Goal: Task Accomplishment & Management: Use online tool/utility

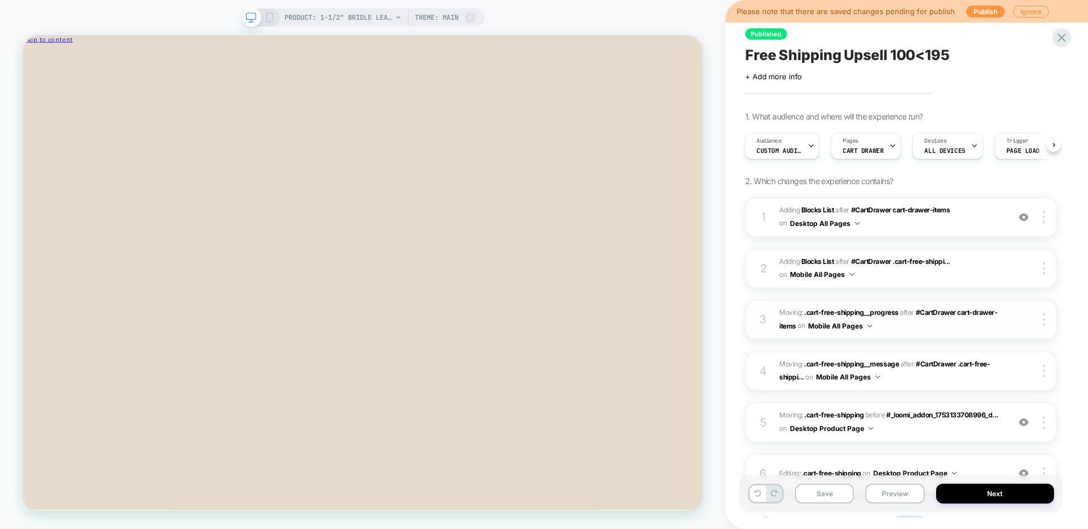
scroll to position [100, 0]
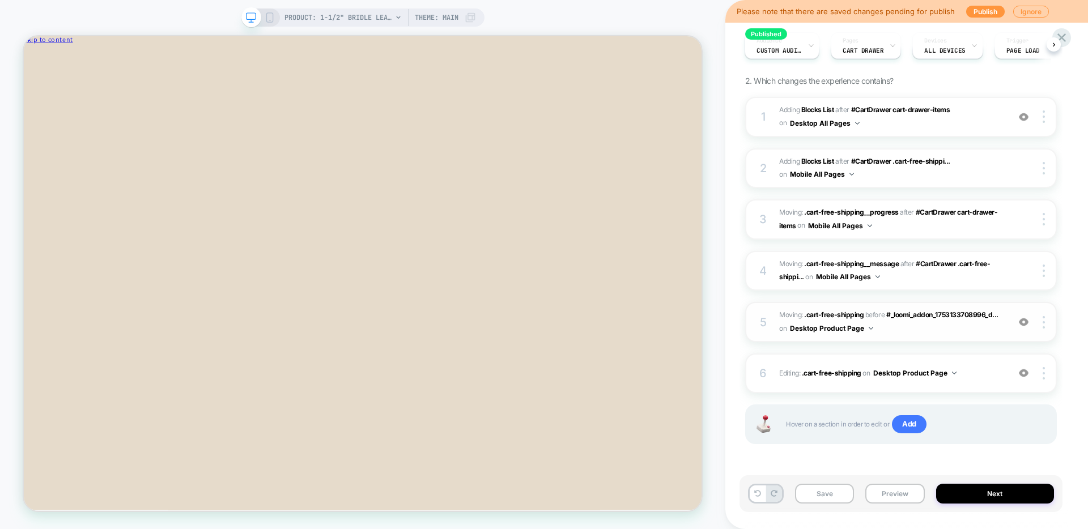
click at [1025, 319] on img at bounding box center [1024, 322] width 10 height 10
click at [1025, 320] on img at bounding box center [1024, 322] width 10 height 10
click at [1029, 375] on div at bounding box center [1024, 373] width 22 height 12
click at [1029, 376] on div at bounding box center [1024, 373] width 22 height 12
click at [1024, 375] on img at bounding box center [1024, 373] width 10 height 10
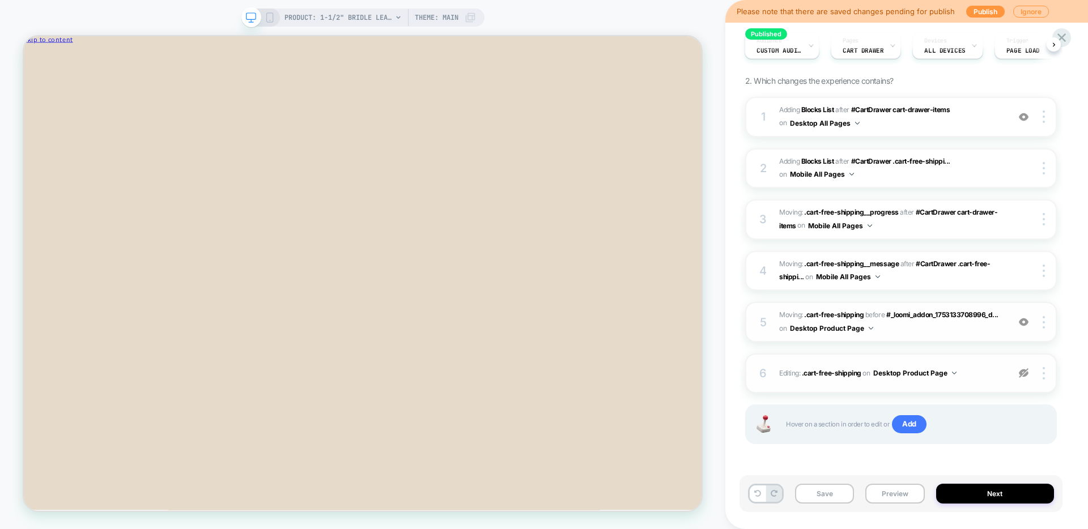
click at [1024, 375] on img at bounding box center [1024, 373] width 10 height 10
click at [826, 490] on button "Save" at bounding box center [824, 494] width 59 height 20
drag, startPoint x: 270, startPoint y: 17, endPoint x: 835, endPoint y: 177, distance: 587.8
click at [270, 17] on icon at bounding box center [270, 17] width 10 height 10
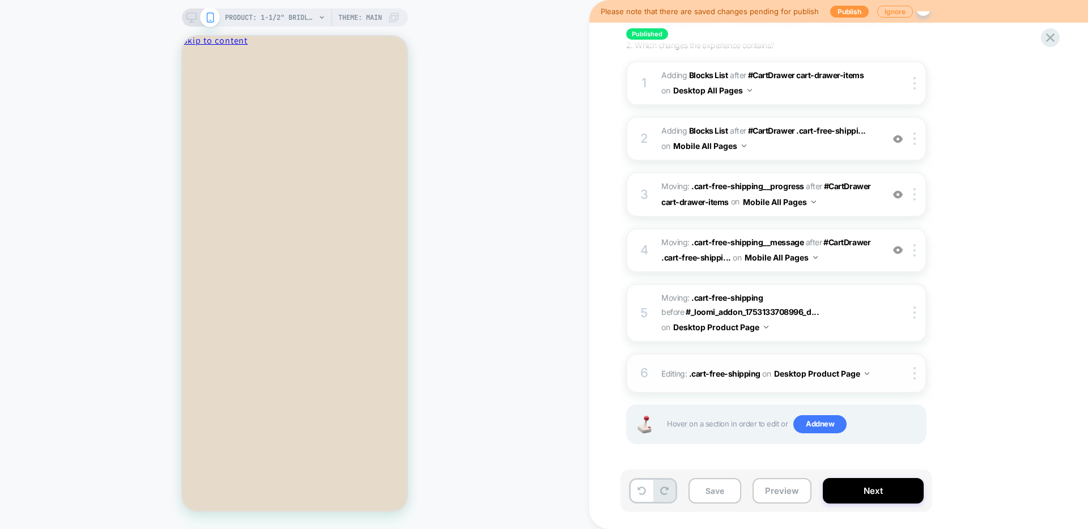
scroll to position [44, 0]
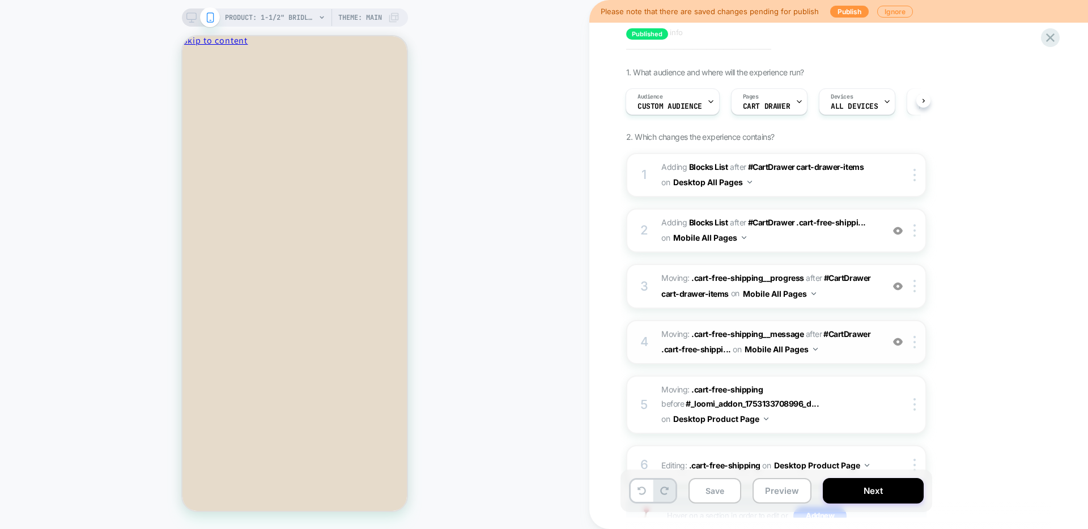
click at [894, 342] on img at bounding box center [898, 342] width 10 height 10
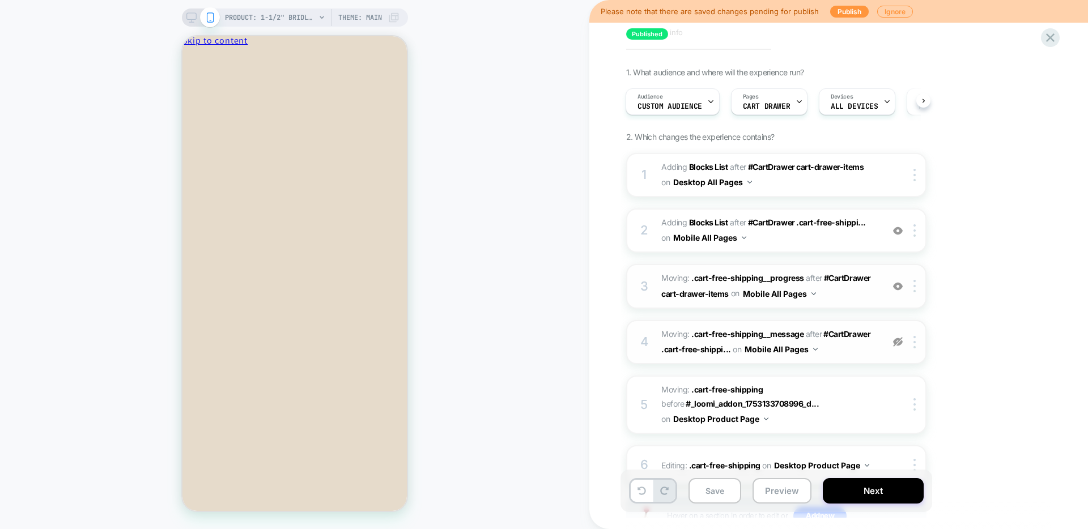
click at [897, 282] on img at bounding box center [898, 287] width 10 height 10
click at [914, 283] on img at bounding box center [914, 286] width 2 height 12
click at [904, 312] on div "Delete" at bounding box center [915, 314] width 101 height 31
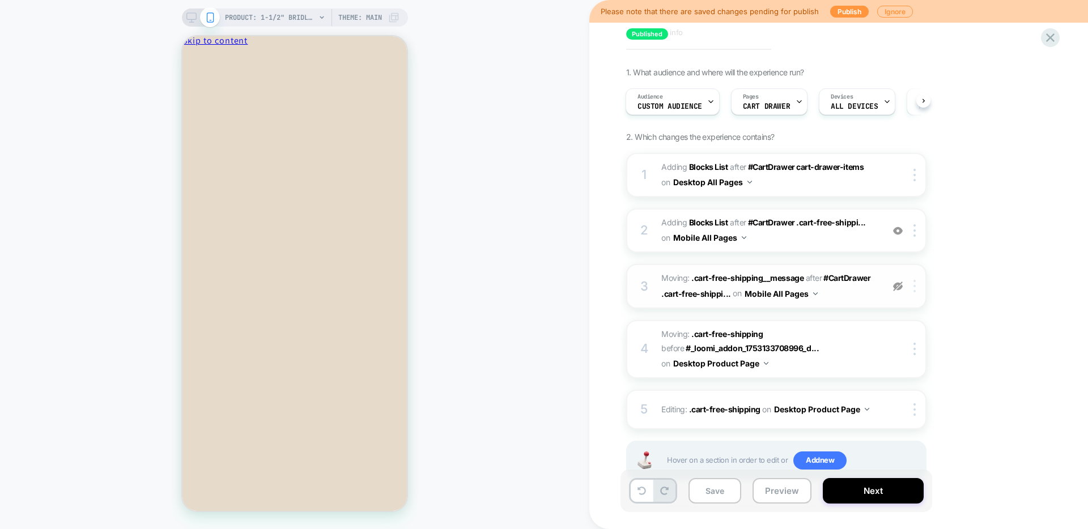
click at [917, 290] on div at bounding box center [916, 286] width 19 height 12
click at [899, 318] on div "Delete" at bounding box center [915, 314] width 101 height 31
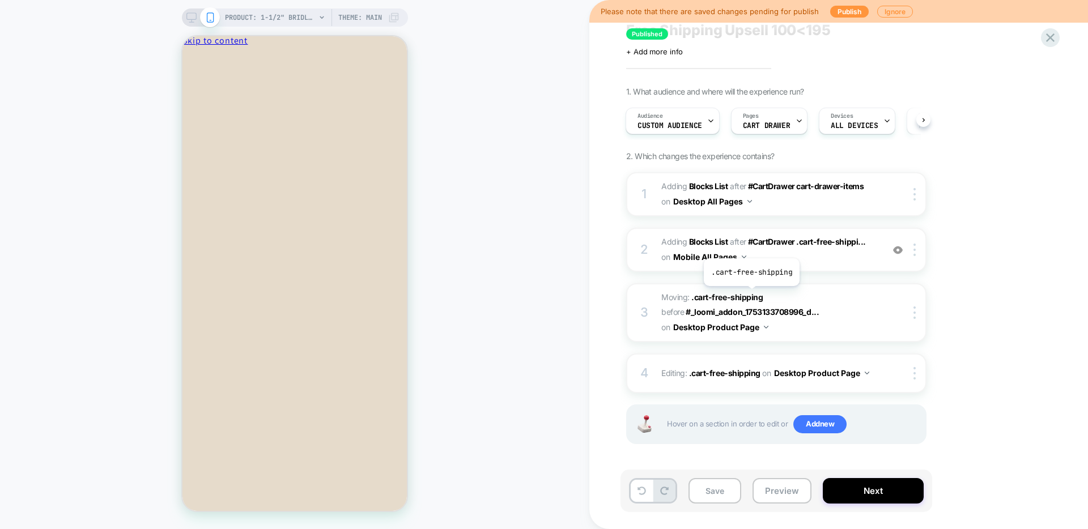
scroll to position [25, 0]
click at [899, 251] on img at bounding box center [898, 250] width 10 height 10
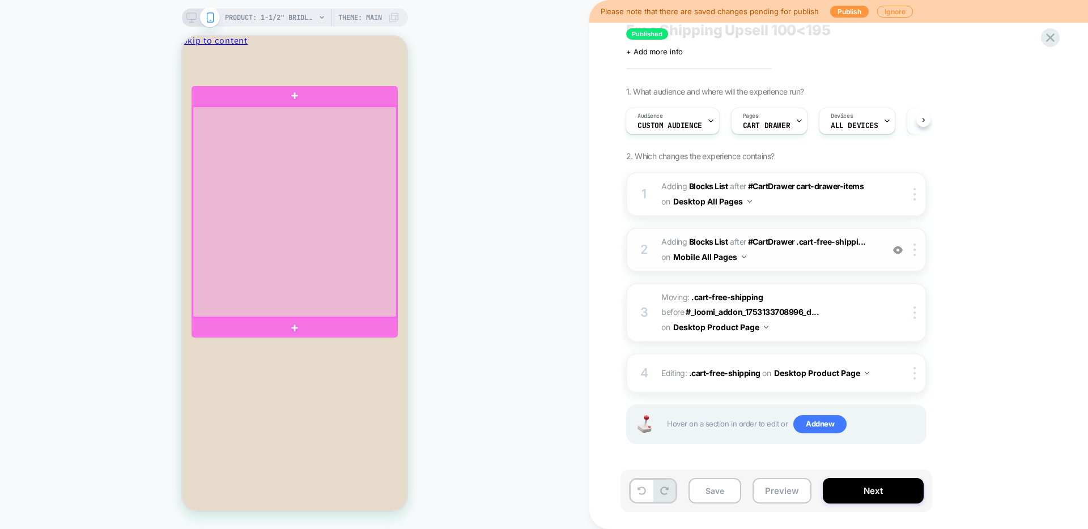
click at [283, 203] on div at bounding box center [295, 212] width 204 height 211
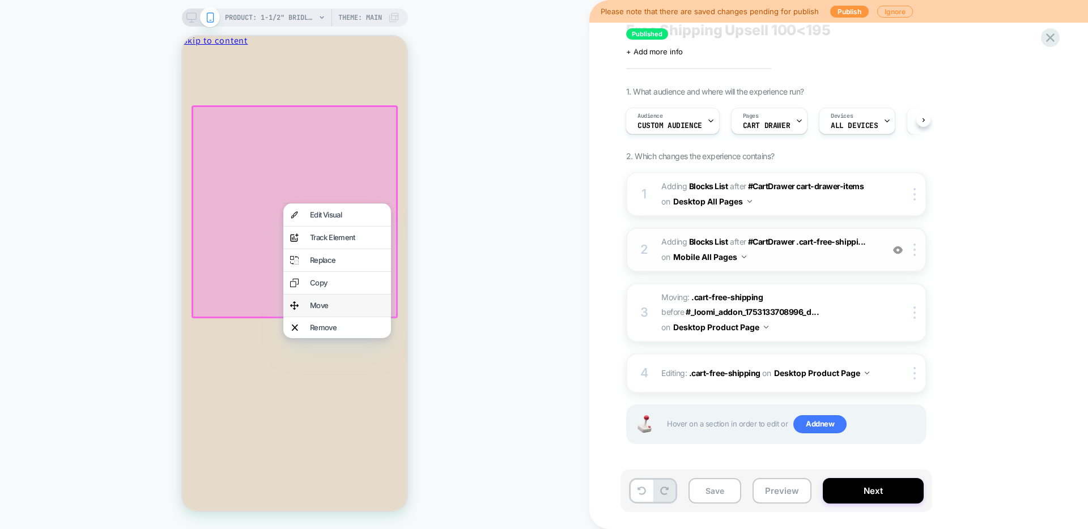
click at [327, 304] on div "Move" at bounding box center [347, 305] width 74 height 7
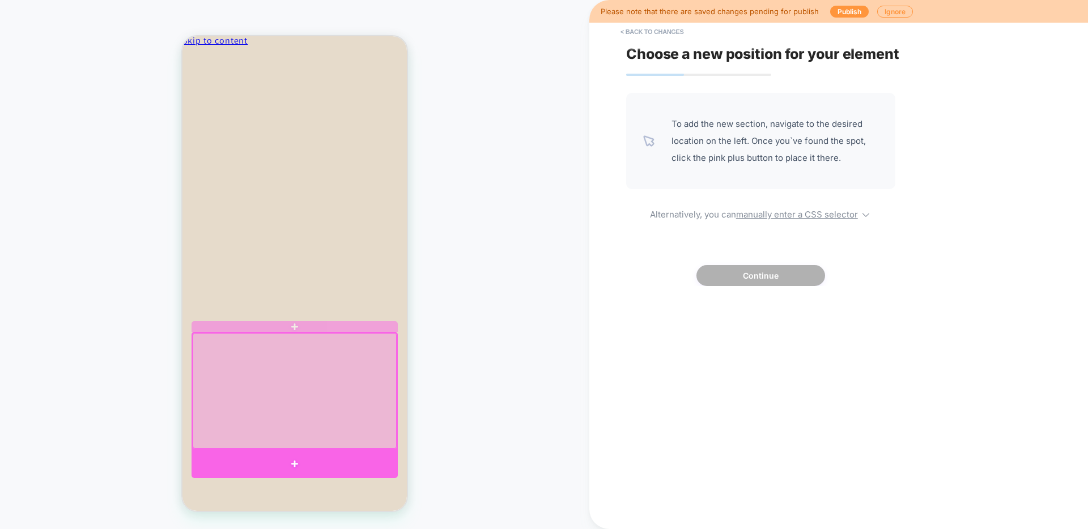
click at [303, 458] on div at bounding box center [295, 463] width 206 height 28
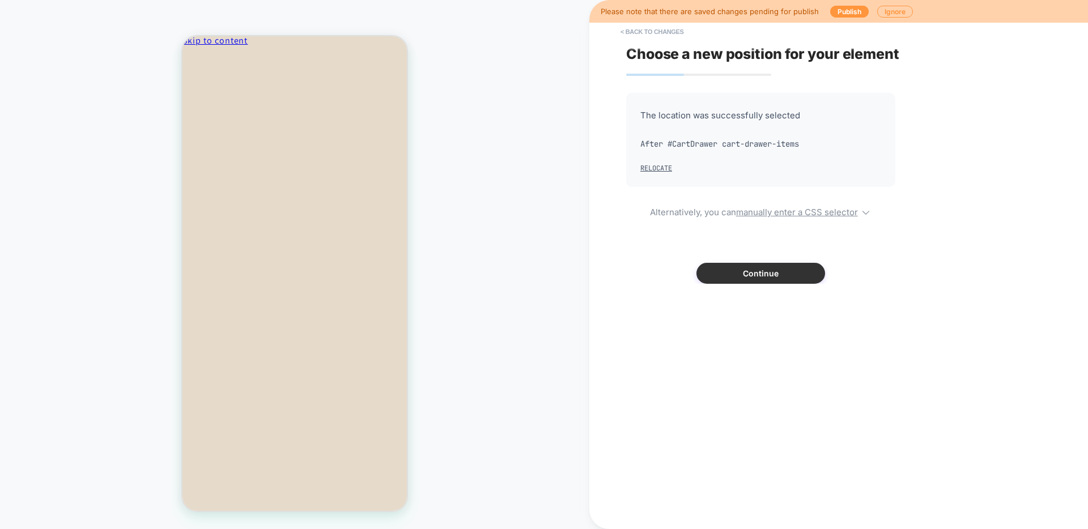
click at [741, 263] on button "Continue" at bounding box center [760, 273] width 129 height 21
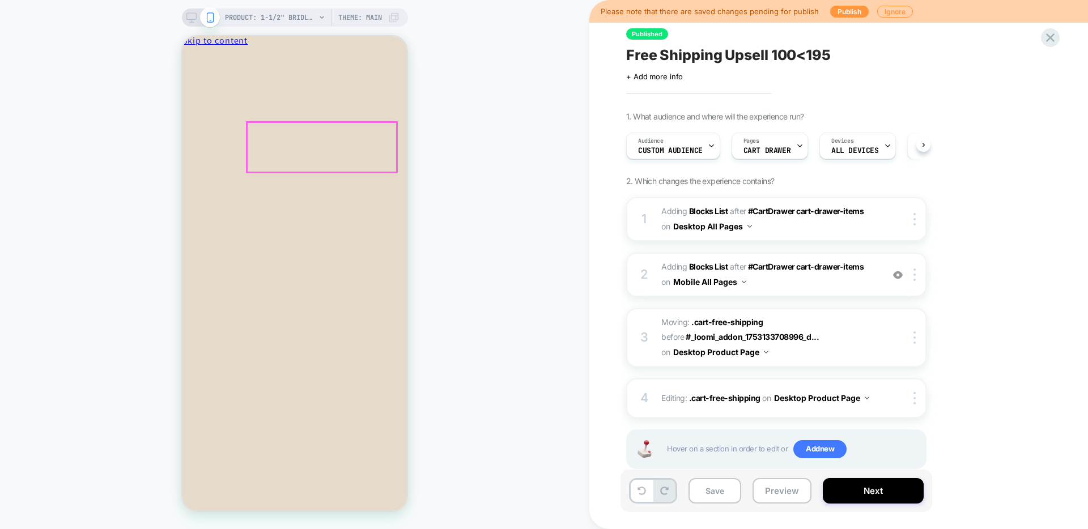
scroll to position [0, 1]
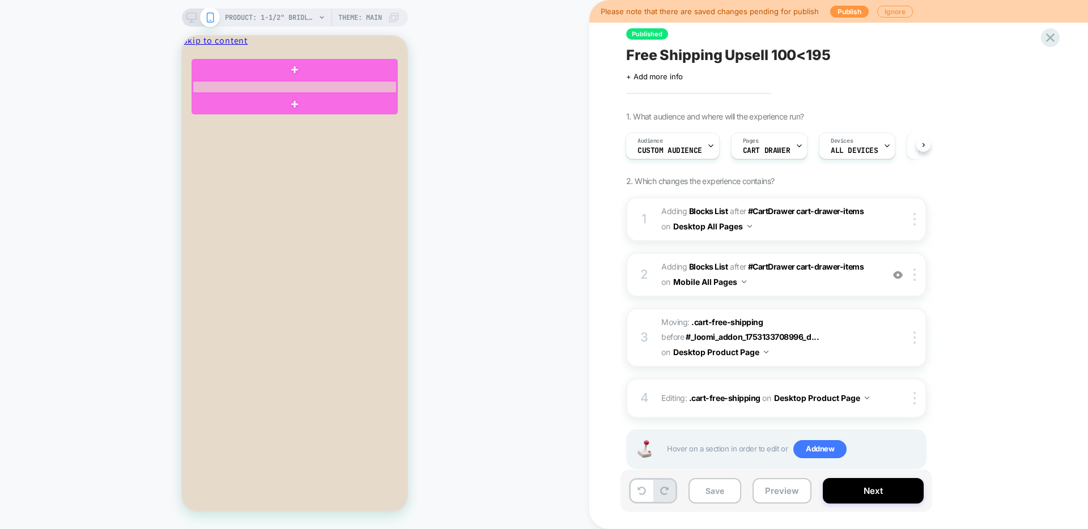
click at [269, 85] on div at bounding box center [295, 87] width 204 height 12
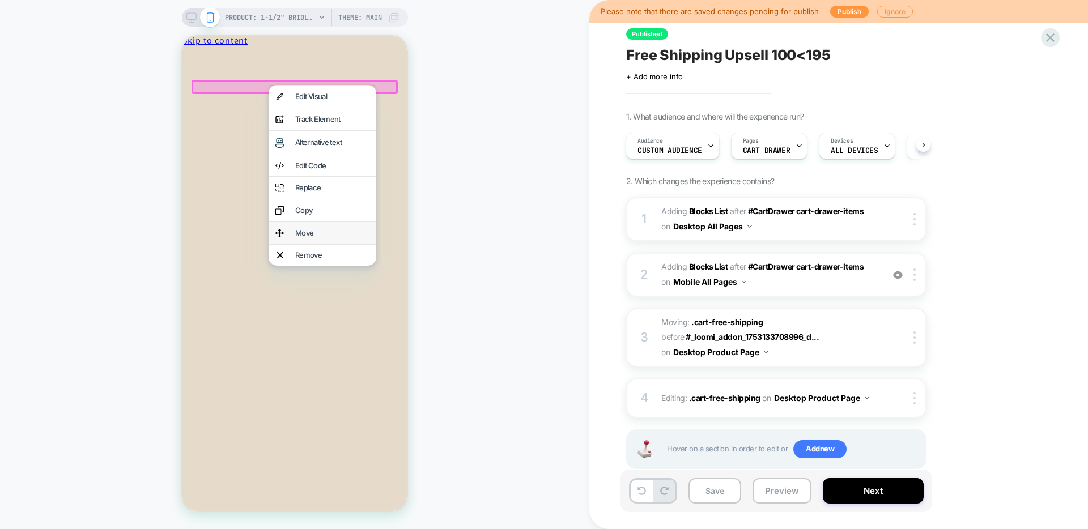
click at [308, 232] on div "Move" at bounding box center [332, 232] width 74 height 7
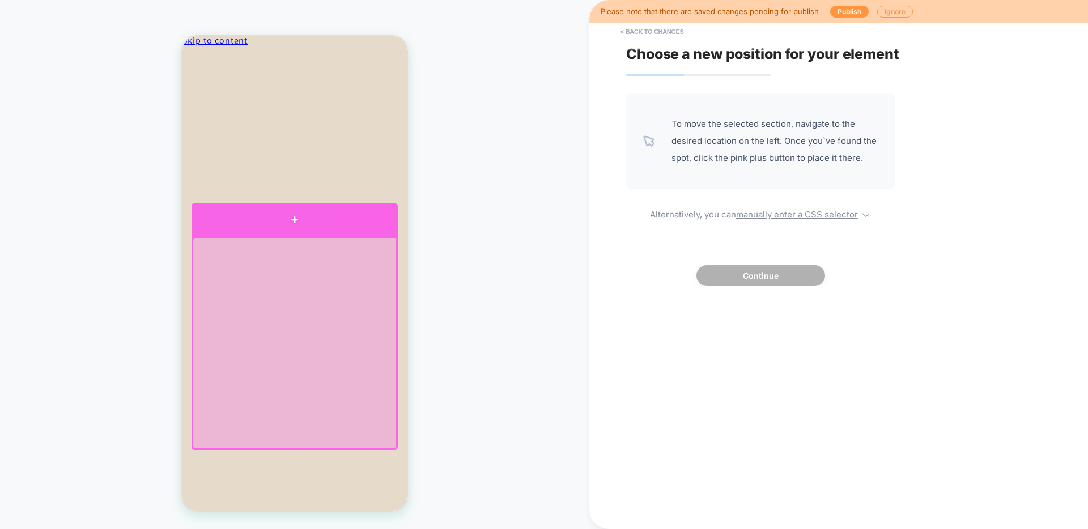
click at [293, 227] on div at bounding box center [295, 219] width 206 height 33
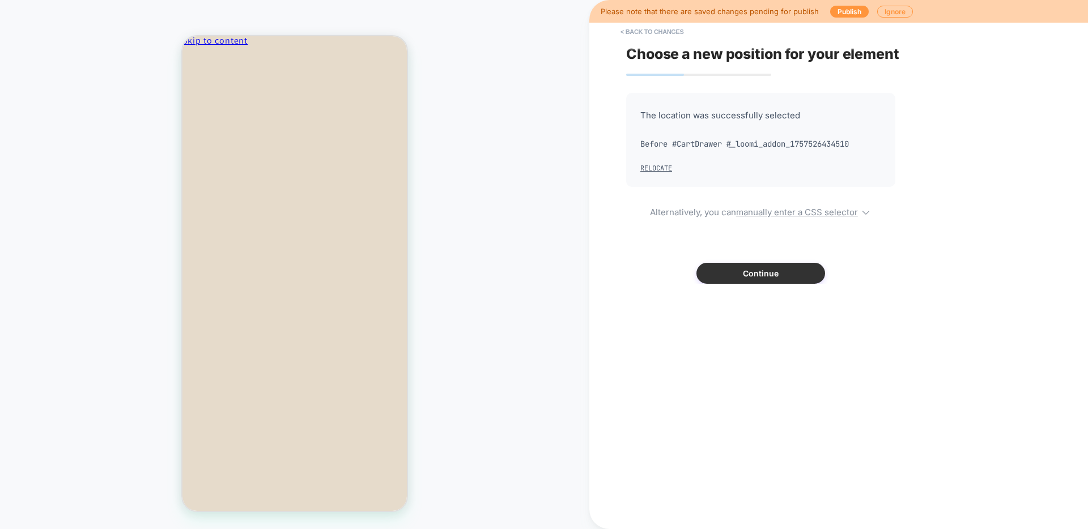
click at [767, 276] on button "Continue" at bounding box center [760, 273] width 129 height 21
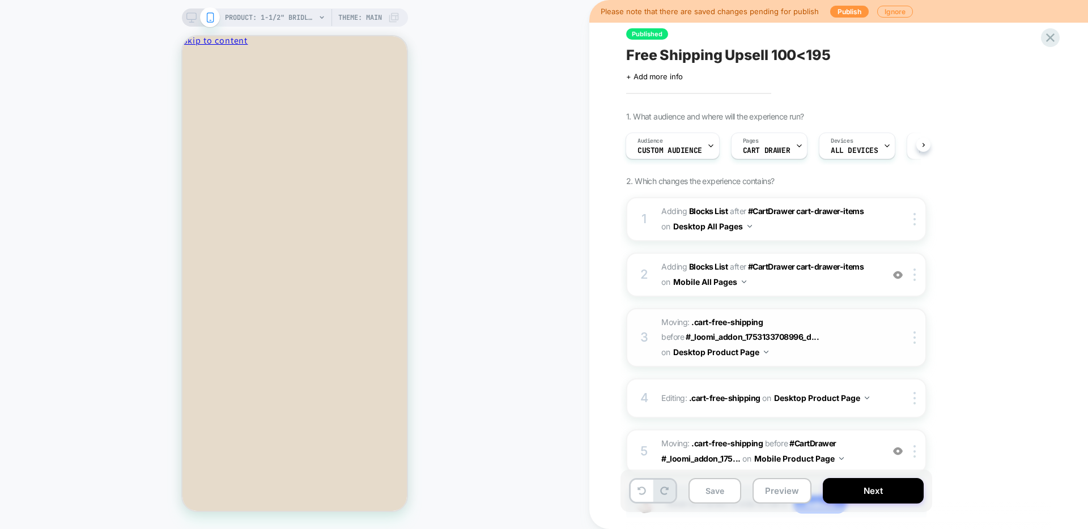
scroll to position [80, 0]
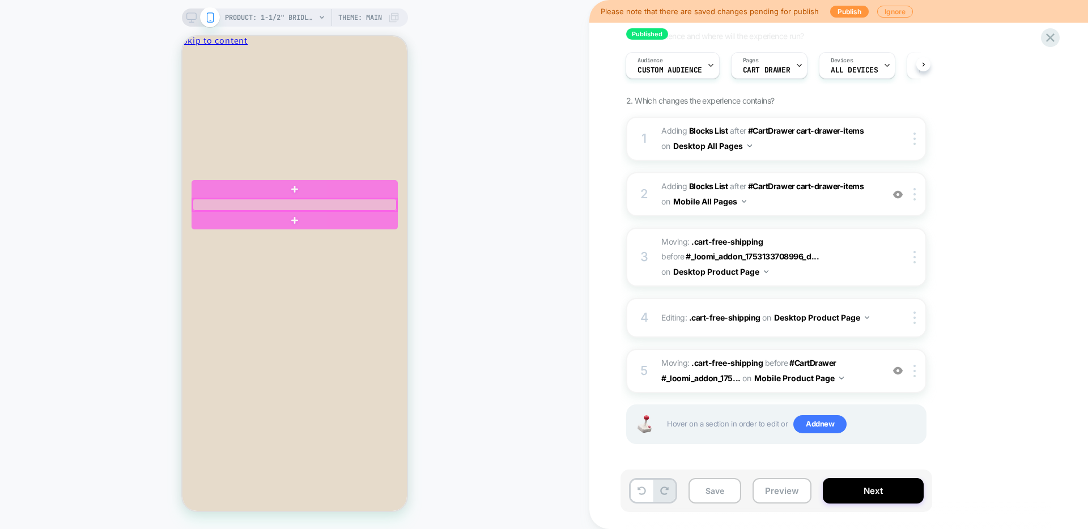
click at [324, 199] on div at bounding box center [295, 205] width 204 height 12
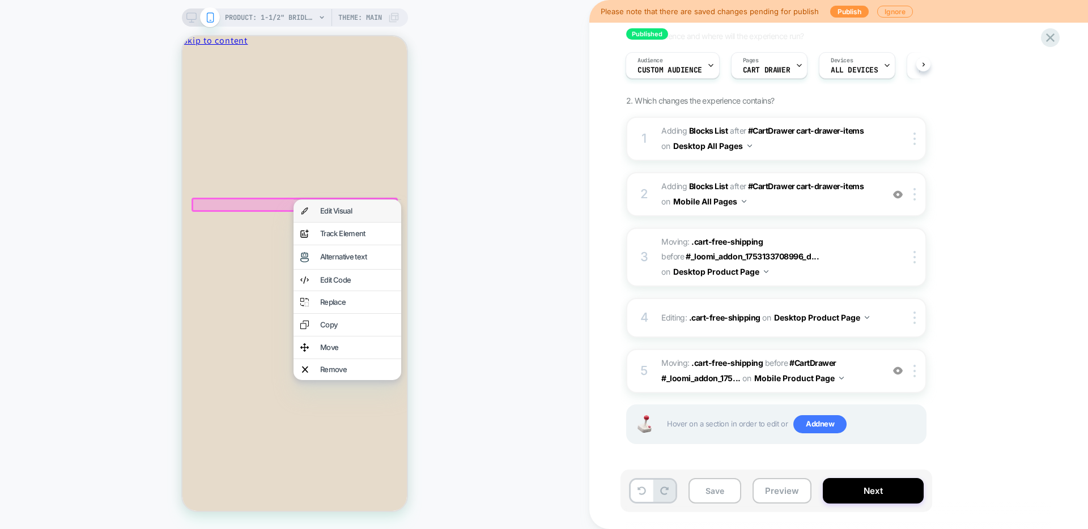
click at [330, 212] on div "Edit Visual" at bounding box center [357, 210] width 74 height 7
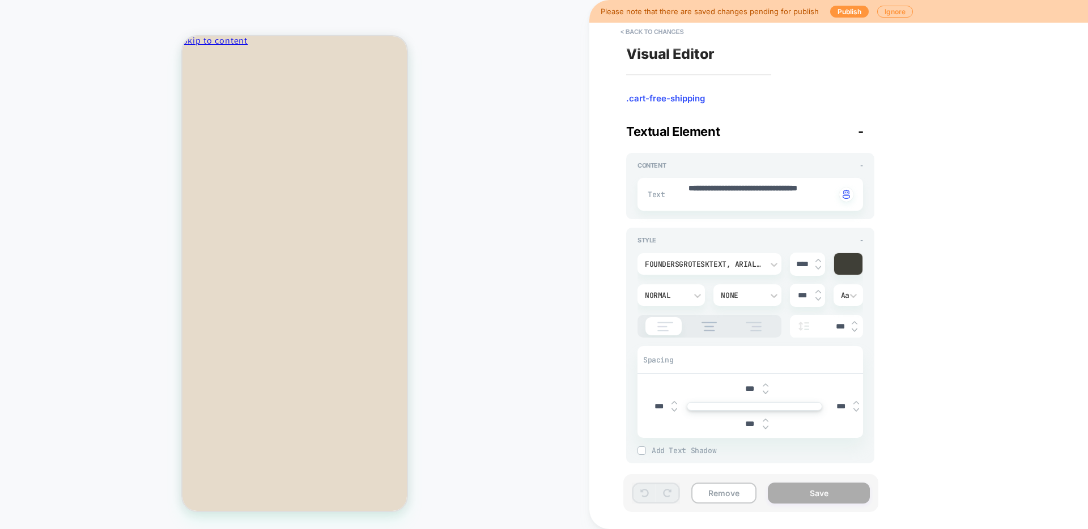
click at [816, 262] on img at bounding box center [818, 260] width 6 height 5
type textarea "*"
type input "****"
click at [816, 261] on img at bounding box center [818, 260] width 6 height 5
type textarea "*"
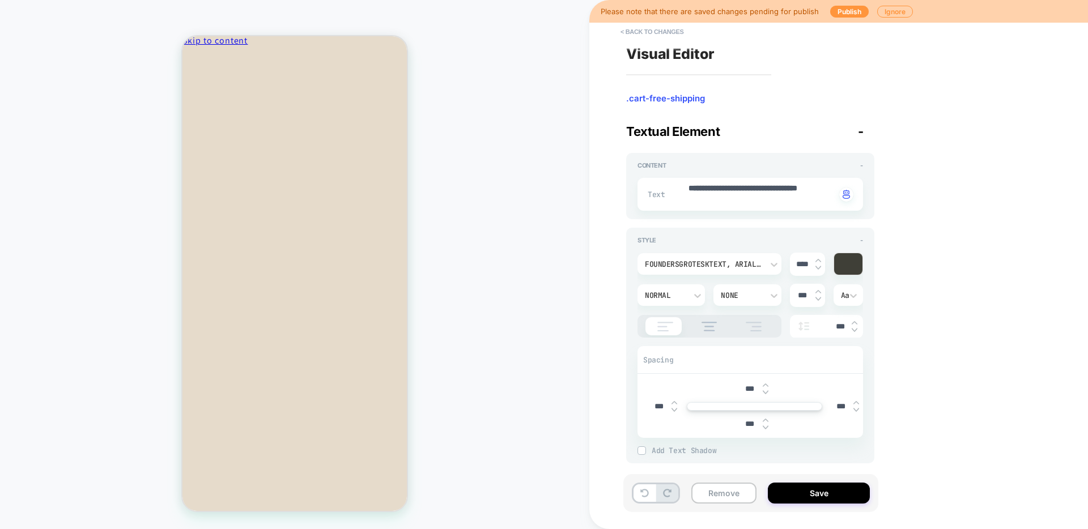
type input "****"
click at [765, 393] on img at bounding box center [766, 392] width 6 height 5
type textarea "*"
type input "****"
click at [765, 393] on img at bounding box center [766, 392] width 6 height 5
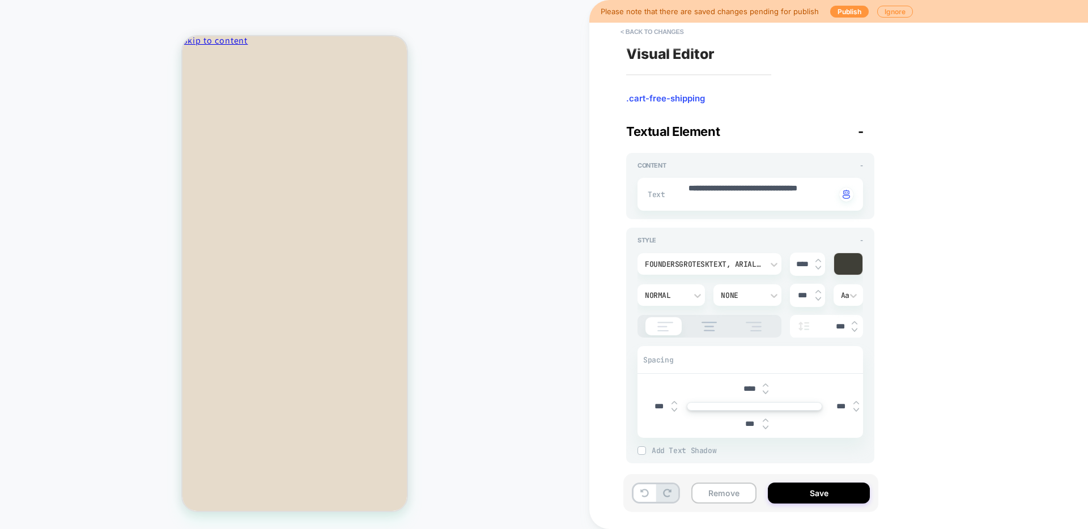
type textarea "*"
type input "****"
click at [765, 393] on img at bounding box center [766, 392] width 6 height 5
type textarea "*"
type input "****"
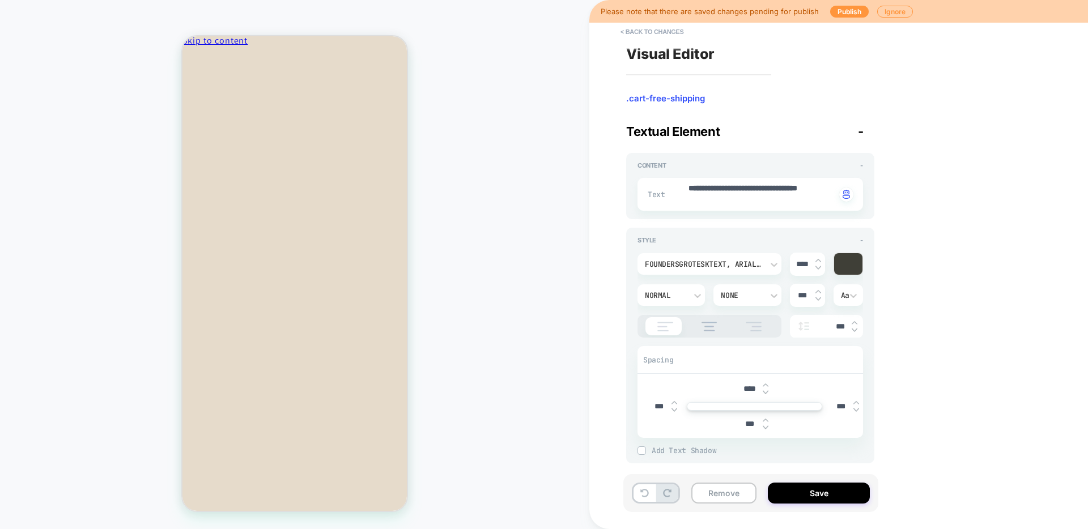
click at [765, 393] on img at bounding box center [766, 392] width 6 height 5
type textarea "*"
type input "****"
click at [764, 383] on img at bounding box center [766, 385] width 6 height 5
type textarea "*"
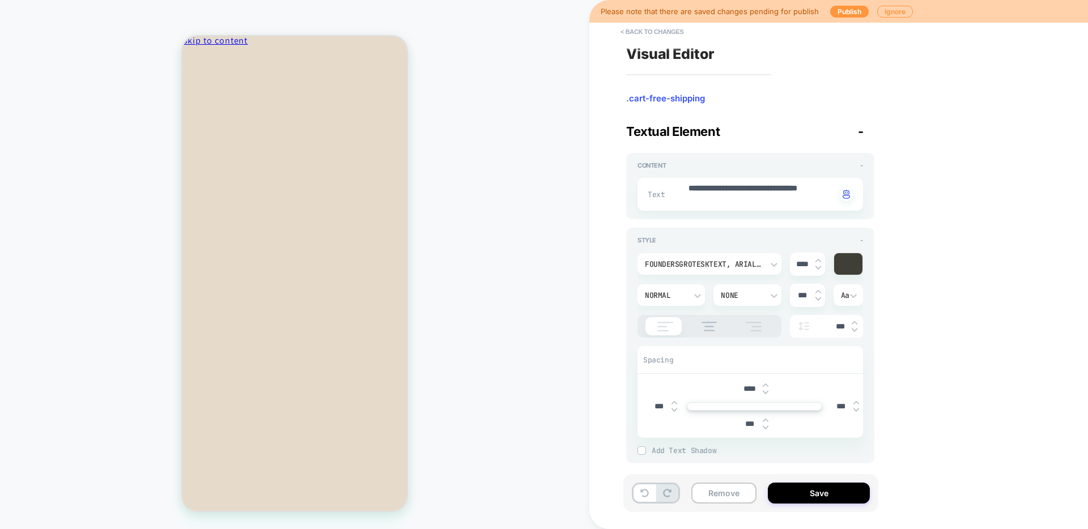
type input "****"
type textarea "*"
type input "****"
click at [764, 383] on img at bounding box center [766, 385] width 6 height 5
type textarea "*"
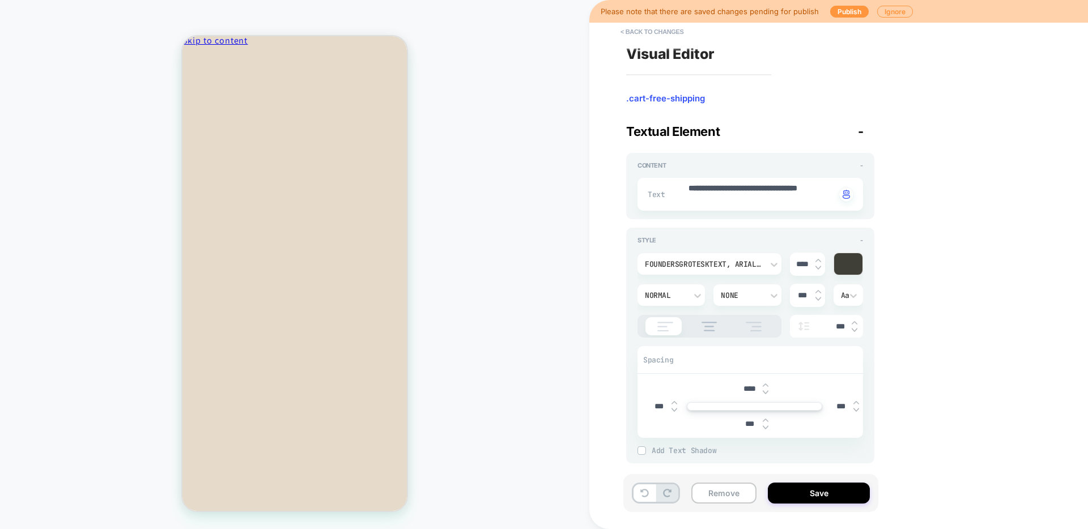
type input "****"
click at [764, 383] on img at bounding box center [766, 385] width 6 height 5
type textarea "*"
type input "***"
click at [764, 383] on img at bounding box center [766, 385] width 6 height 5
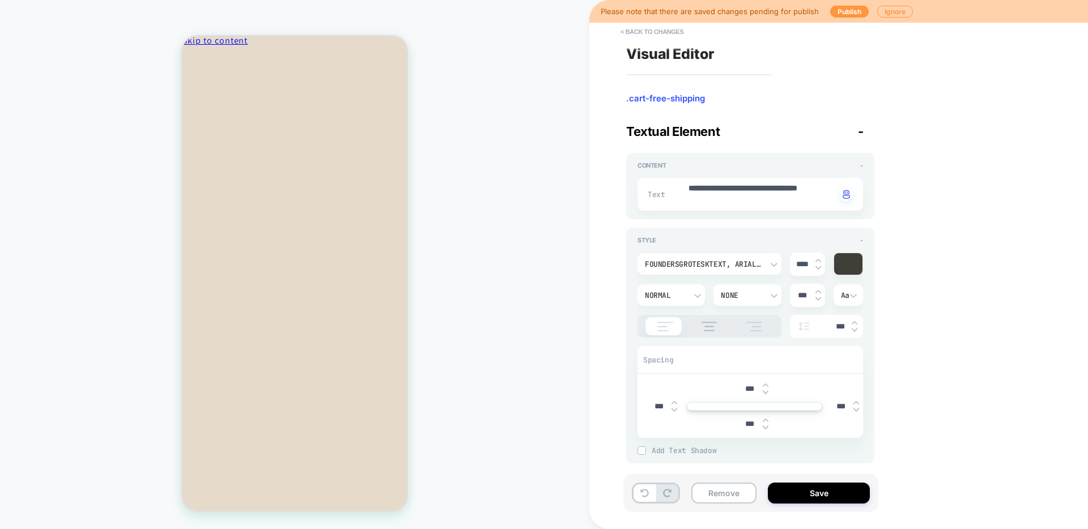
type textarea "*"
type input "***"
click at [764, 383] on img at bounding box center [766, 385] width 6 height 5
type textarea "*"
type input "***"
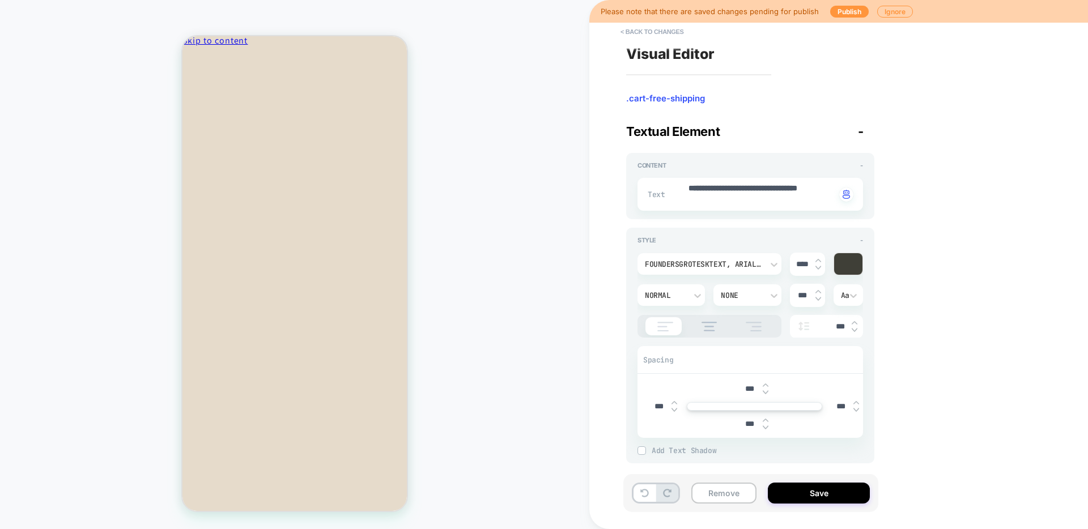
click at [764, 383] on img at bounding box center [766, 385] width 6 height 5
type textarea "*"
type input "***"
click at [764, 383] on img at bounding box center [766, 385] width 6 height 5
type textarea "*"
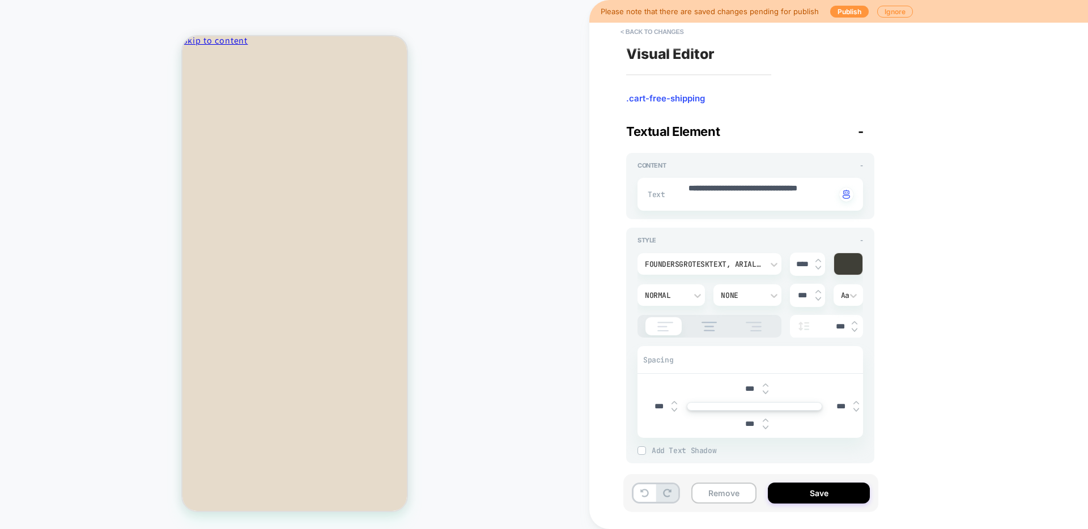
type input "***"
click at [764, 383] on img at bounding box center [766, 385] width 6 height 5
type textarea "*"
type input "***"
click at [764, 393] on img at bounding box center [766, 392] width 6 height 5
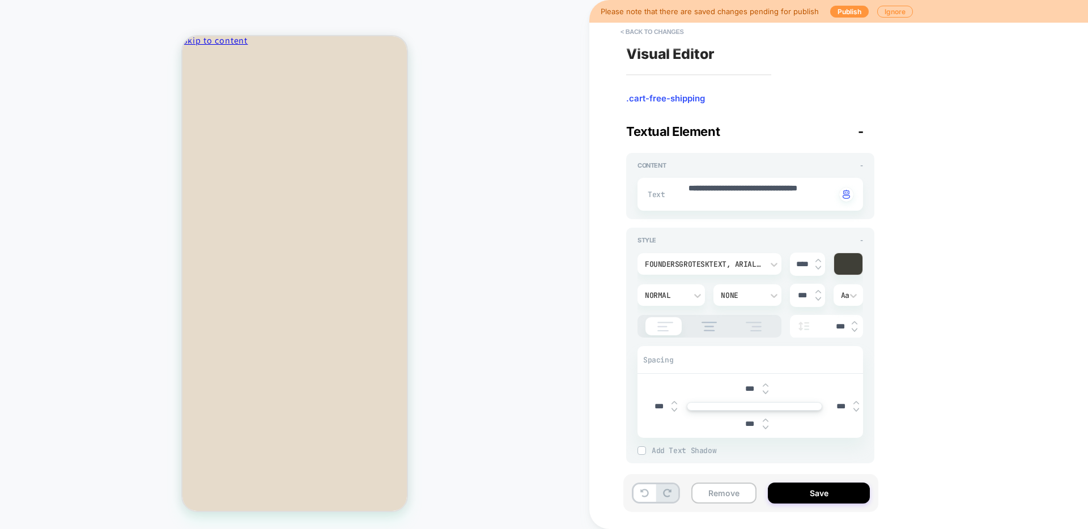
type textarea "*"
type input "***"
click at [764, 393] on img at bounding box center [766, 392] width 6 height 5
type textarea "*"
type input "***"
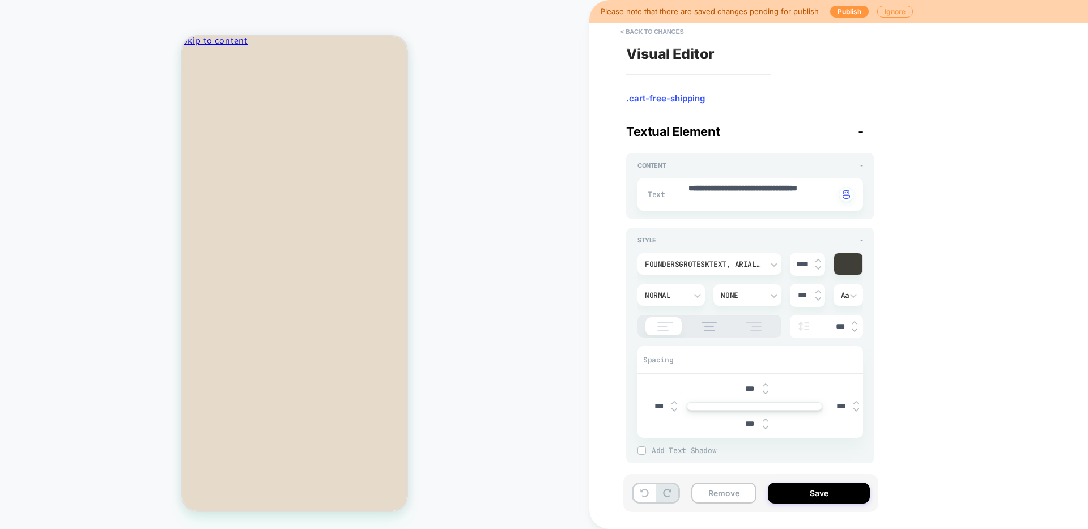
click at [764, 393] on img at bounding box center [766, 392] width 6 height 5
type textarea "*"
type input "***"
click at [764, 393] on img at bounding box center [766, 392] width 6 height 5
type textarea "*"
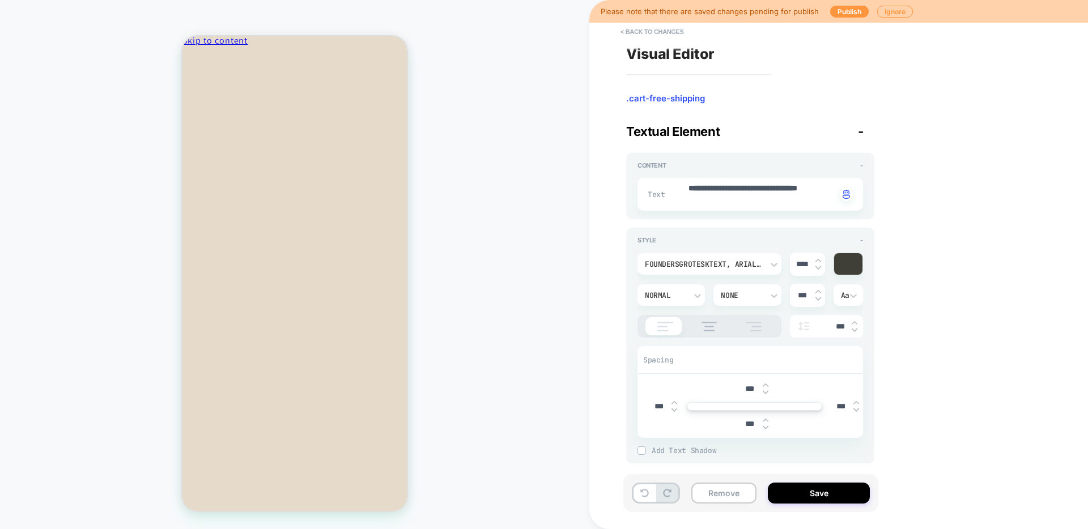
type input "***"
click at [764, 393] on img at bounding box center [766, 392] width 6 height 5
type textarea "*"
type input "***"
click at [823, 491] on button "Save" at bounding box center [819, 493] width 102 height 21
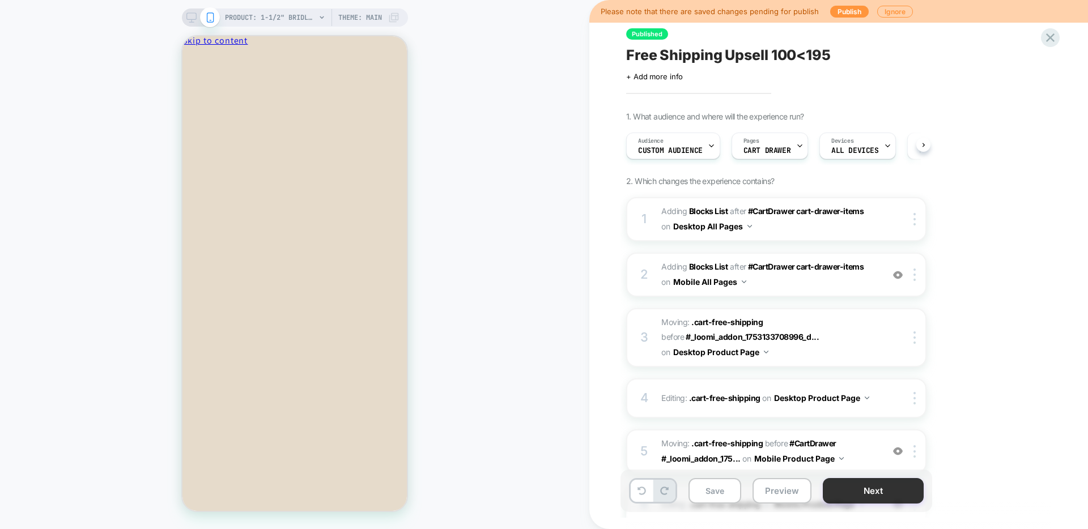
scroll to position [0, 1]
click at [718, 487] on button "Save" at bounding box center [714, 490] width 53 height 25
click at [787, 491] on button "Preview" at bounding box center [781, 490] width 59 height 25
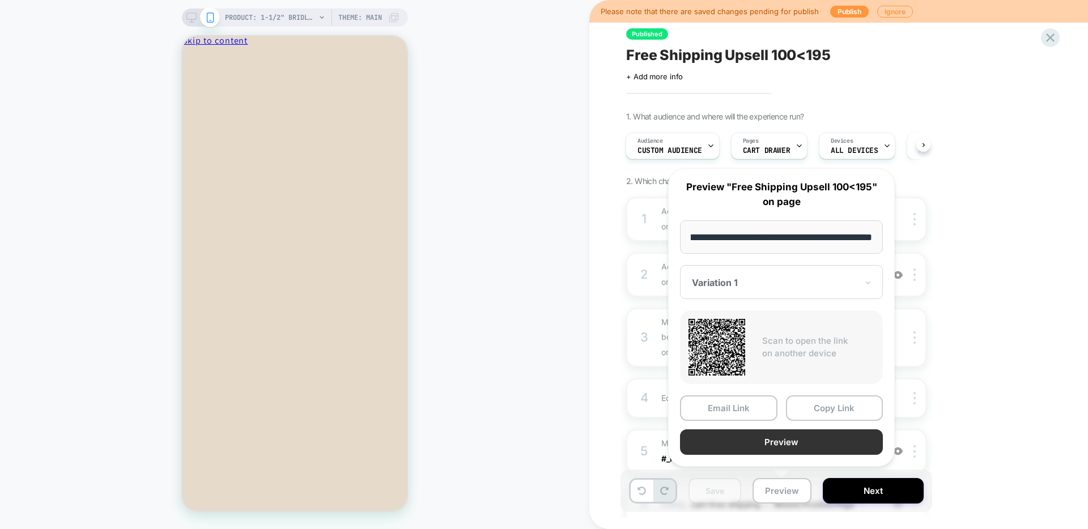
scroll to position [0, 0]
click at [748, 446] on button "Preview" at bounding box center [781, 441] width 203 height 25
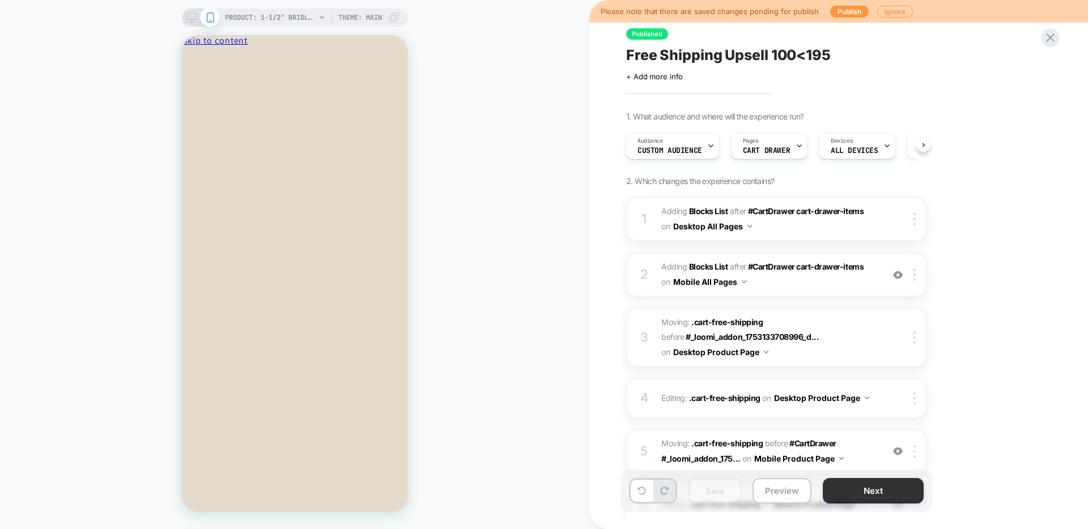
click at [881, 489] on button "Next" at bounding box center [873, 490] width 101 height 25
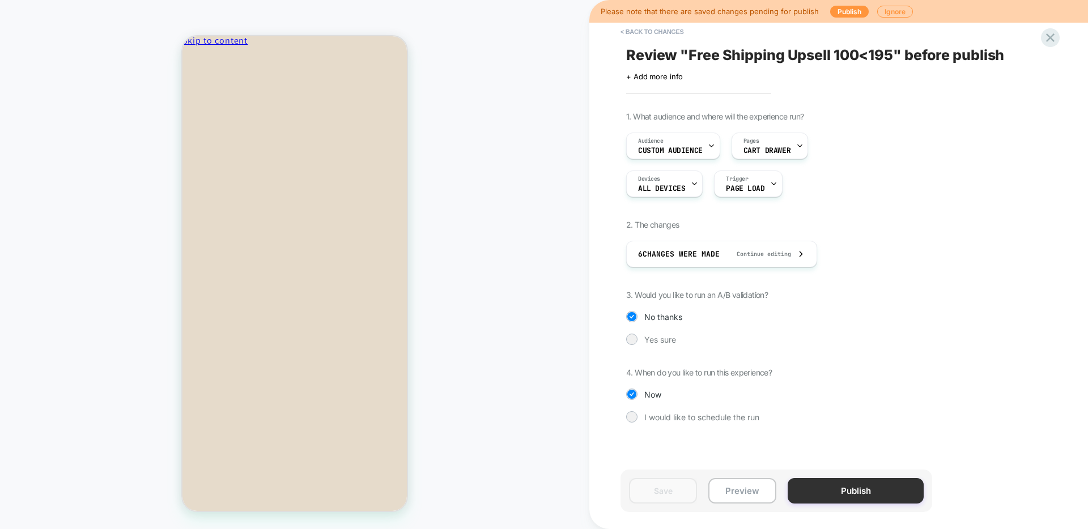
click at [876, 490] on button "Publish" at bounding box center [856, 490] width 136 height 25
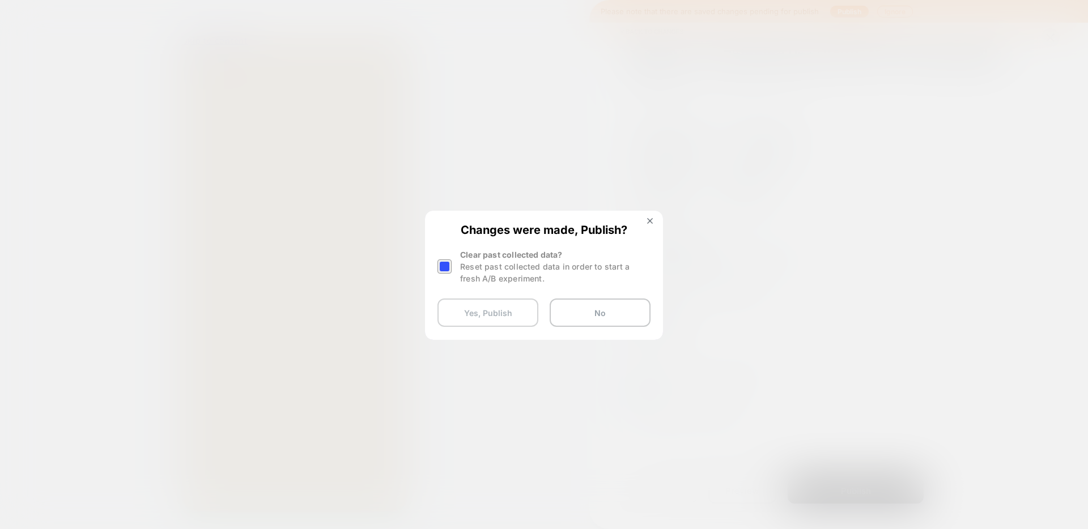
click at [487, 299] on button "Yes, Publish" at bounding box center [487, 313] width 101 height 28
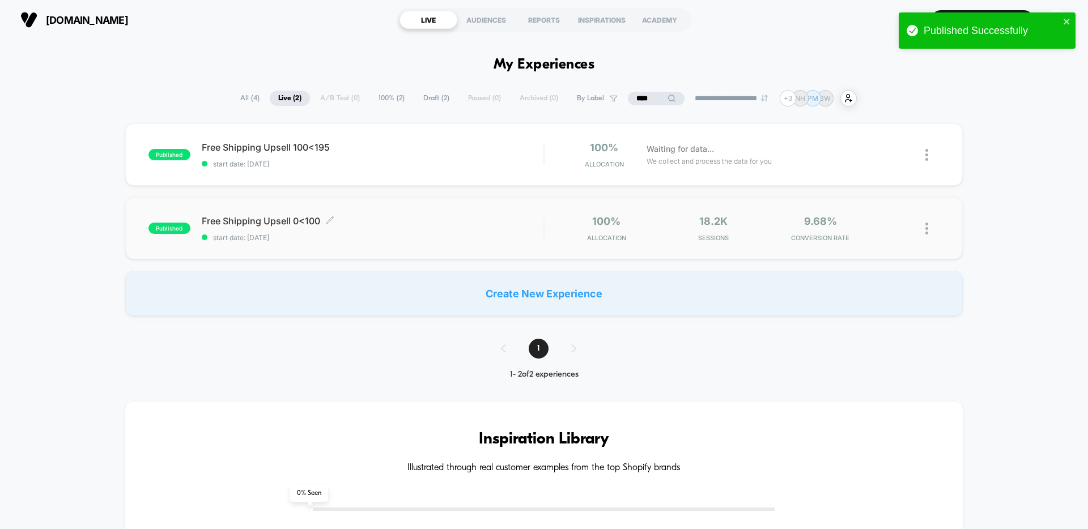
click at [438, 216] on span "Free Shipping Upsell 0<100 Click to edit experience details" at bounding box center [373, 220] width 342 height 11
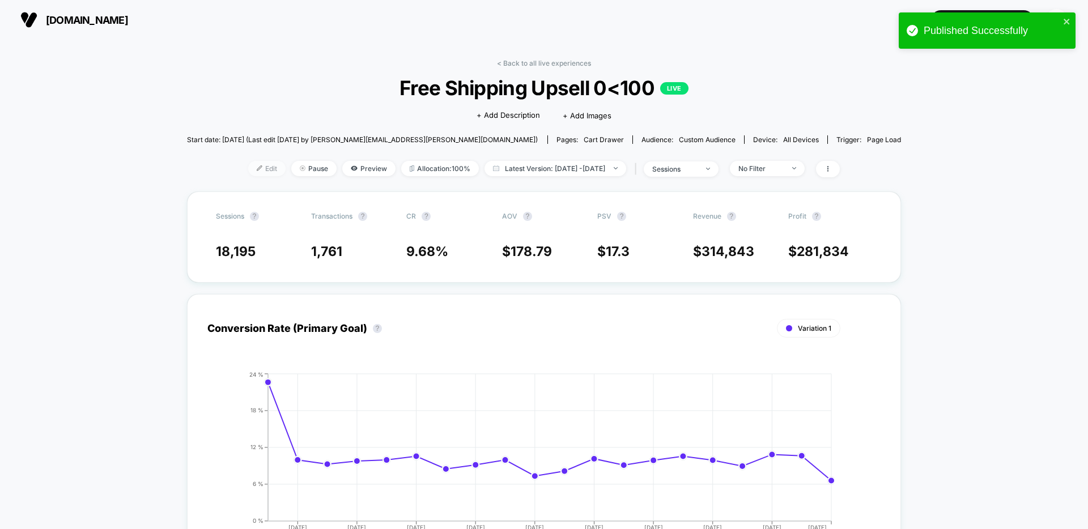
click at [249, 165] on span "Edit" at bounding box center [266, 168] width 37 height 15
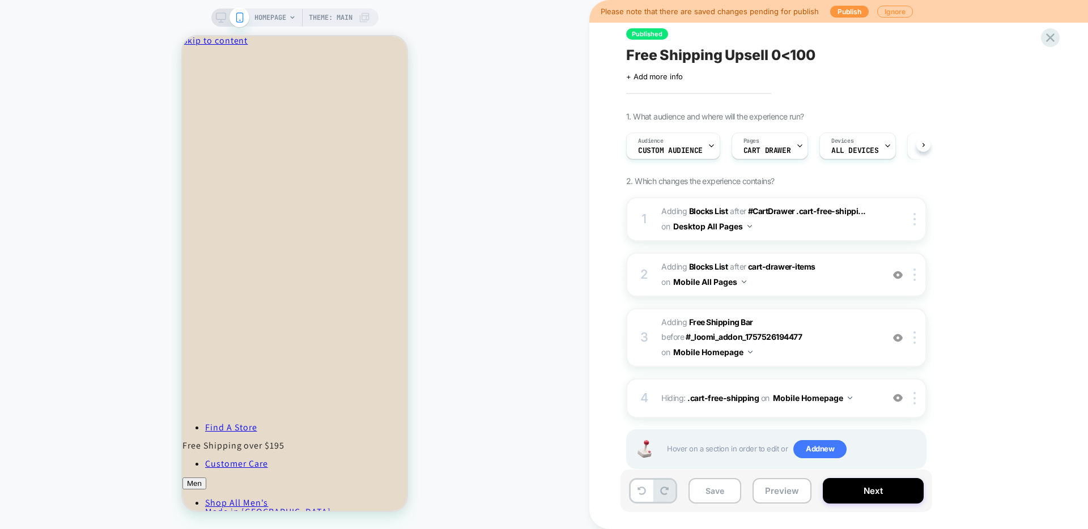
scroll to position [0, 1]
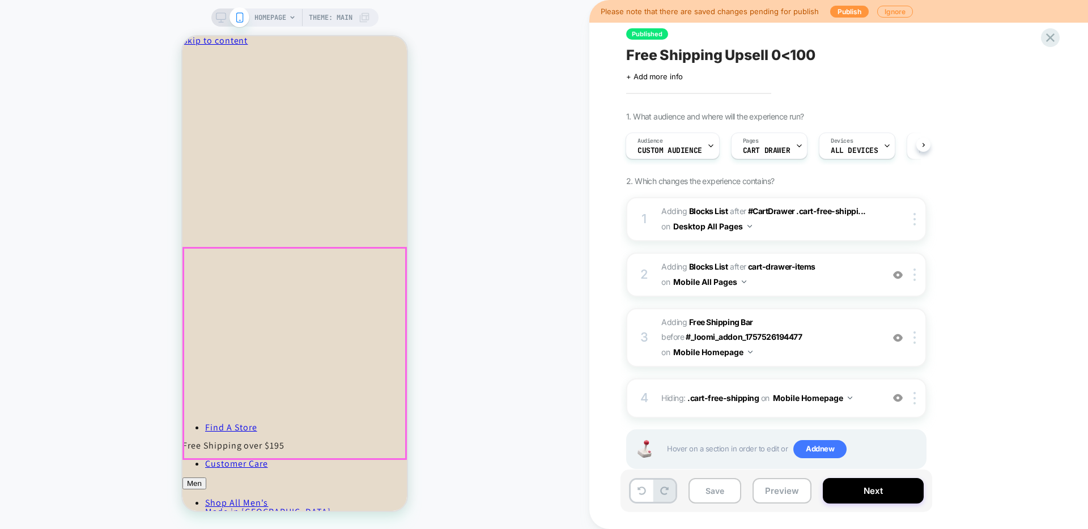
click at [390, 274] on span "ADD" at bounding box center [397, 265] width 20 height 18
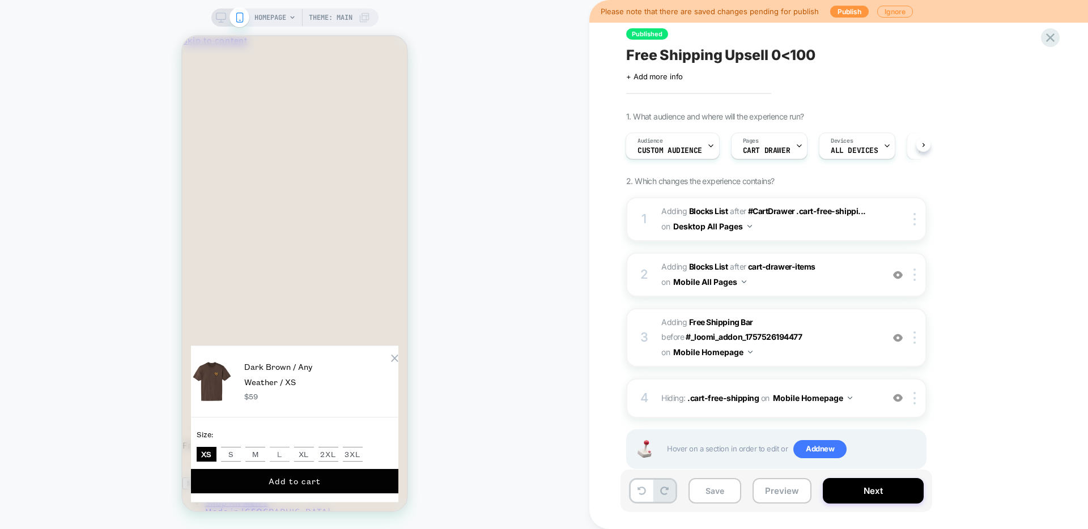
click at [290, 447] on button "L" at bounding box center [280, 454] width 20 height 15
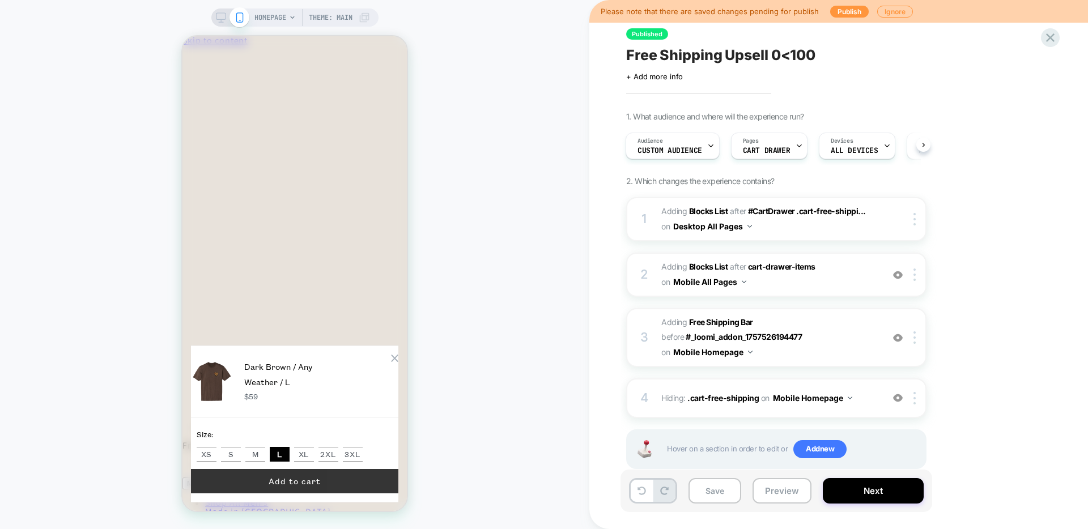
click at [315, 488] on button "Add to cart" at bounding box center [294, 481] width 207 height 24
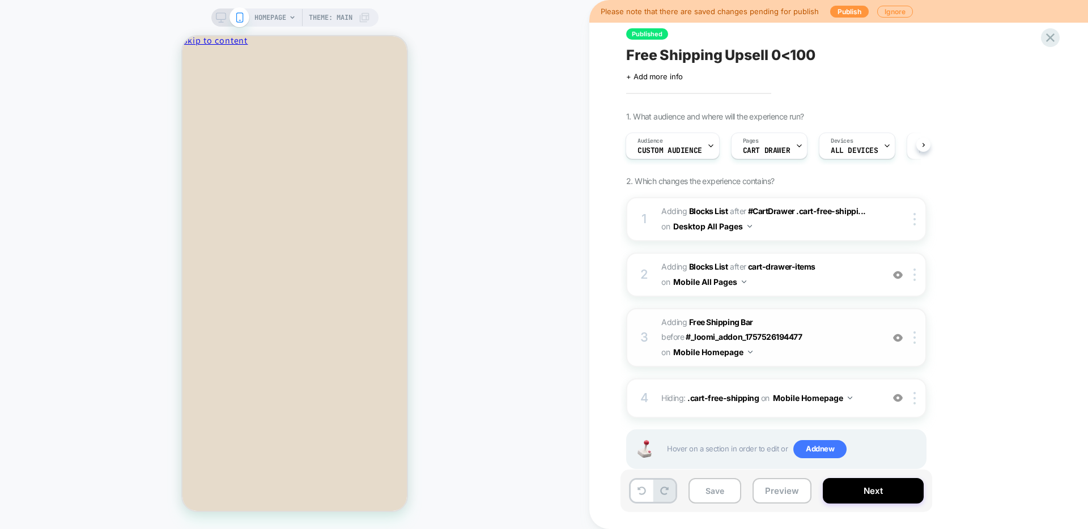
scroll to position [25, 0]
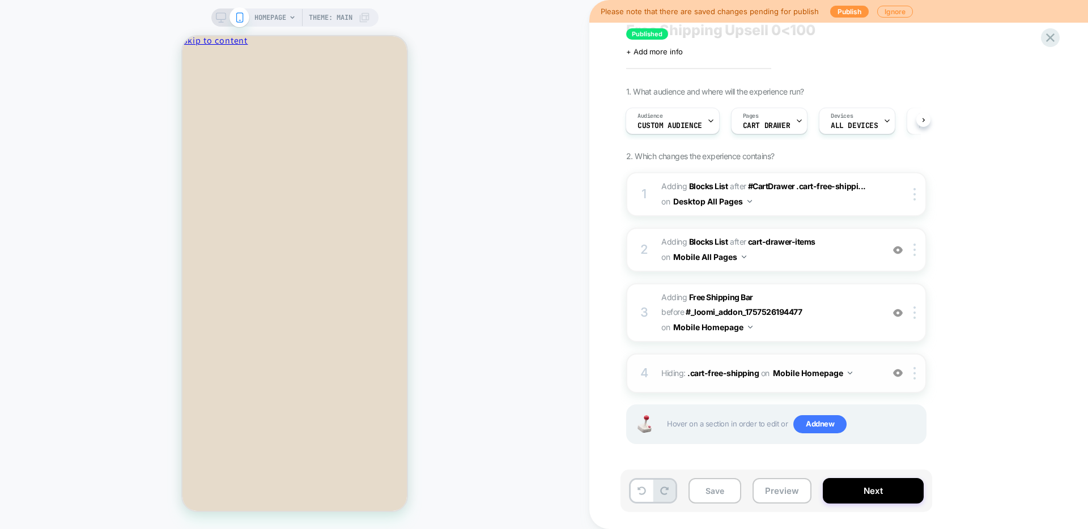
click at [897, 372] on img at bounding box center [898, 373] width 10 height 10
click at [917, 375] on div at bounding box center [916, 373] width 19 height 12
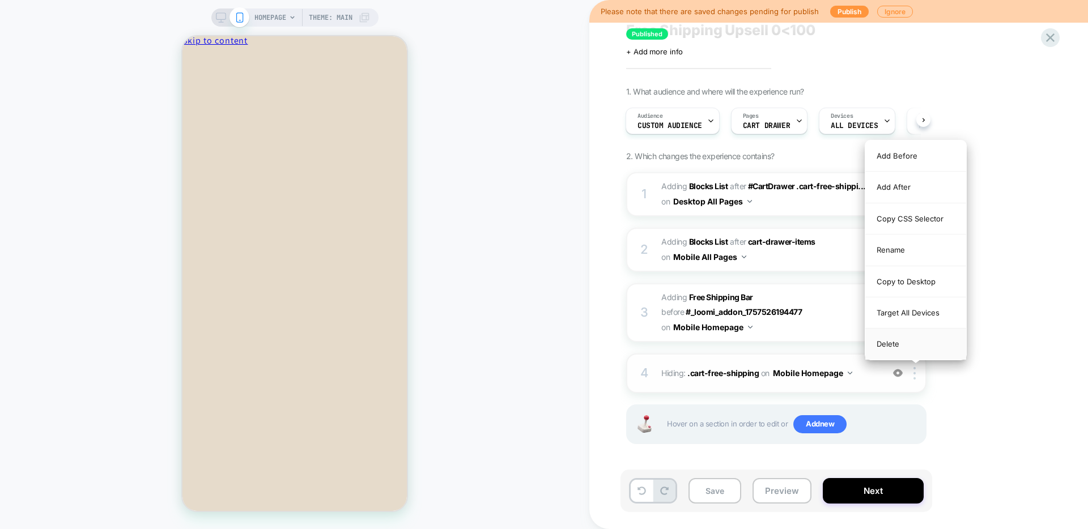
click at [921, 350] on div "Delete" at bounding box center [915, 344] width 101 height 31
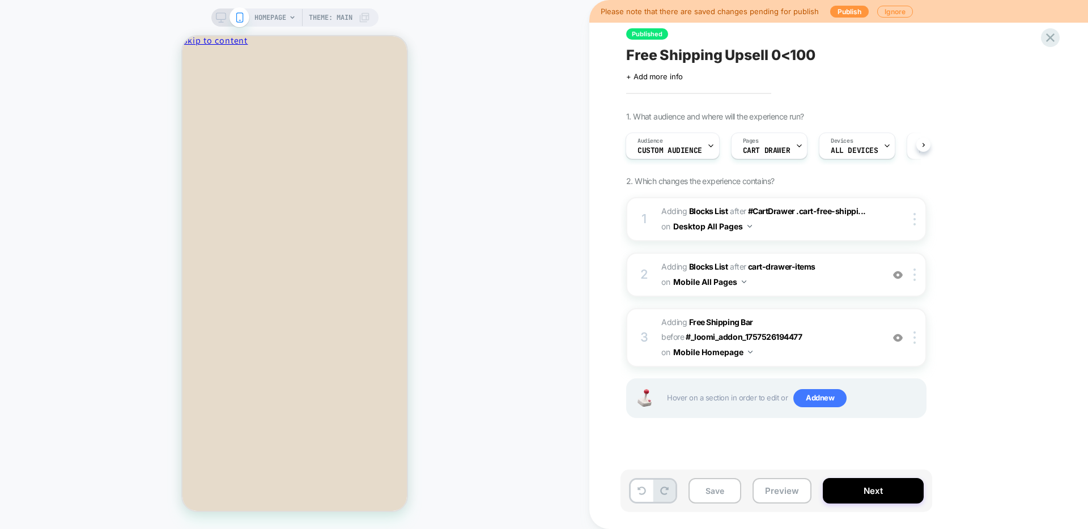
scroll to position [0, 0]
click at [894, 338] on img at bounding box center [898, 338] width 10 height 10
click at [912, 338] on div at bounding box center [916, 337] width 19 height 12
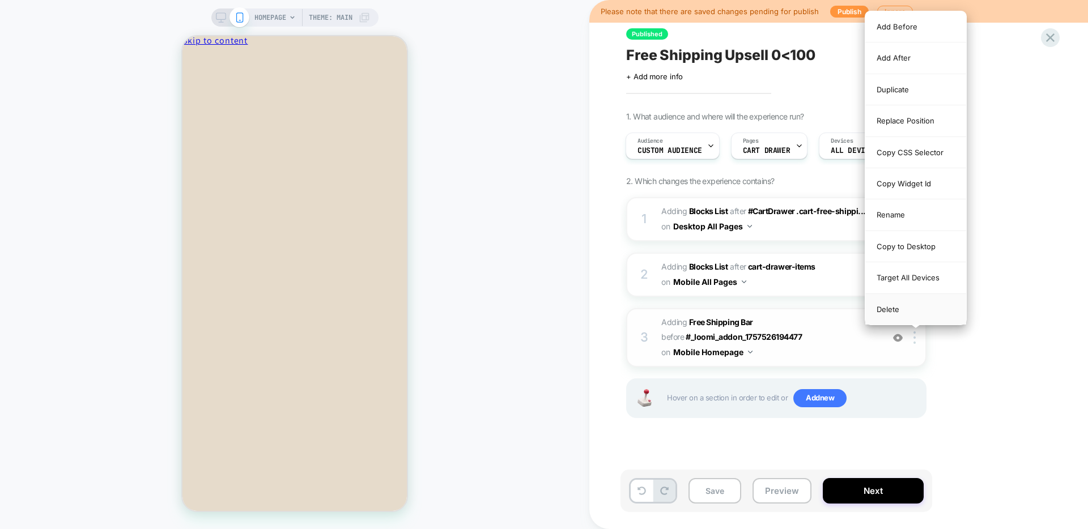
click at [892, 305] on div "Delete" at bounding box center [915, 309] width 101 height 31
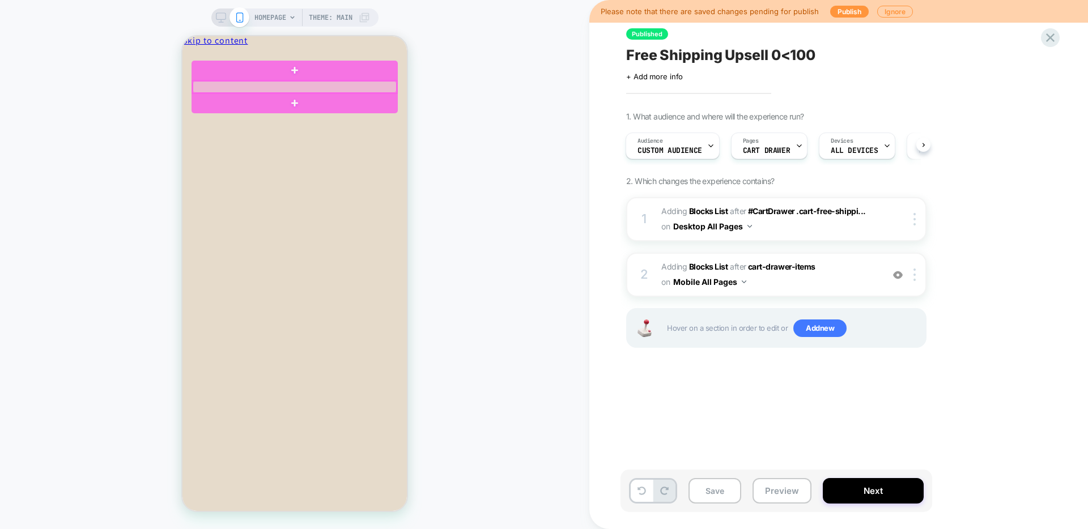
click at [240, 84] on div at bounding box center [295, 87] width 204 height 12
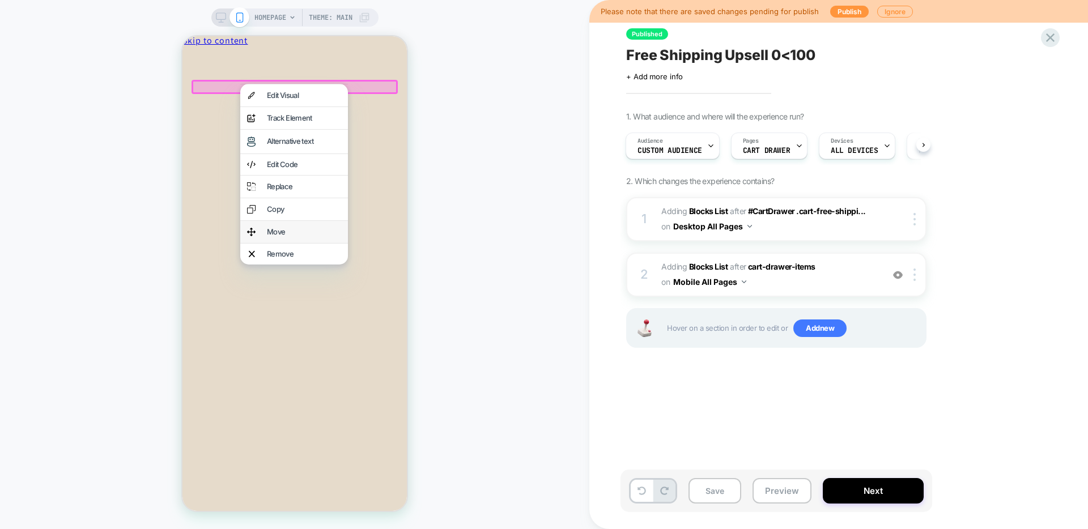
click at [284, 228] on div "Move" at bounding box center [304, 231] width 74 height 7
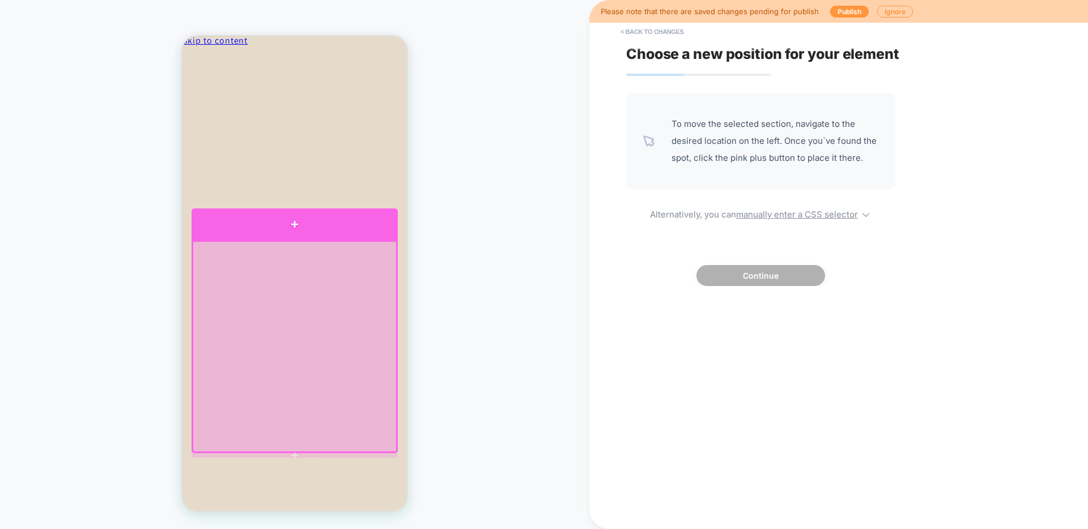
click at [292, 222] on div at bounding box center [295, 225] width 206 height 32
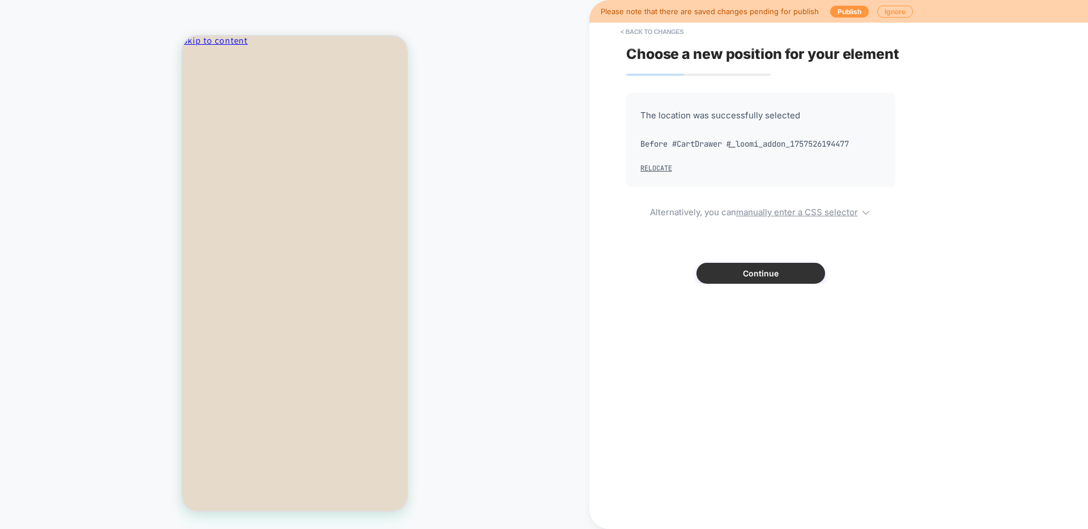
click at [776, 278] on button "Continue" at bounding box center [760, 273] width 129 height 21
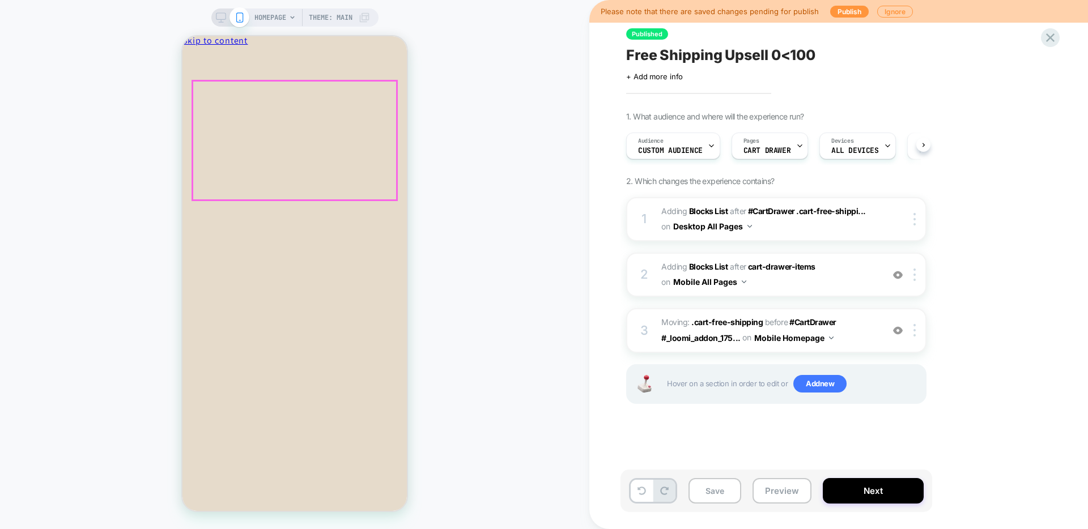
scroll to position [0, 1]
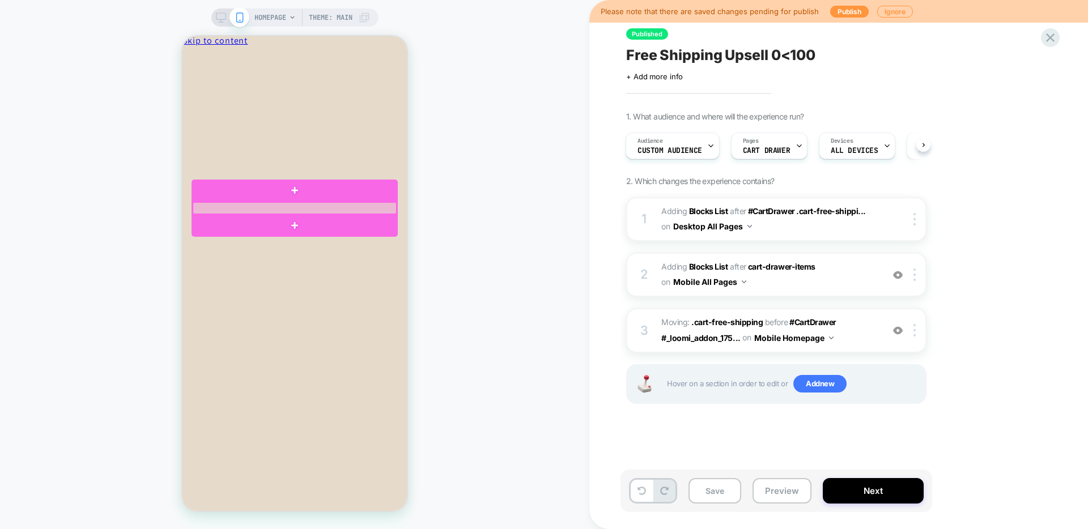
click at [348, 206] on div at bounding box center [295, 208] width 204 height 12
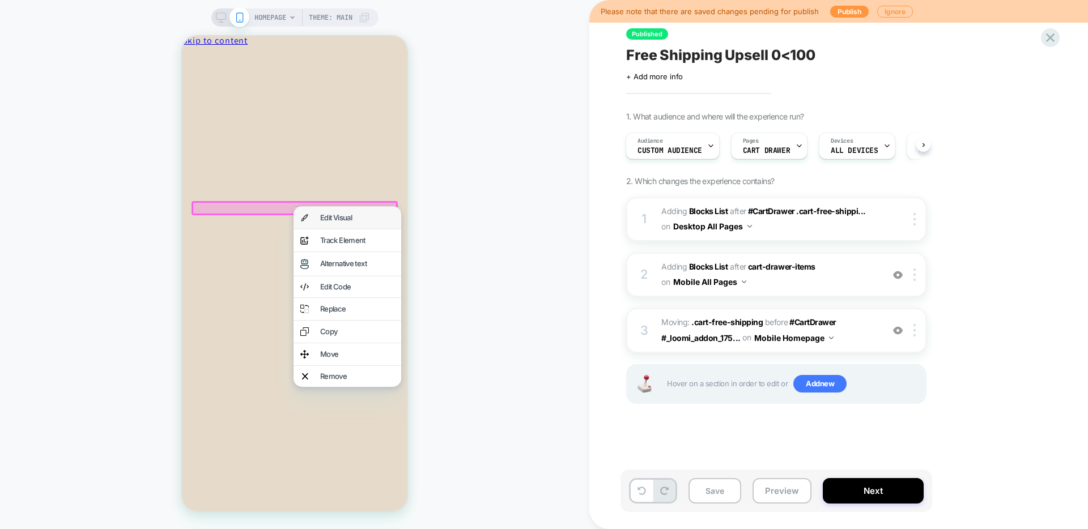
click at [339, 215] on div "Edit Visual" at bounding box center [357, 217] width 74 height 7
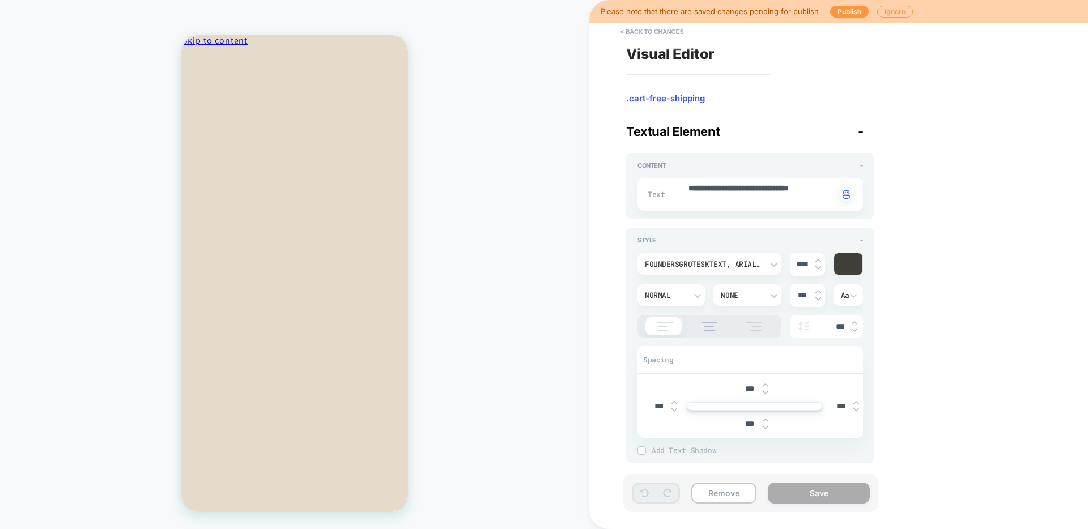
click at [819, 262] on div at bounding box center [818, 264] width 6 height 12
click at [818, 259] on img at bounding box center [818, 260] width 6 height 5
type textarea "*"
type input "****"
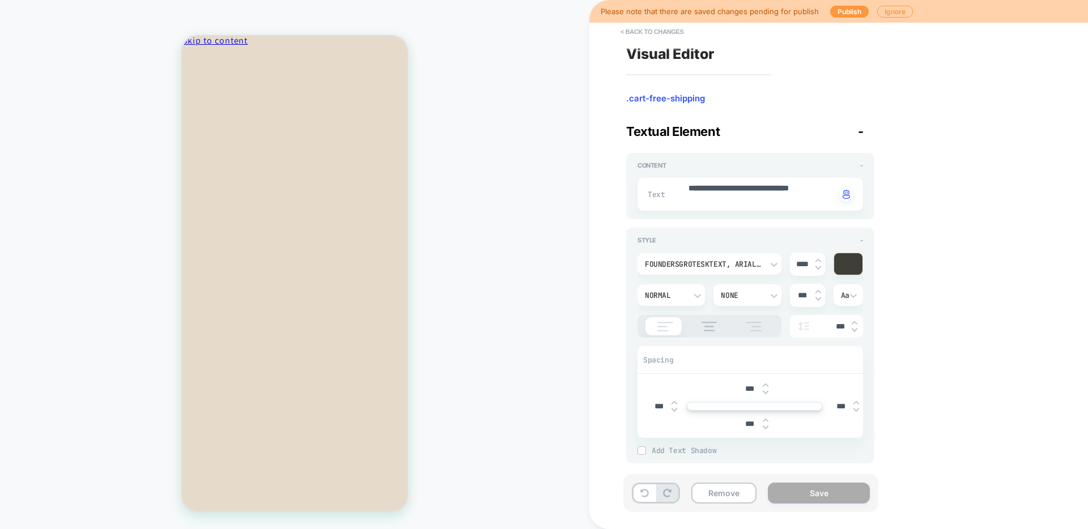
click at [818, 259] on img at bounding box center [818, 260] width 6 height 5
type textarea "*"
type input "****"
click at [792, 492] on button "Save" at bounding box center [819, 493] width 102 height 21
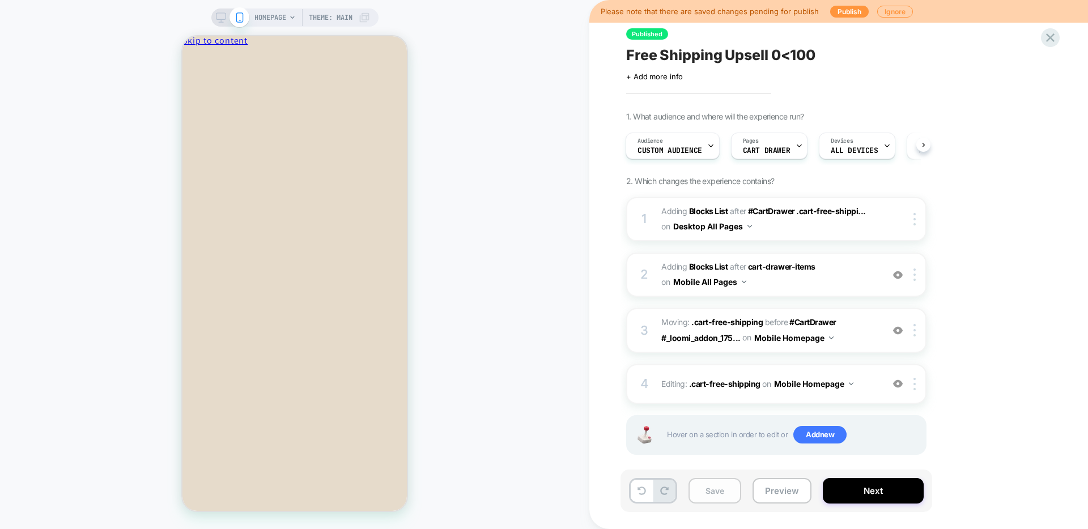
click at [720, 491] on button "Save" at bounding box center [714, 490] width 53 height 25
click at [225, 18] on div at bounding box center [230, 17] width 29 height 10
click at [219, 13] on icon at bounding box center [221, 17] width 10 height 10
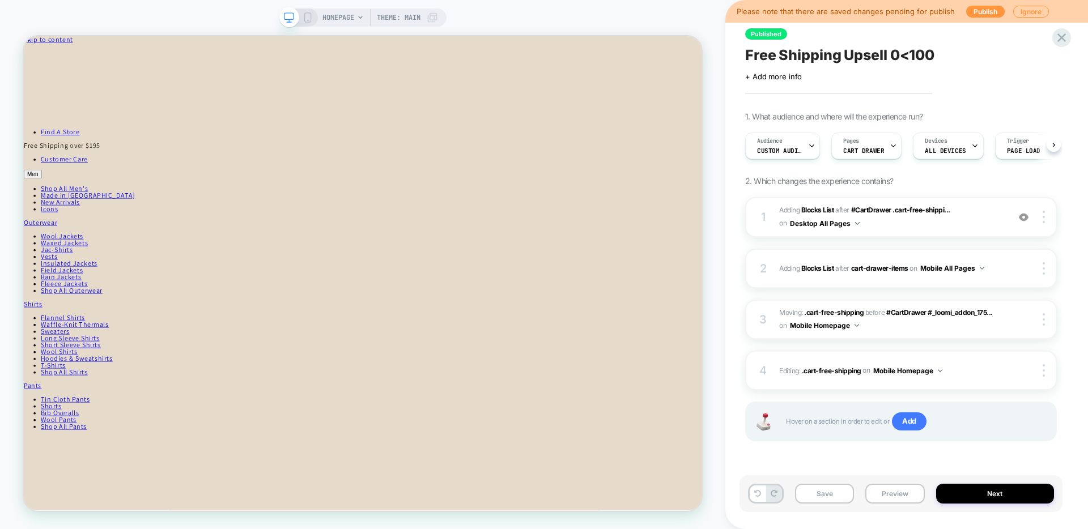
scroll to position [0, 1]
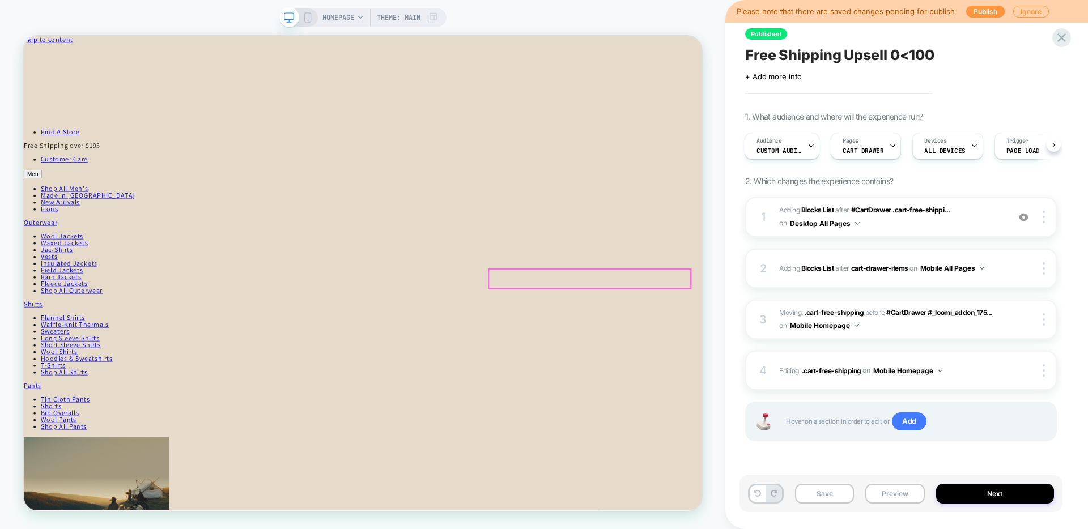
click at [106, 104] on link "Continue shopping" at bounding box center [65, 98] width 82 height 12
click at [306, 16] on icon at bounding box center [308, 17] width 10 height 10
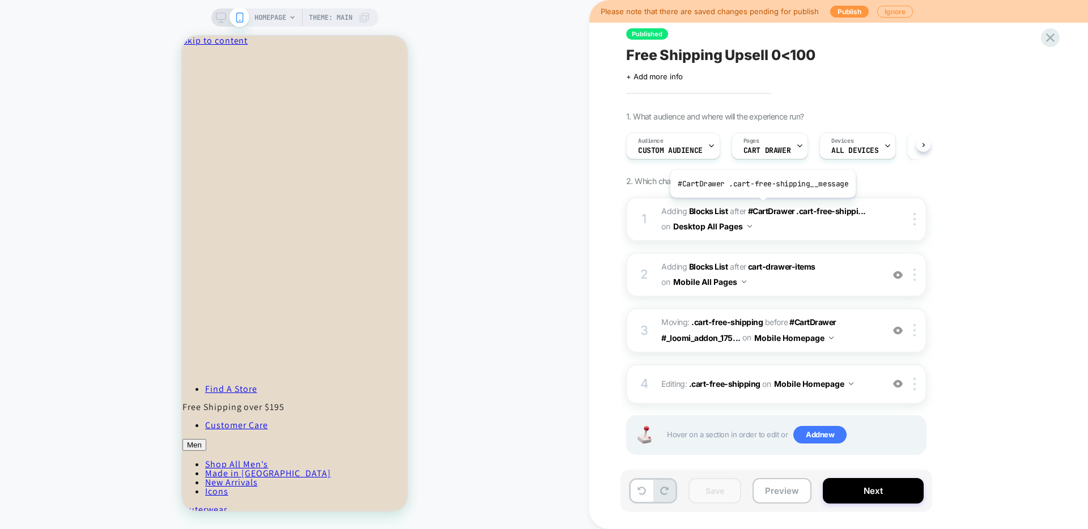
scroll to position [0, 1]
click at [795, 339] on button "Mobile Homepage" at bounding box center [793, 338] width 79 height 16
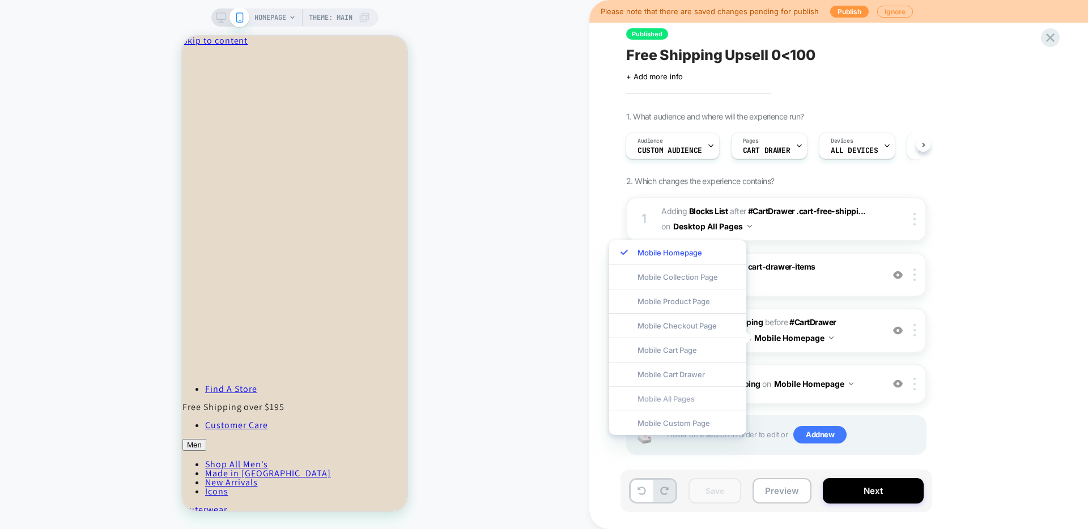
click at [688, 396] on div "Mobile All Pages" at bounding box center [677, 398] width 137 height 24
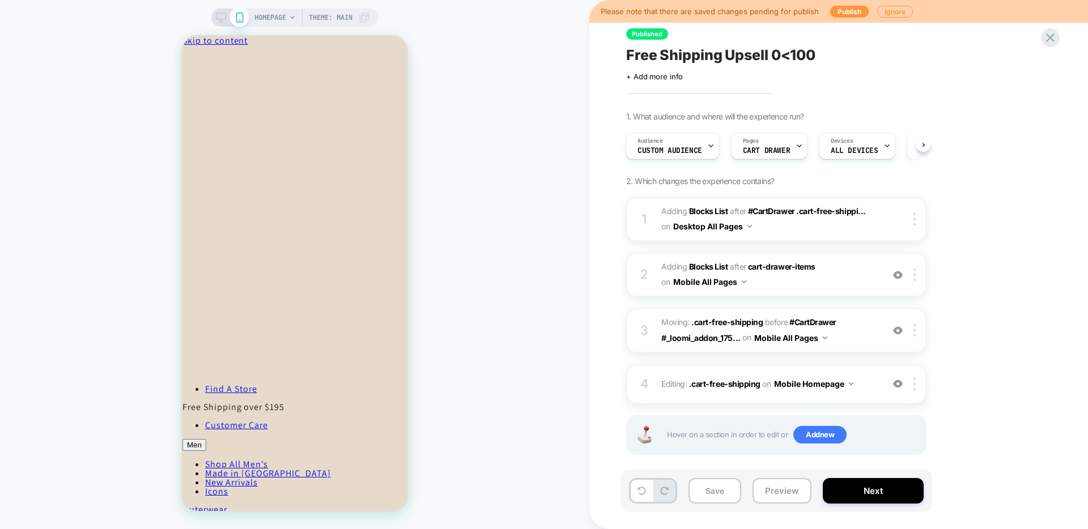
click at [811, 387] on button "Mobile Homepage" at bounding box center [813, 384] width 79 height 16
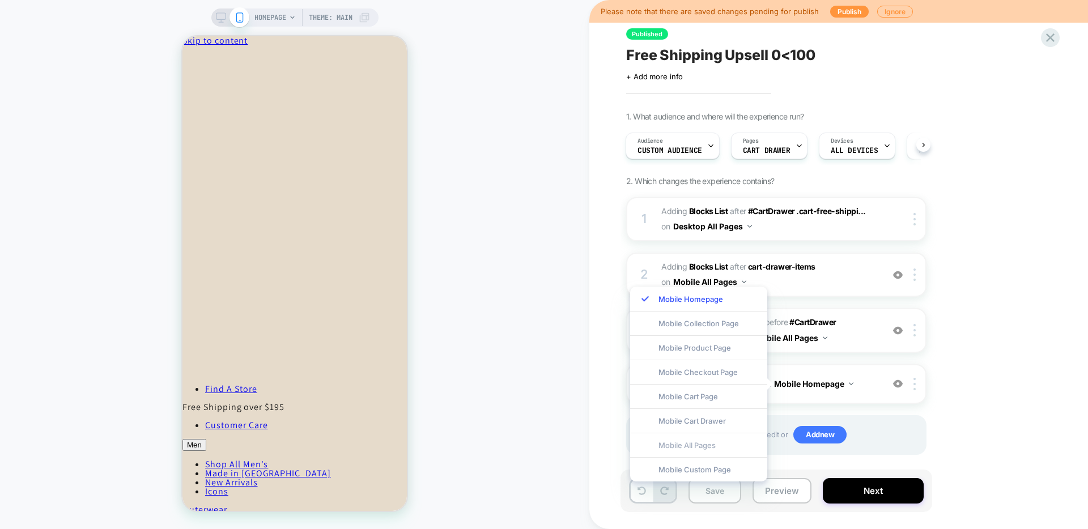
click at [703, 446] on div "Mobile All Pages" at bounding box center [698, 445] width 137 height 24
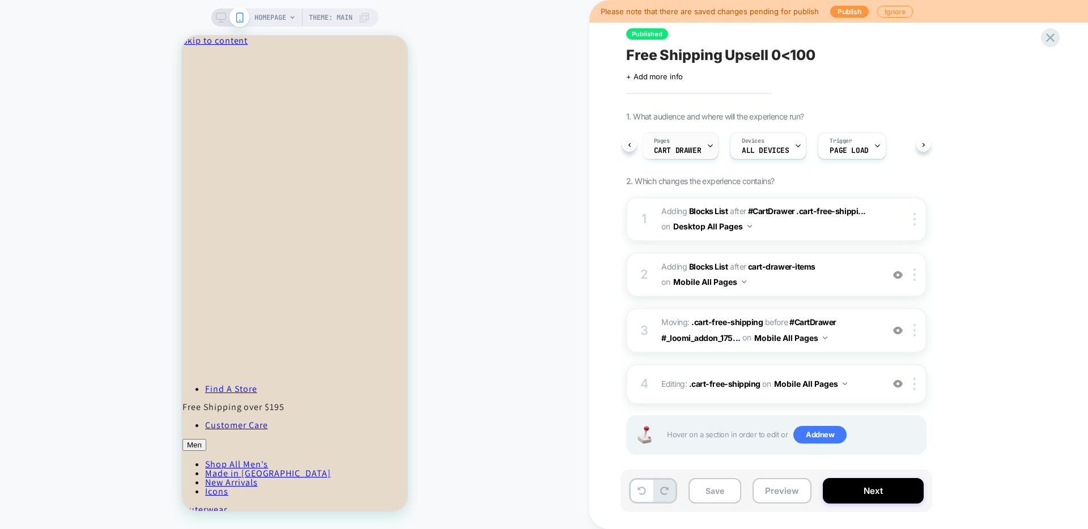
scroll to position [0, 0]
drag, startPoint x: 218, startPoint y: 13, endPoint x: 385, endPoint y: 56, distance: 171.9
click at [218, 13] on icon at bounding box center [221, 17] width 10 height 10
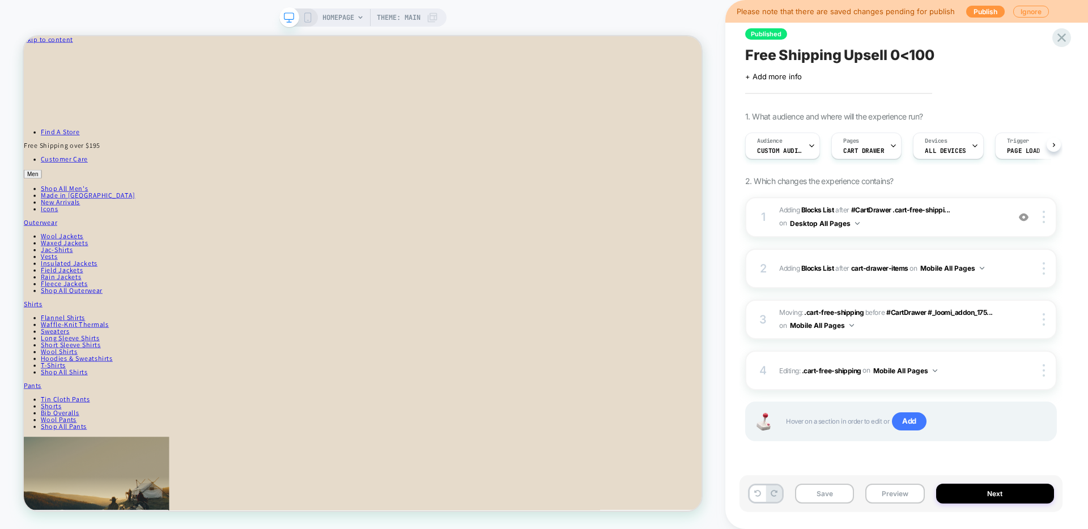
scroll to position [0, 1]
click at [348, 20] on span "HOMEPAGE" at bounding box center [338, 17] width 32 height 18
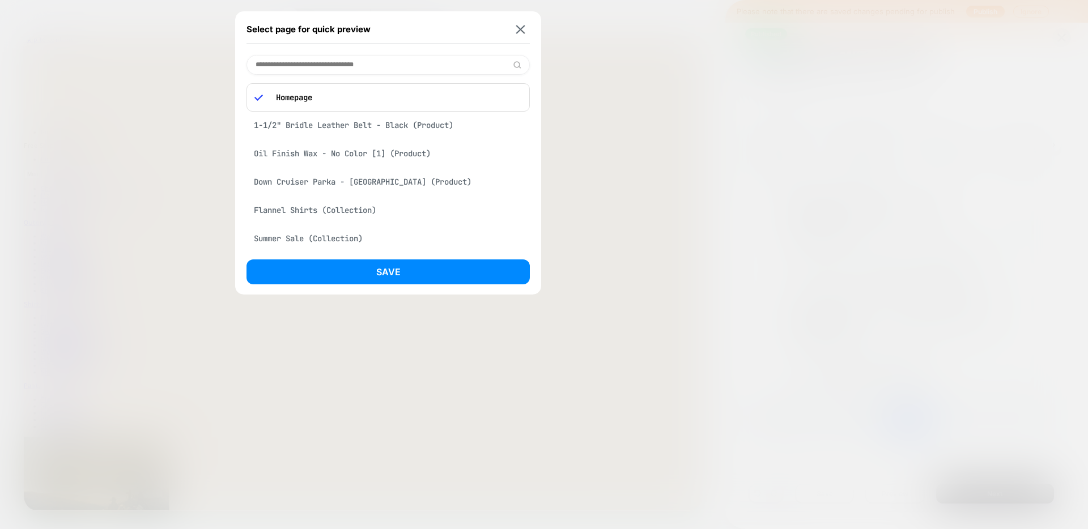
click at [383, 187] on div "Down Cruiser Parka - Otter Green (Product)" at bounding box center [387, 182] width 283 height 22
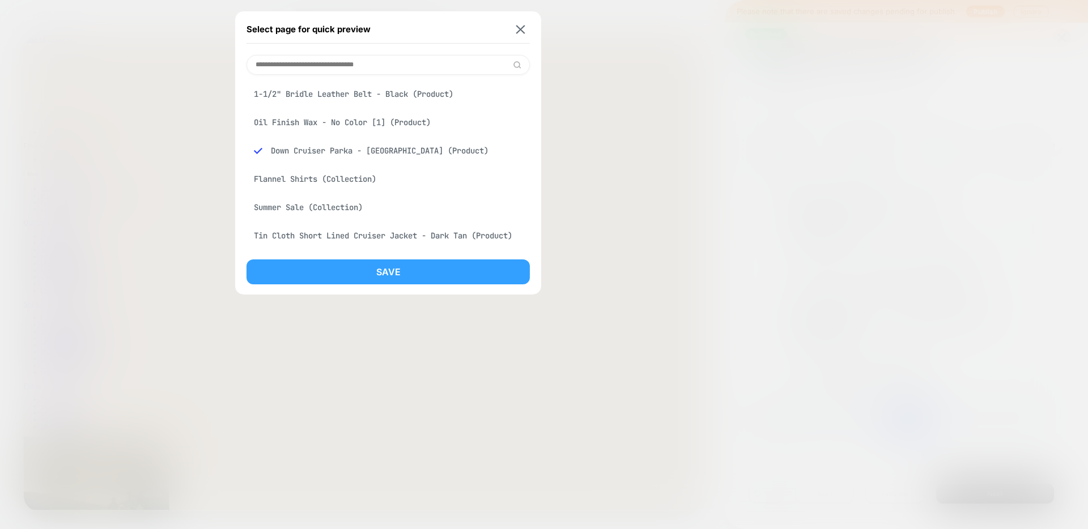
click at [387, 268] on button "Save" at bounding box center [387, 271] width 283 height 25
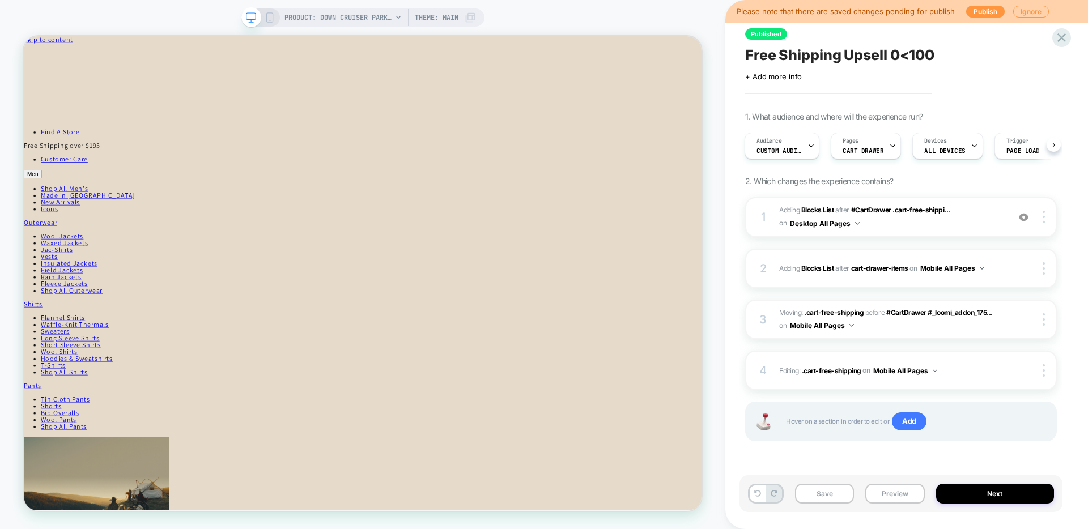
scroll to position [0, 1]
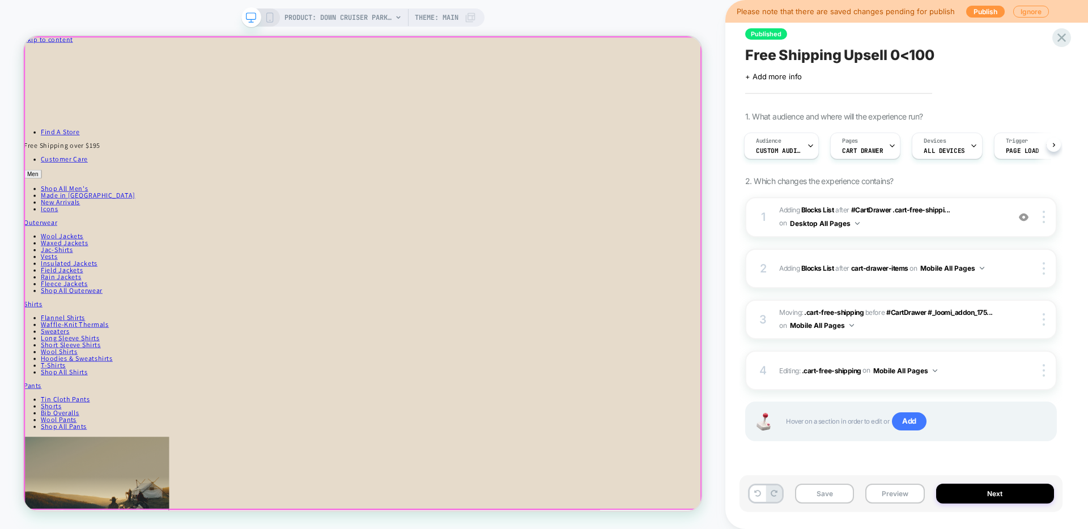
click at [577, 45] on div at bounding box center [476, 45] width 904 height 0
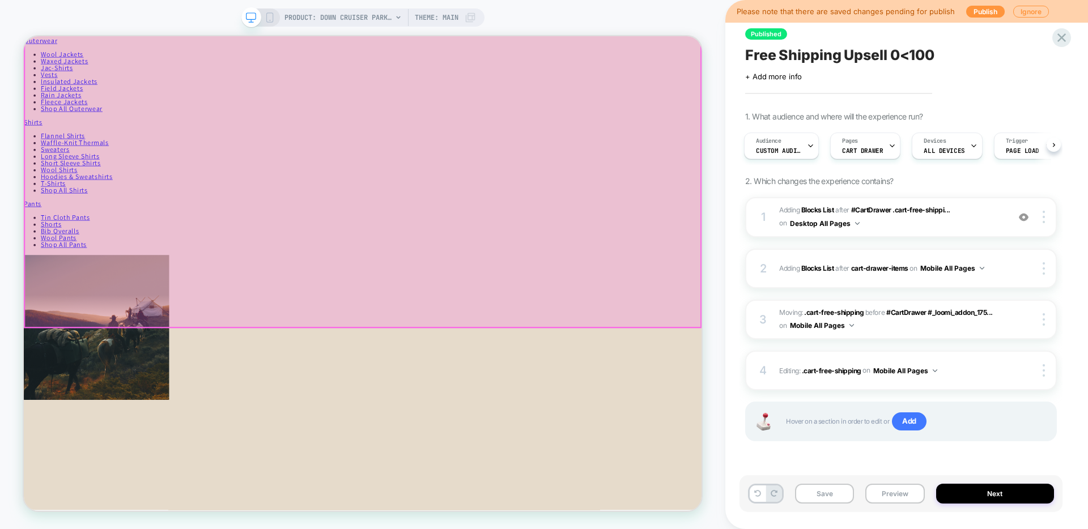
scroll to position [247, 0]
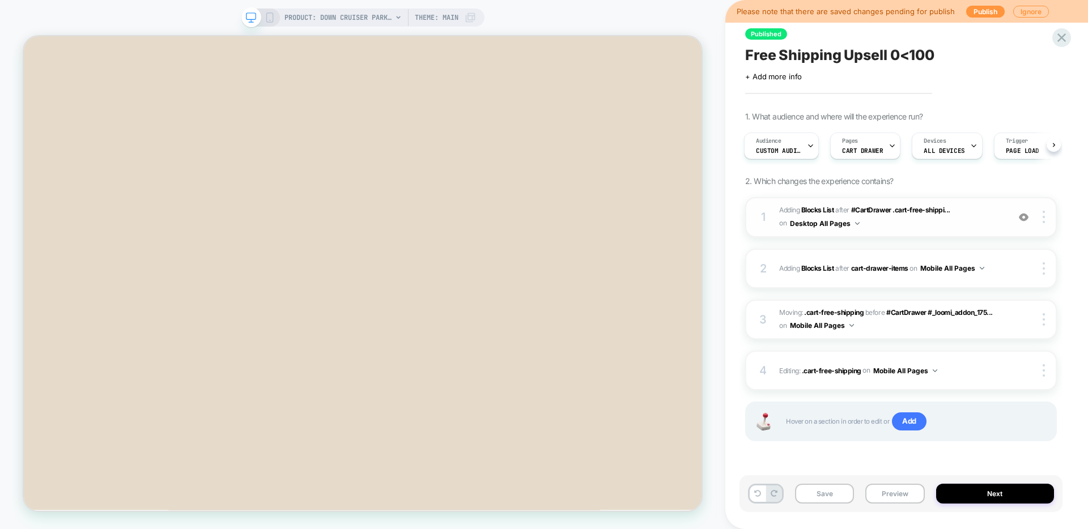
click at [1026, 218] on img at bounding box center [1024, 217] width 10 height 10
click at [1024, 218] on img at bounding box center [1024, 217] width 10 height 10
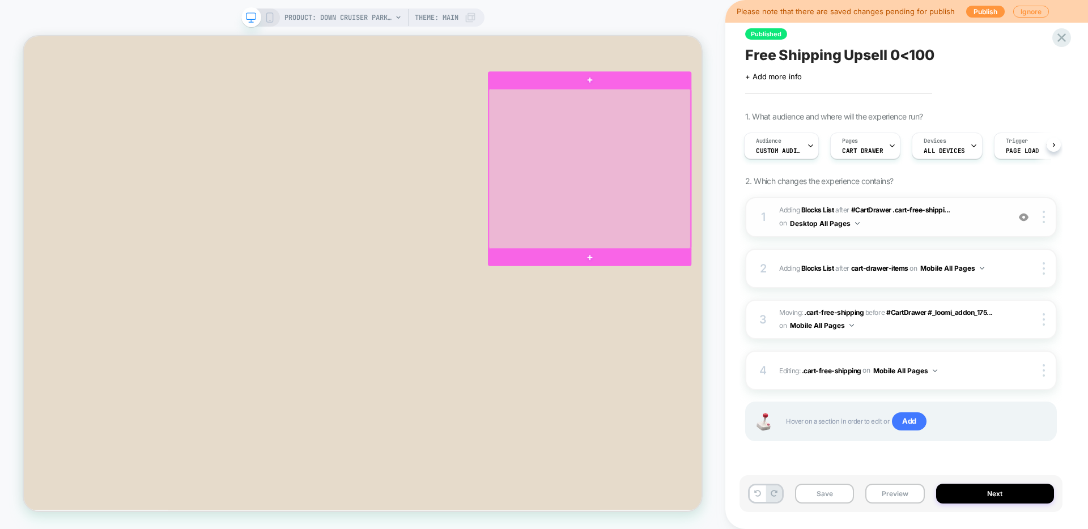
click at [754, 208] on div at bounding box center [778, 213] width 269 height 213
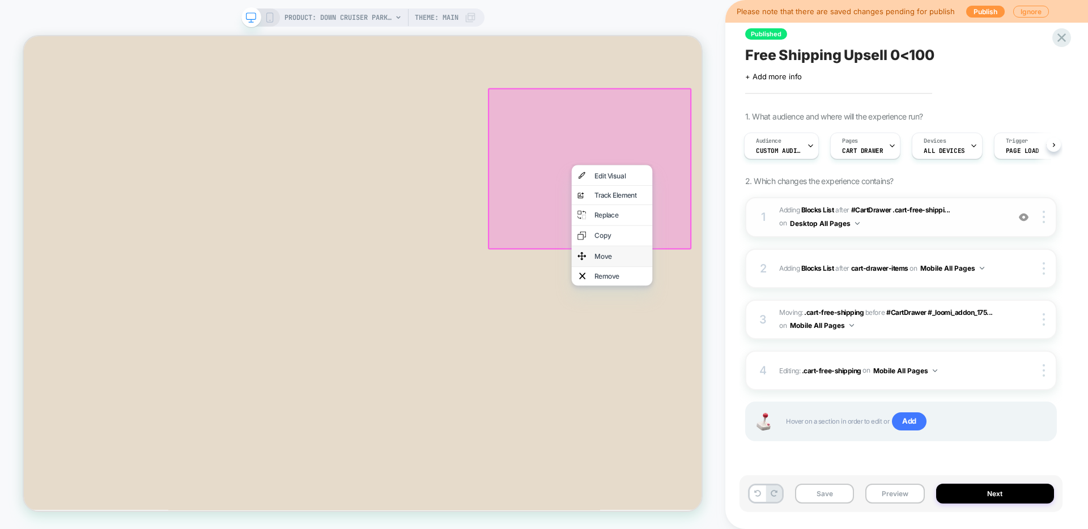
click at [799, 325] on div "Move" at bounding box center [819, 329] width 69 height 9
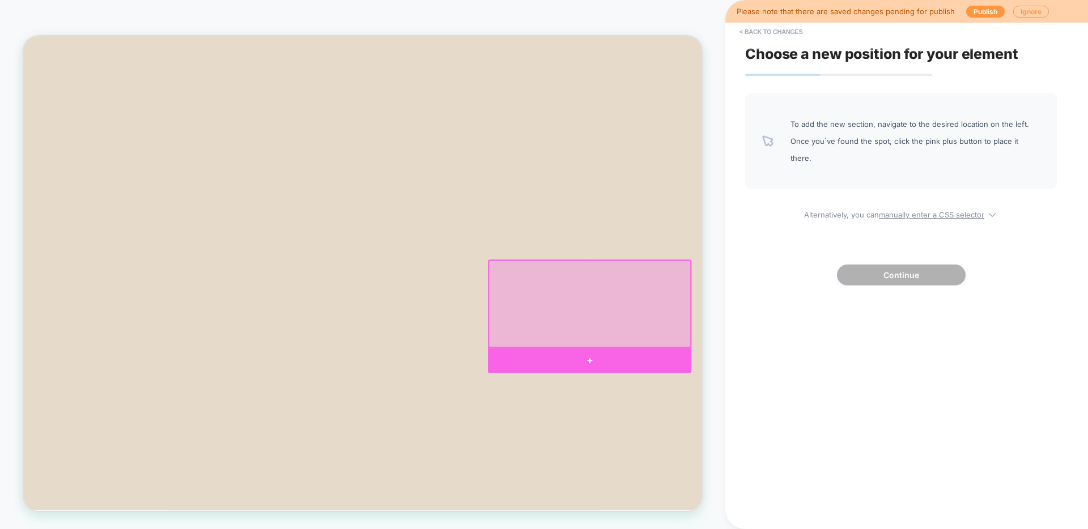
click at [776, 464] on div at bounding box center [778, 468] width 271 height 33
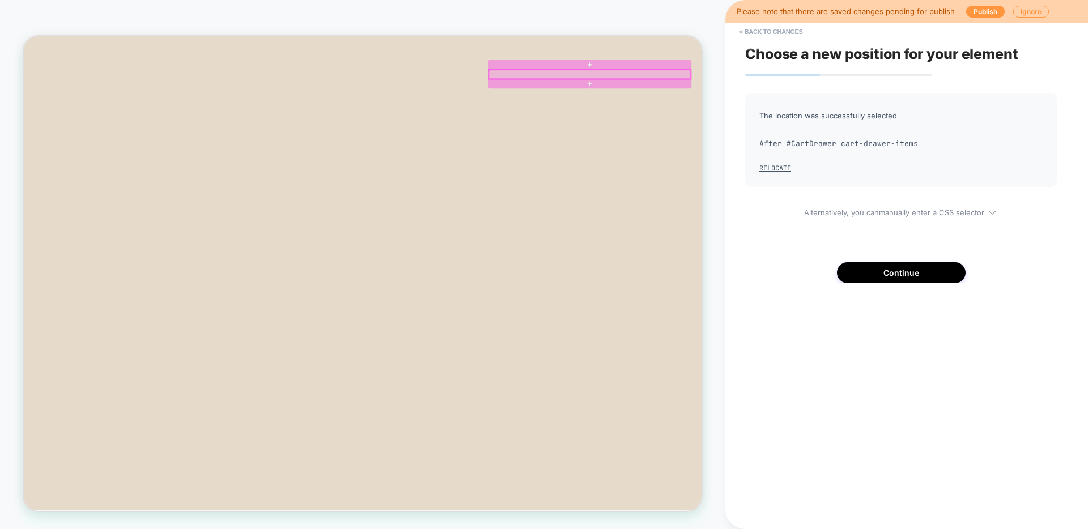
click at [739, 85] on div at bounding box center [778, 87] width 269 height 12
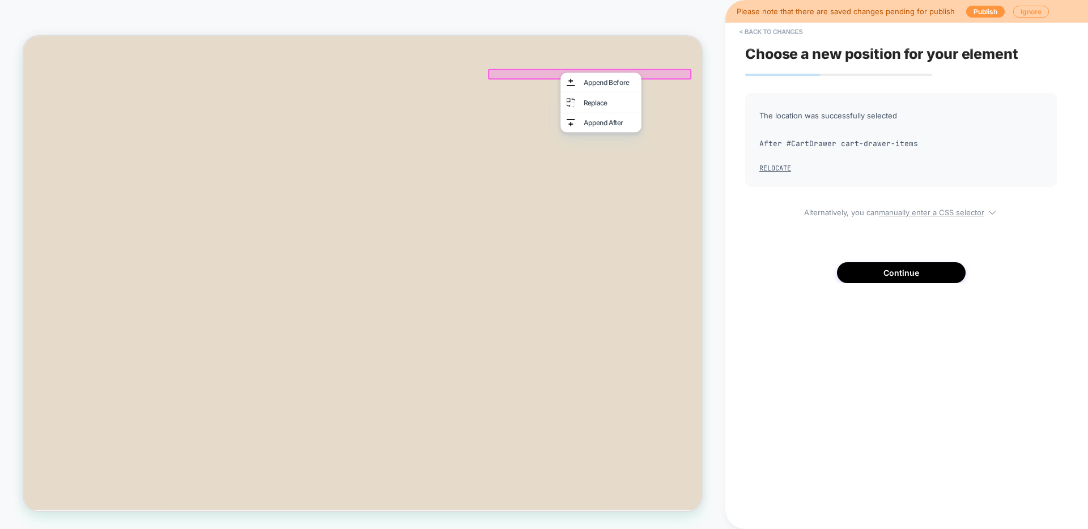
click at [913, 257] on div "The location was successfully selected After #CartDrawer cart-drawer-items Relo…" at bounding box center [901, 188] width 312 height 190
click at [891, 271] on button "Continue" at bounding box center [901, 272] width 129 height 21
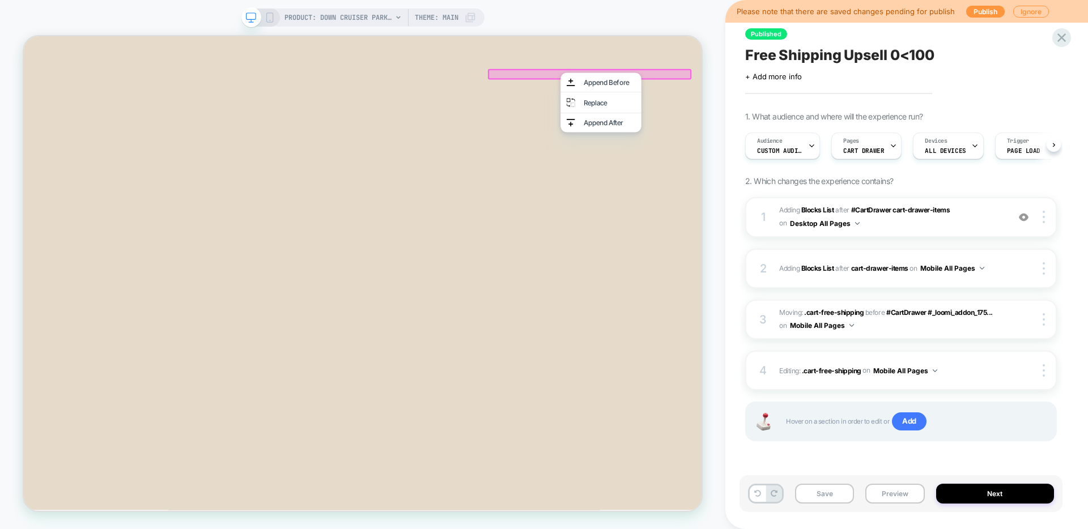
scroll to position [0, 1]
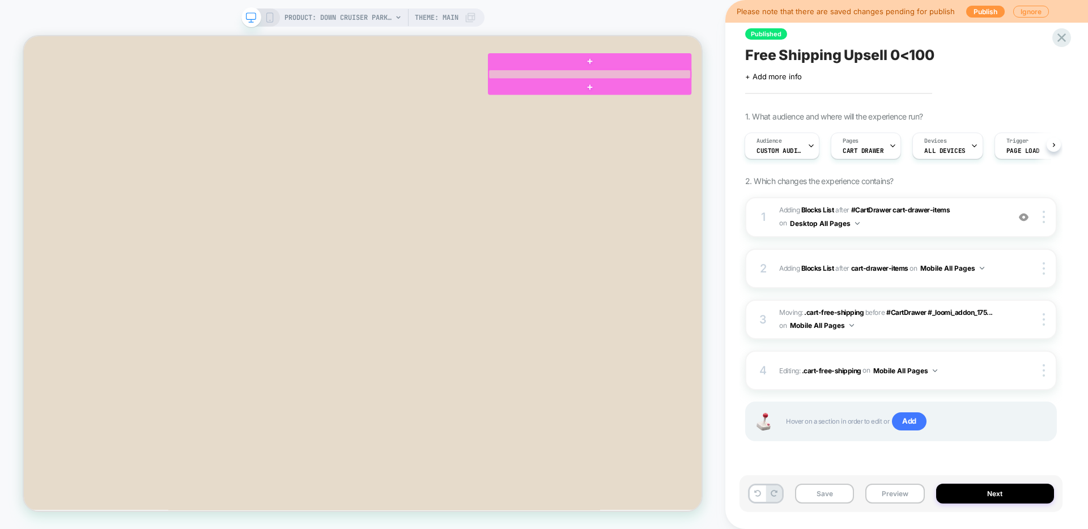
click at [839, 85] on div at bounding box center [778, 87] width 269 height 12
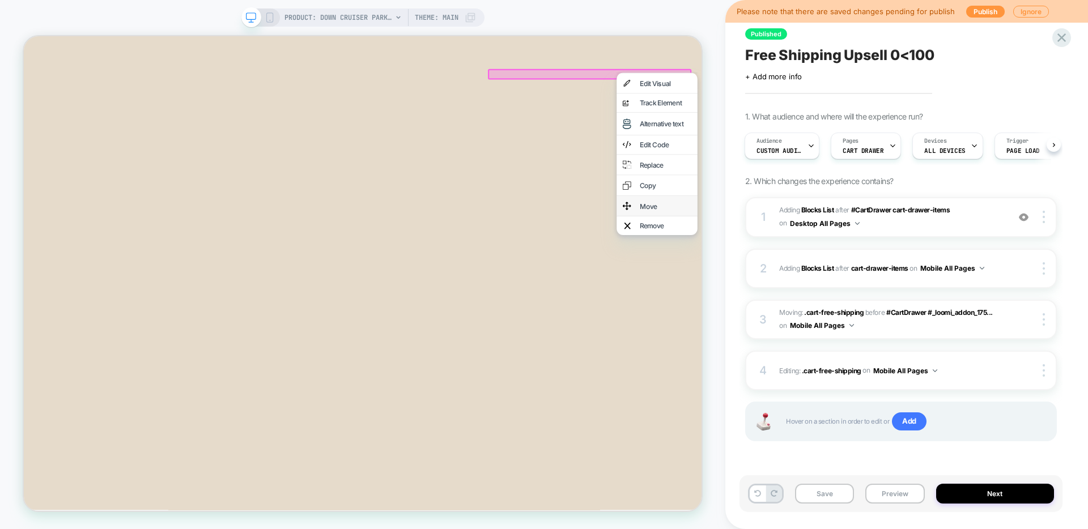
click at [867, 249] on div "Move" at bounding box center [868, 262] width 108 height 27
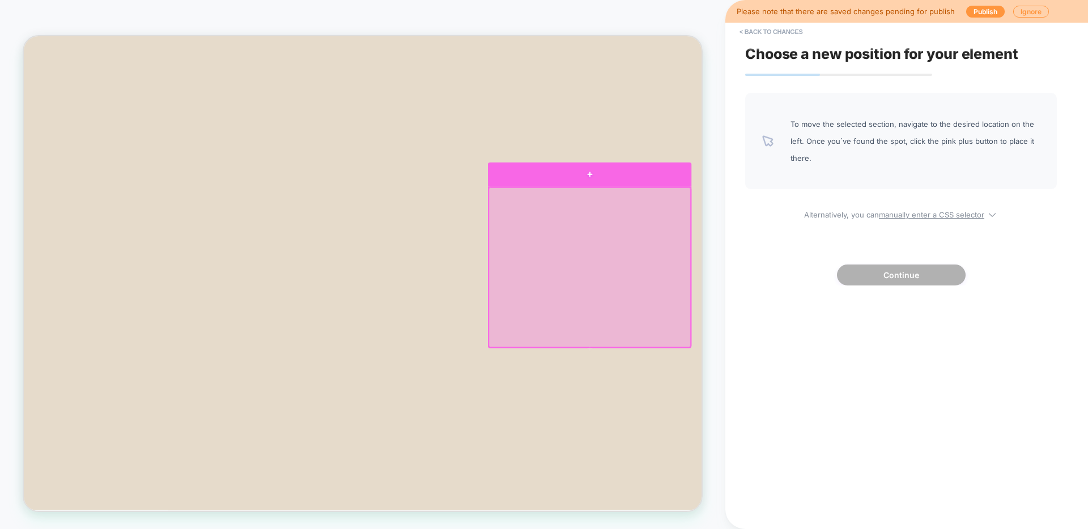
click at [755, 222] on div at bounding box center [778, 221] width 271 height 32
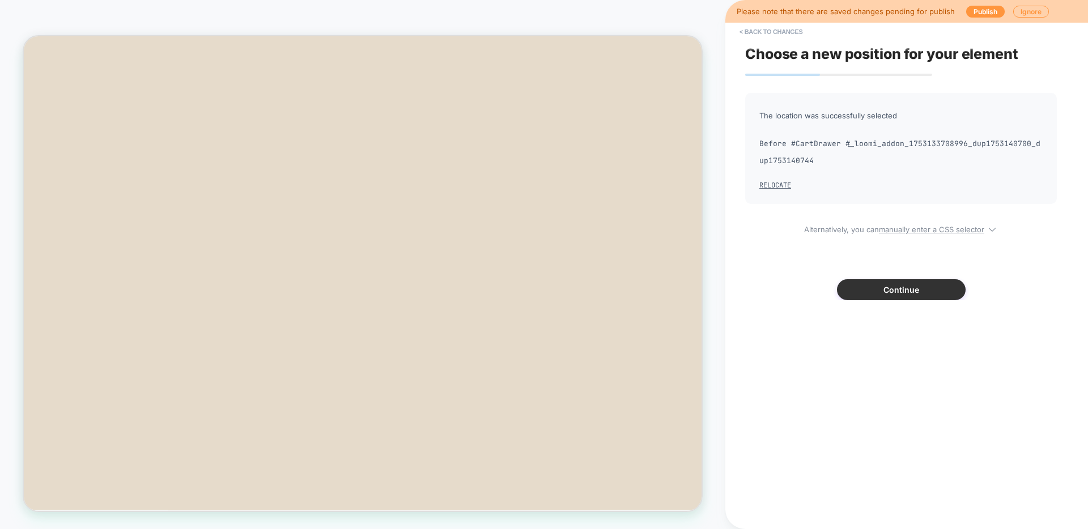
click at [888, 296] on button "Continue" at bounding box center [901, 289] width 129 height 21
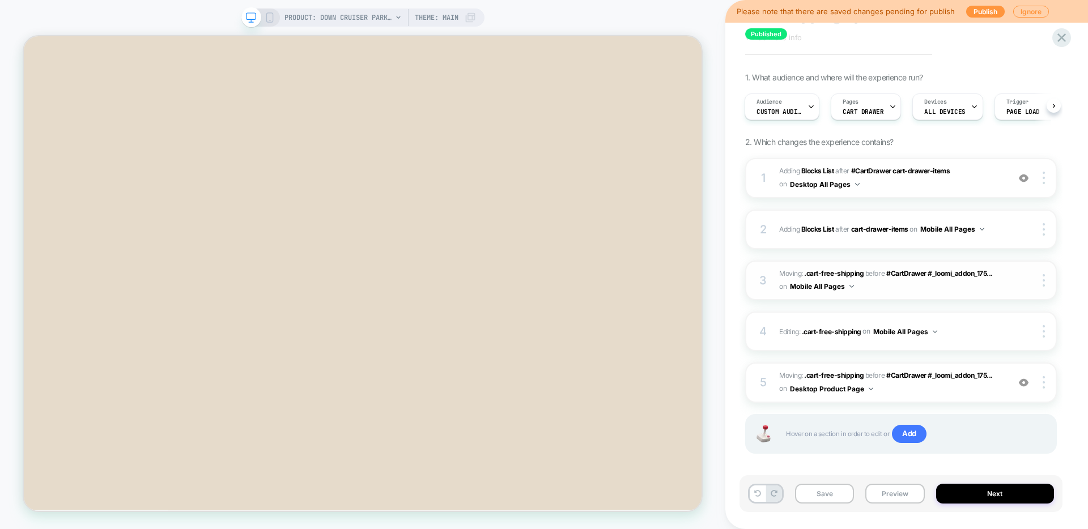
scroll to position [49, 0]
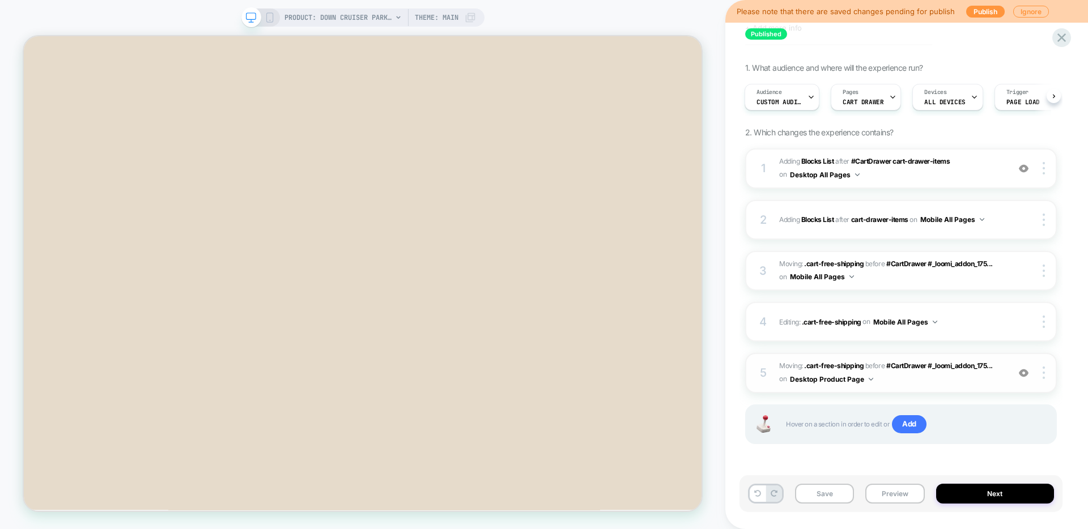
click at [846, 378] on button "Desktop Product Page" at bounding box center [831, 379] width 83 height 14
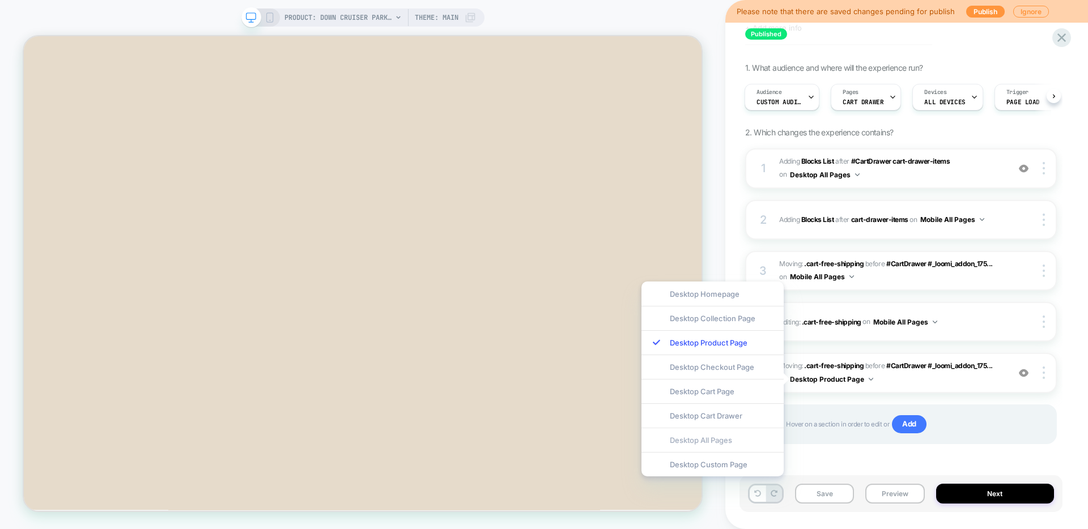
click at [708, 434] on div "Desktop All Pages" at bounding box center [712, 440] width 142 height 24
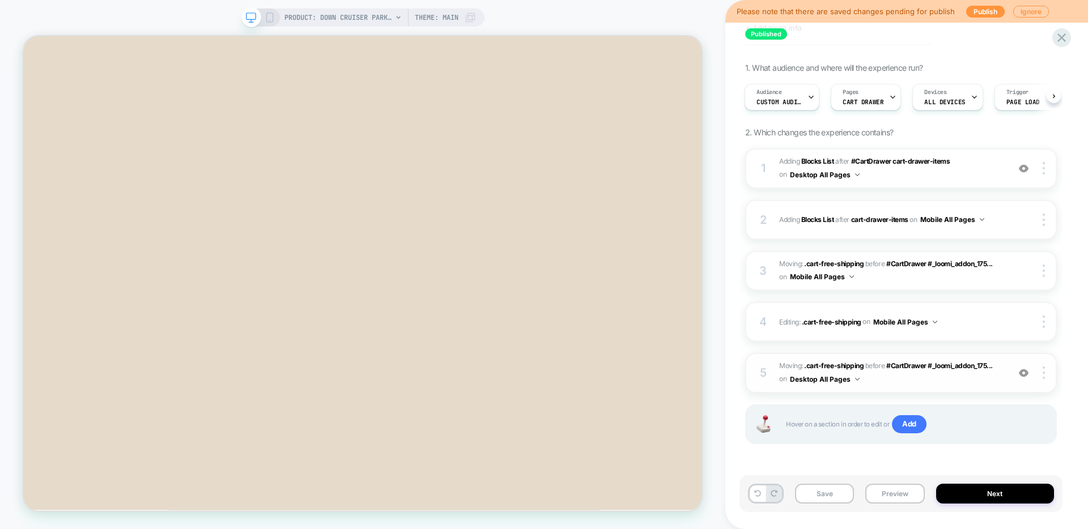
click at [896, 383] on span "Moving: .cart-free-shipping .cart-free-shipping before #CartDrawer #_loomi_addo…" at bounding box center [891, 373] width 224 height 27
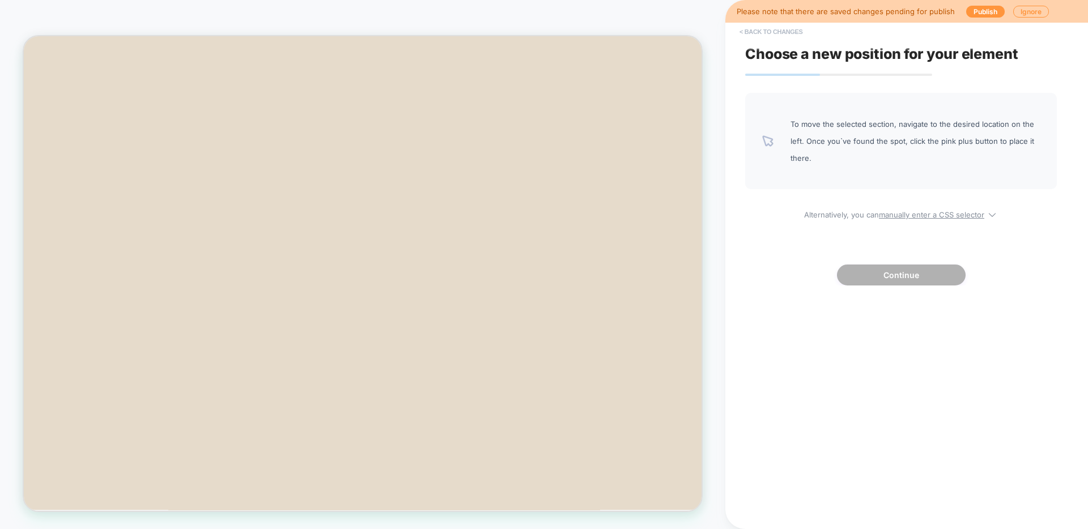
click at [777, 29] on button "< Back to changes" at bounding box center [771, 32] width 75 height 18
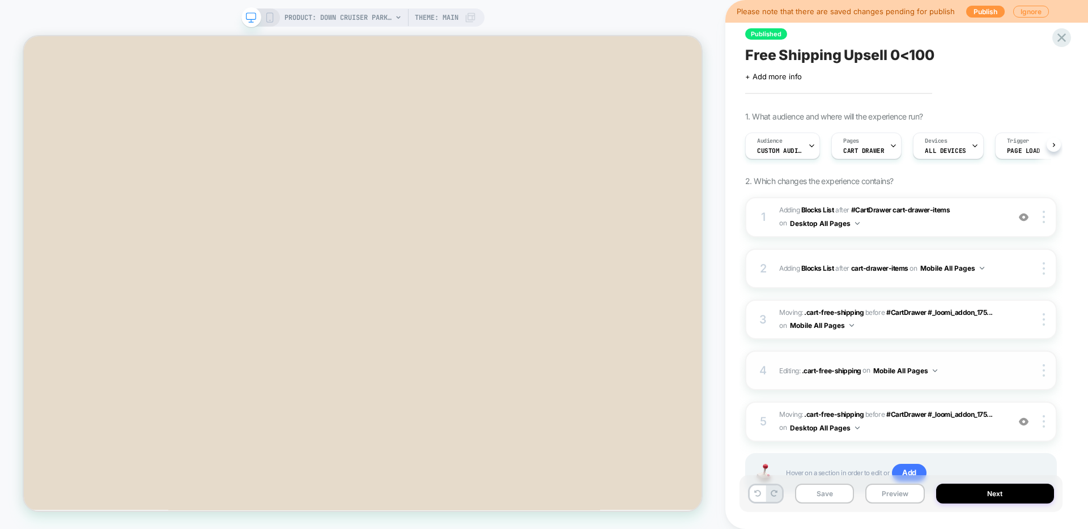
scroll to position [0, 1]
click at [955, 370] on span "Editing : .cart-free-shipping .cart-free-shipping on Mobile All Pages" at bounding box center [891, 371] width 224 height 14
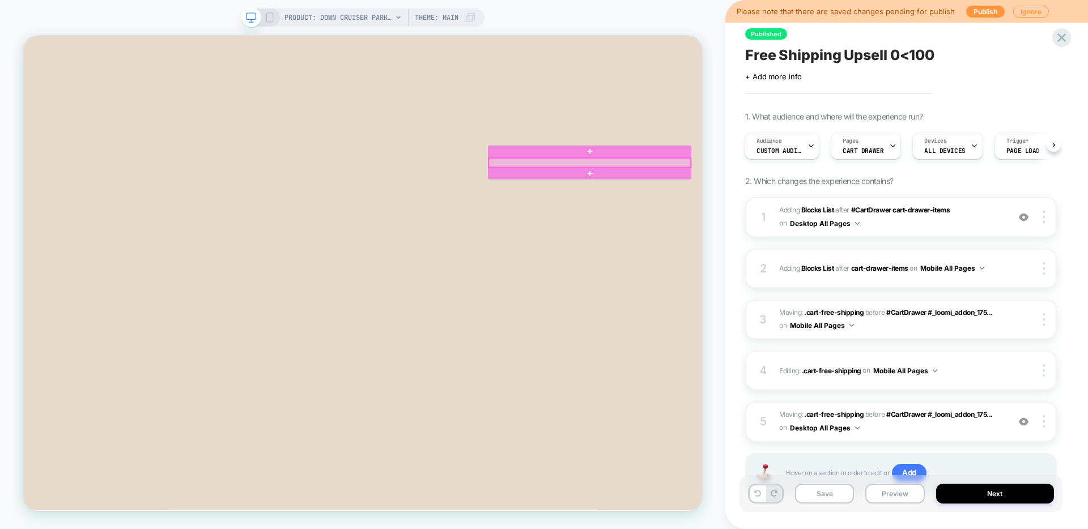
click at [730, 201] on div at bounding box center [778, 205] width 269 height 12
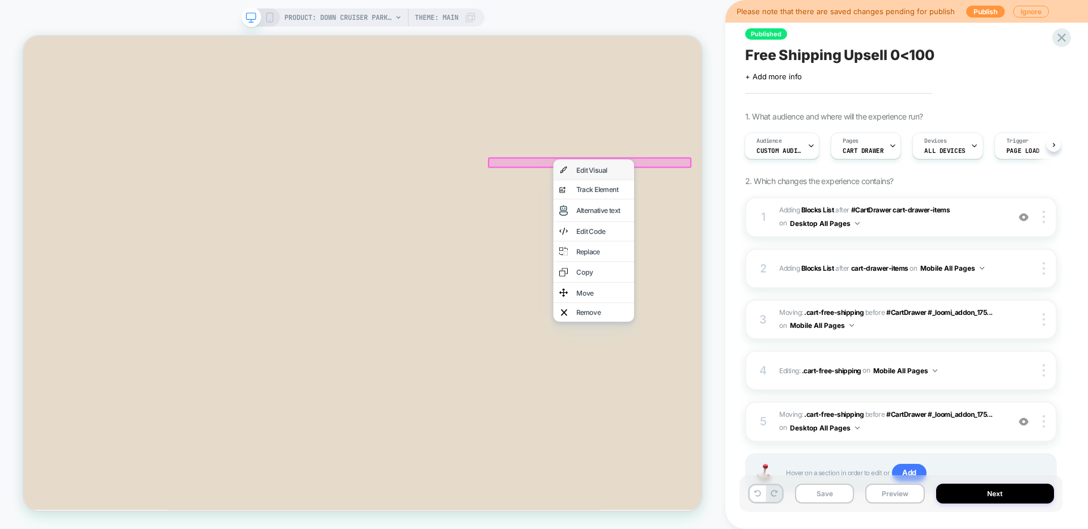
click at [785, 215] on div "Edit Visual" at bounding box center [794, 214] width 69 height 9
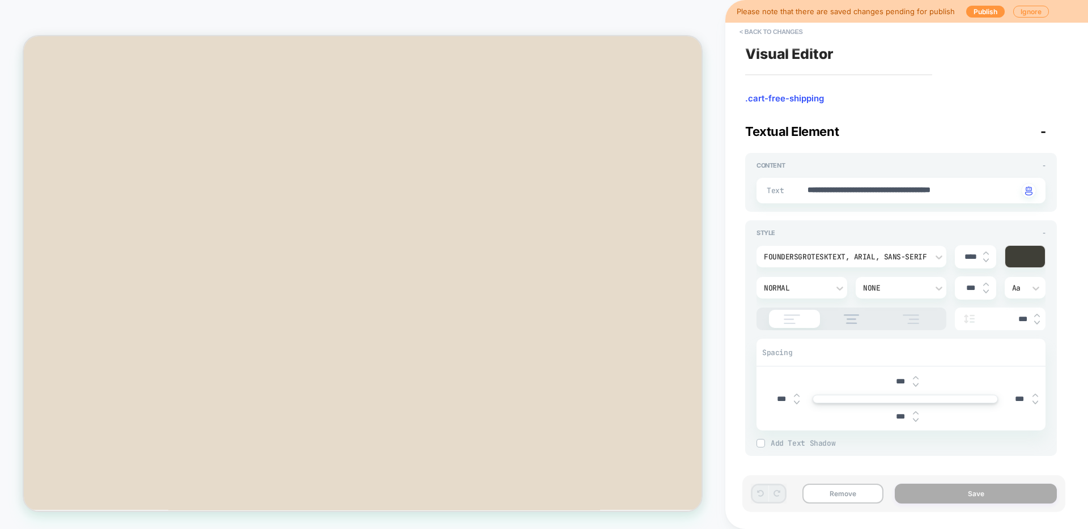
click at [985, 251] on img at bounding box center [986, 253] width 6 height 5
type textarea "*"
type input "****"
click at [967, 494] on button "Save" at bounding box center [976, 494] width 162 height 20
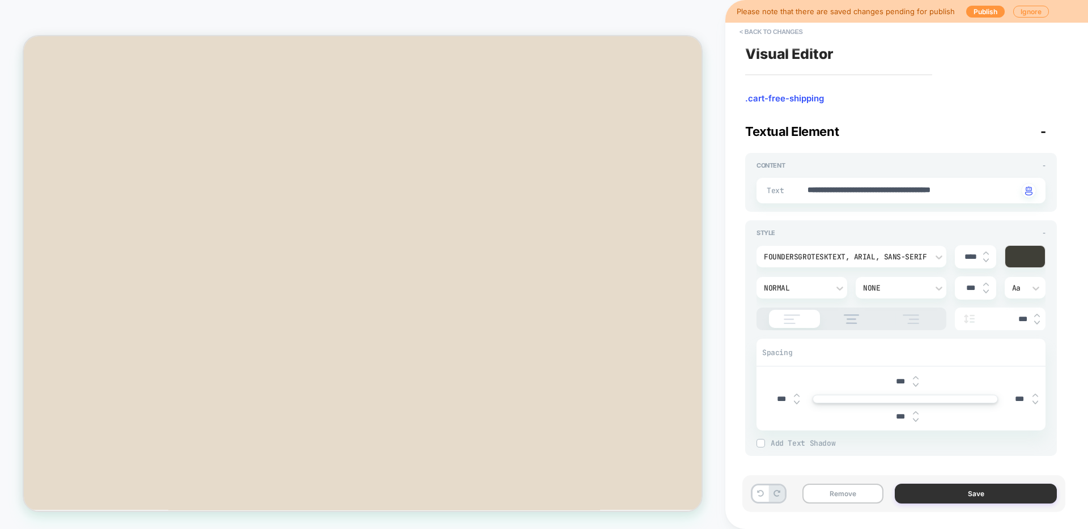
type textarea "*"
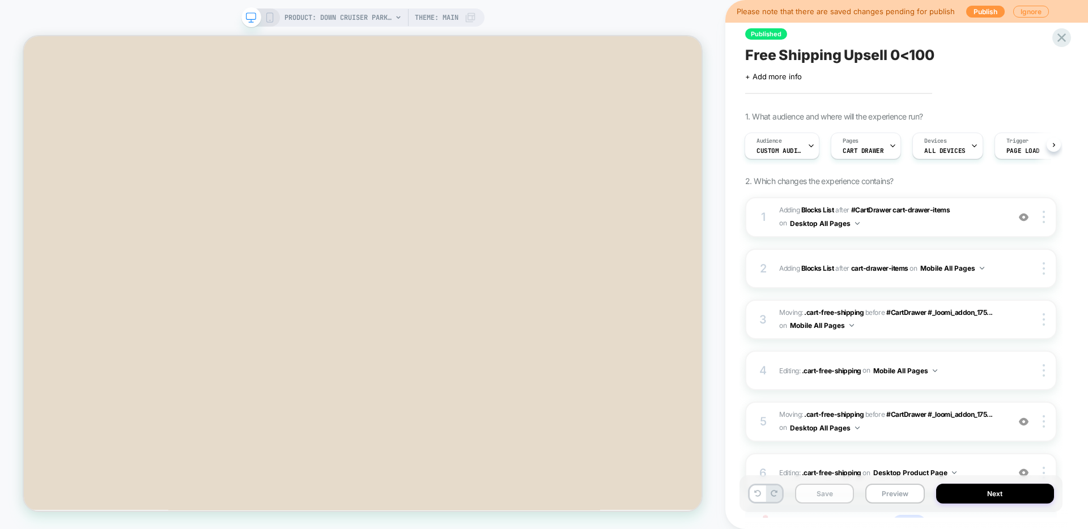
click at [833, 501] on button "Save" at bounding box center [824, 494] width 59 height 20
click at [966, 493] on button "Next" at bounding box center [995, 494] width 118 height 20
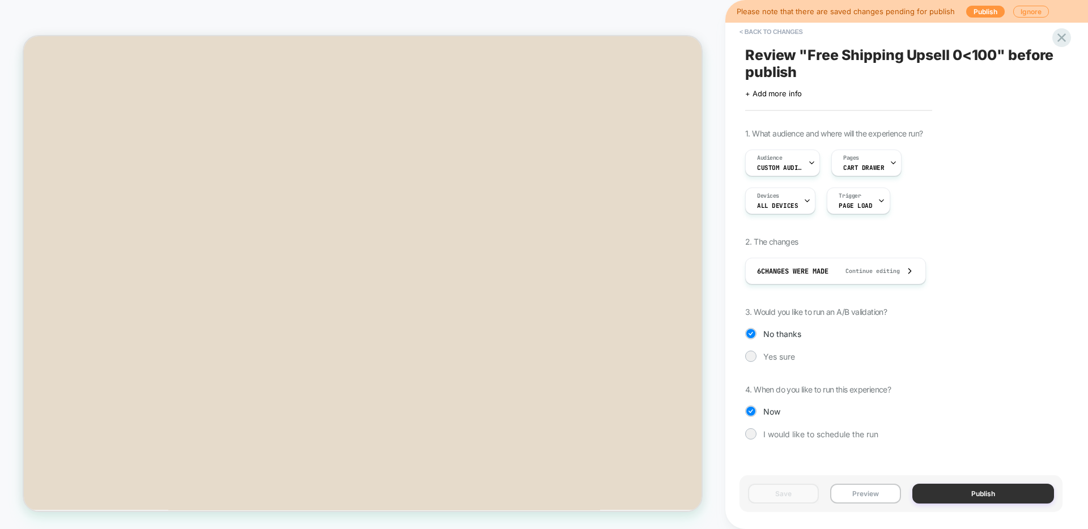
click at [955, 487] on button "Publish" at bounding box center [983, 494] width 142 height 20
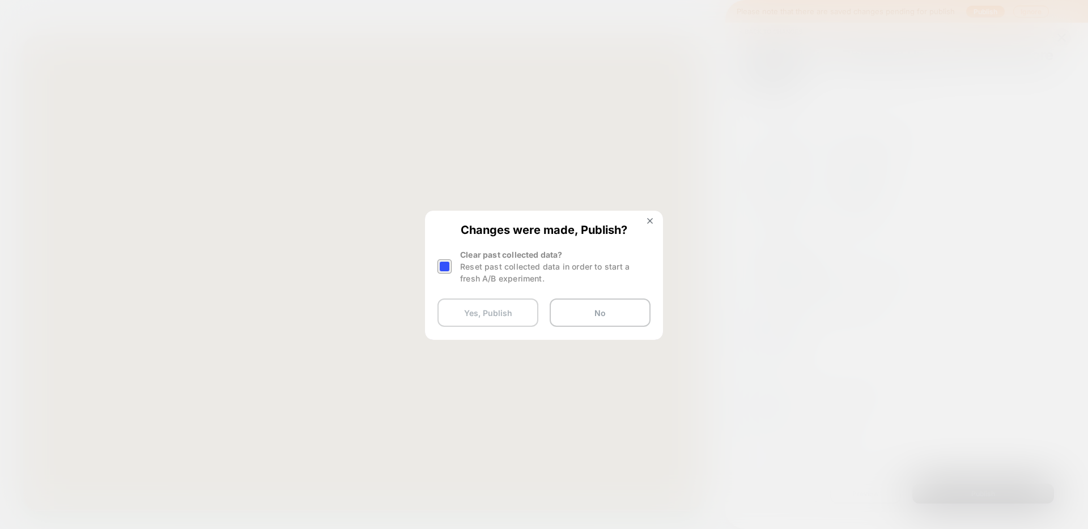
click at [514, 317] on button "Yes, Publish" at bounding box center [487, 313] width 101 height 28
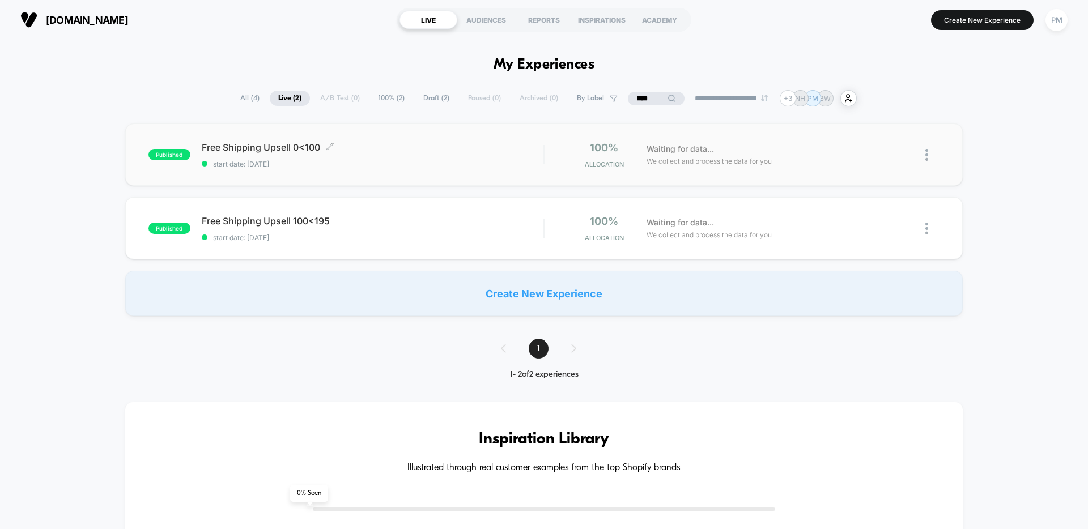
click at [403, 154] on div "Free Shipping Upsell 0<100 Click to edit experience details Click to edit exper…" at bounding box center [373, 155] width 342 height 27
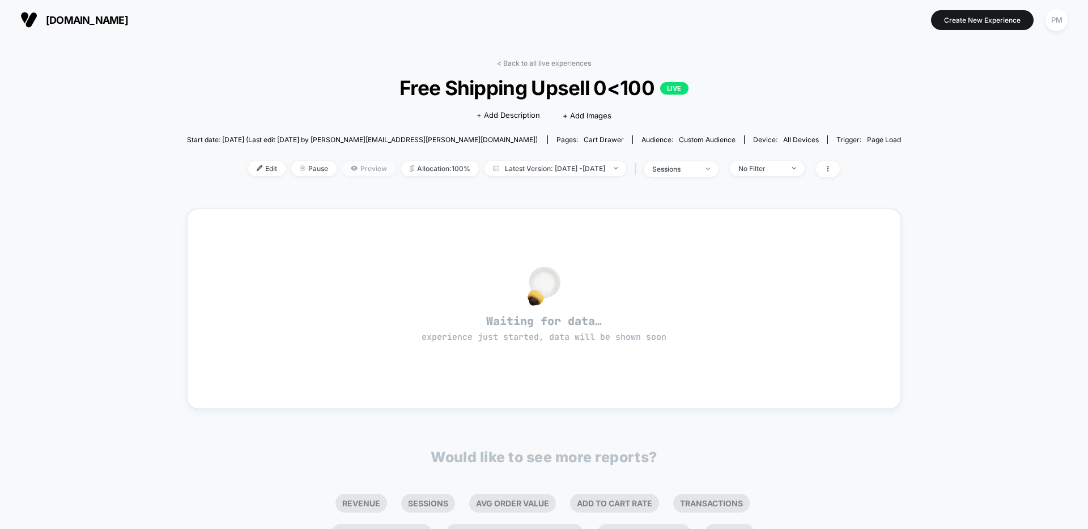
click at [343, 173] on span "Preview" at bounding box center [368, 168] width 53 height 15
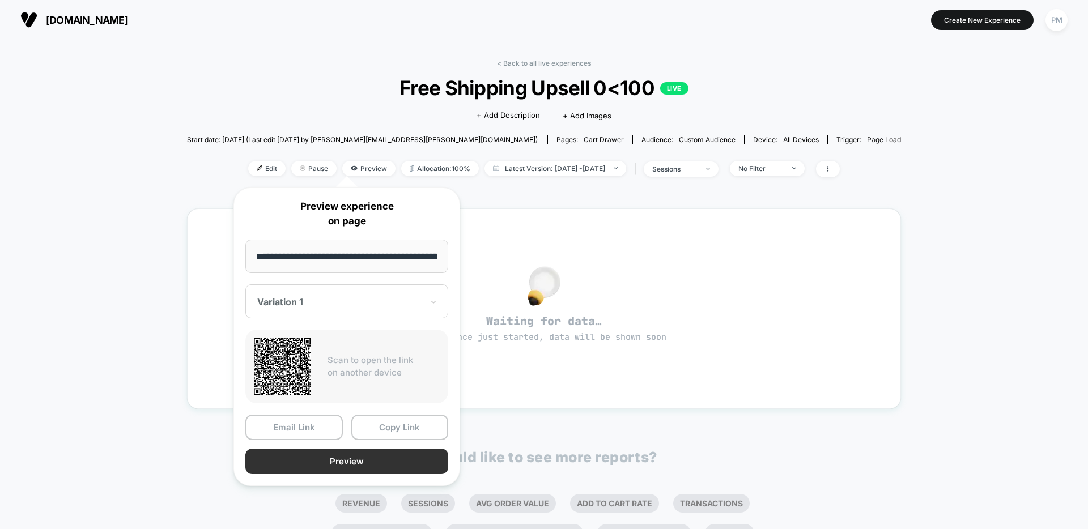
click at [352, 465] on button "Preview" at bounding box center [346, 461] width 203 height 25
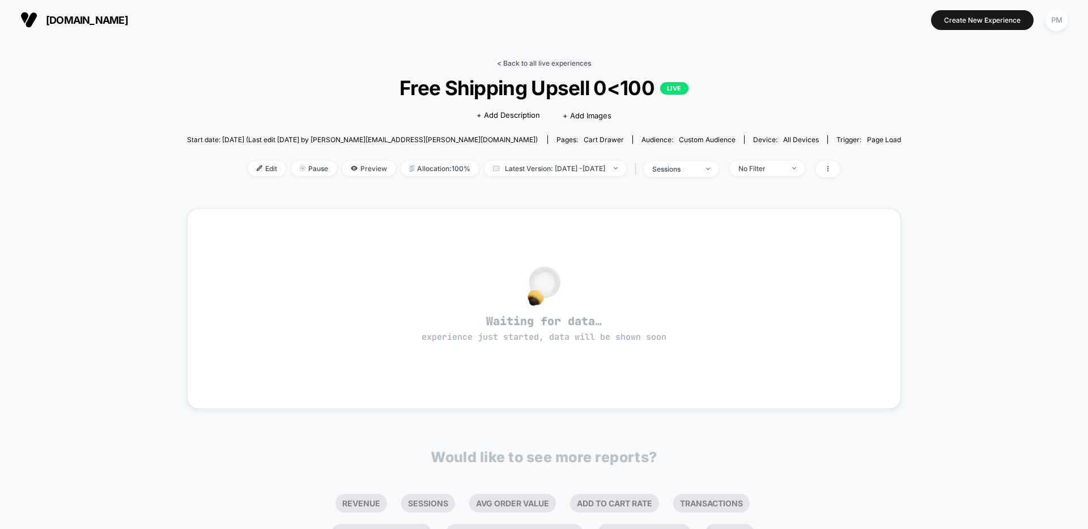
click at [537, 60] on link "< Back to all live experiences" at bounding box center [544, 63] width 94 height 8
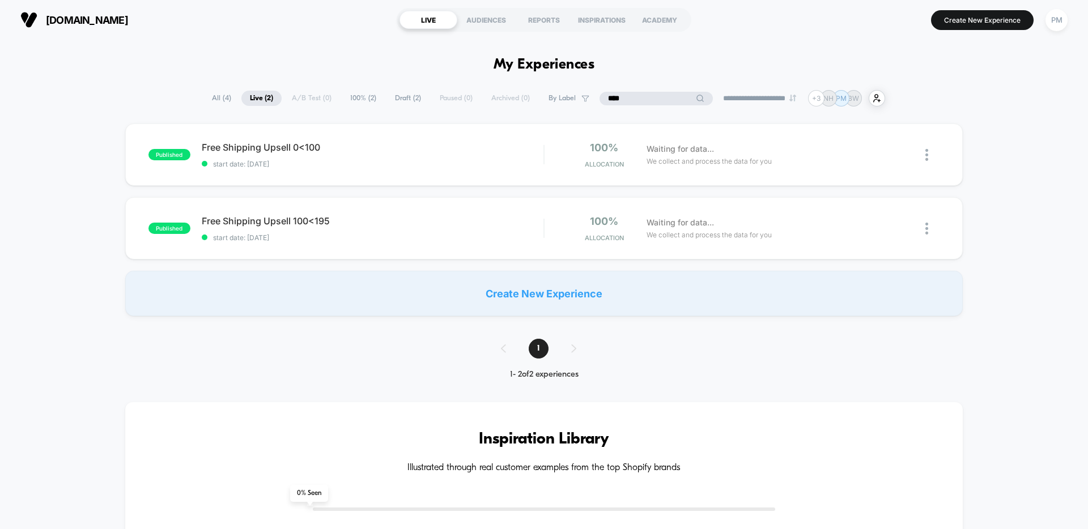
click at [640, 100] on input "****" at bounding box center [655, 99] width 113 height 14
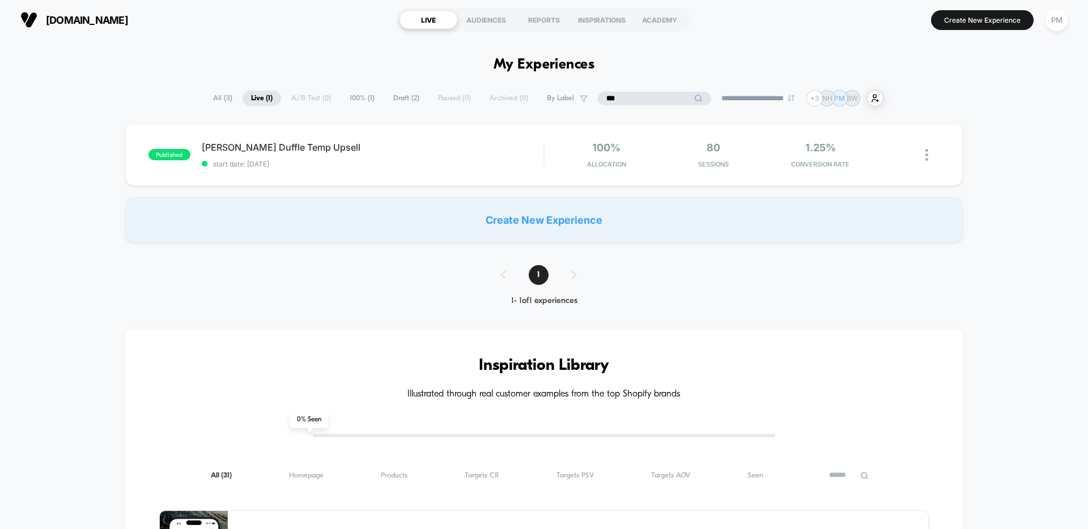
type input "***"
click at [413, 102] on span "Draft ( 2 )" at bounding box center [434, 98] width 43 height 15
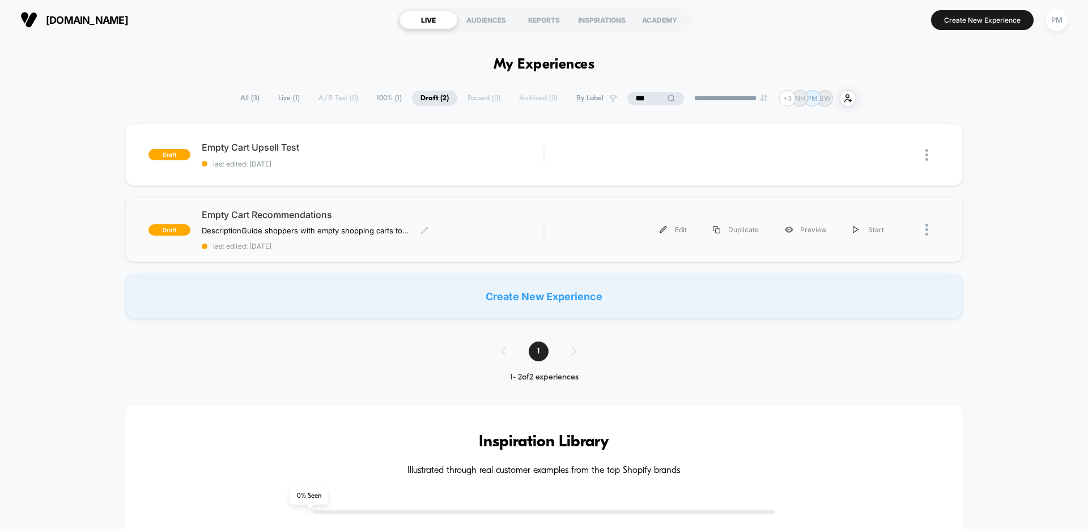
click at [458, 232] on div "Empty Cart Recommendations Description Guide shoppers with empty shopping carts…" at bounding box center [373, 229] width 342 height 41
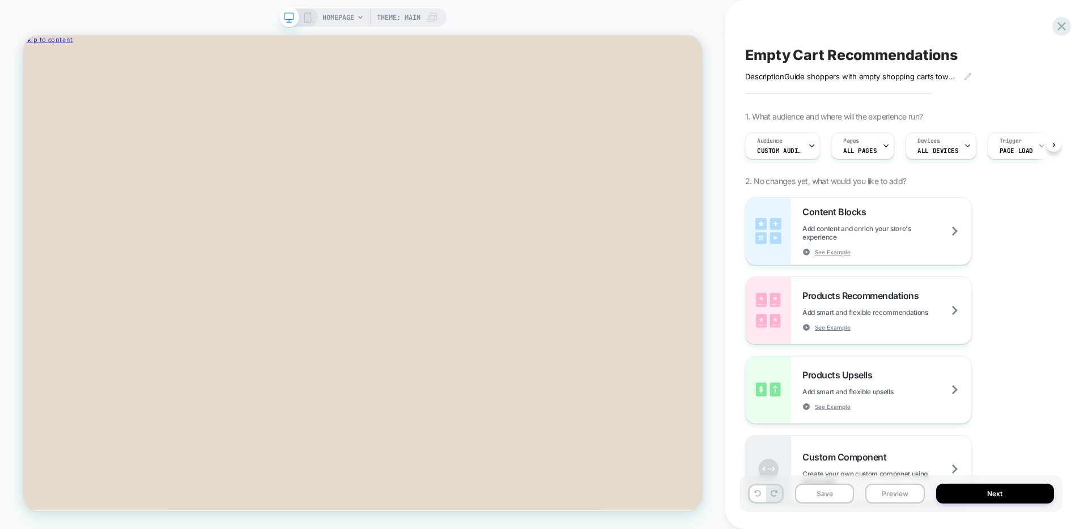
scroll to position [0, 1]
click at [907, 205] on div at bounding box center [816, 206] width 191 height 9
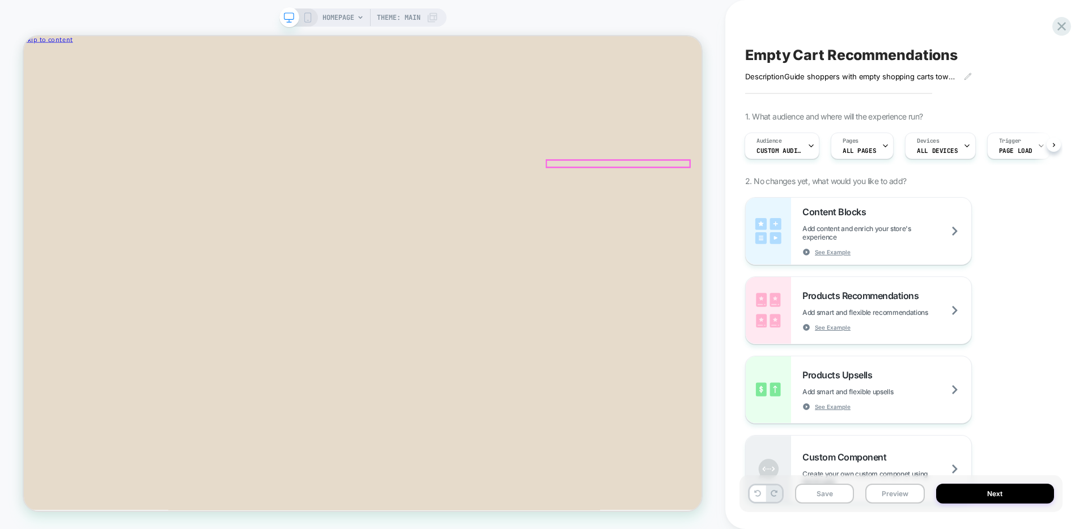
click at [28, 405] on icon "Remove Any Weather Graphic T-shirt - Dark Brown / Any Weather - Dark Brown / An…" at bounding box center [28, 405] width 0 height 0
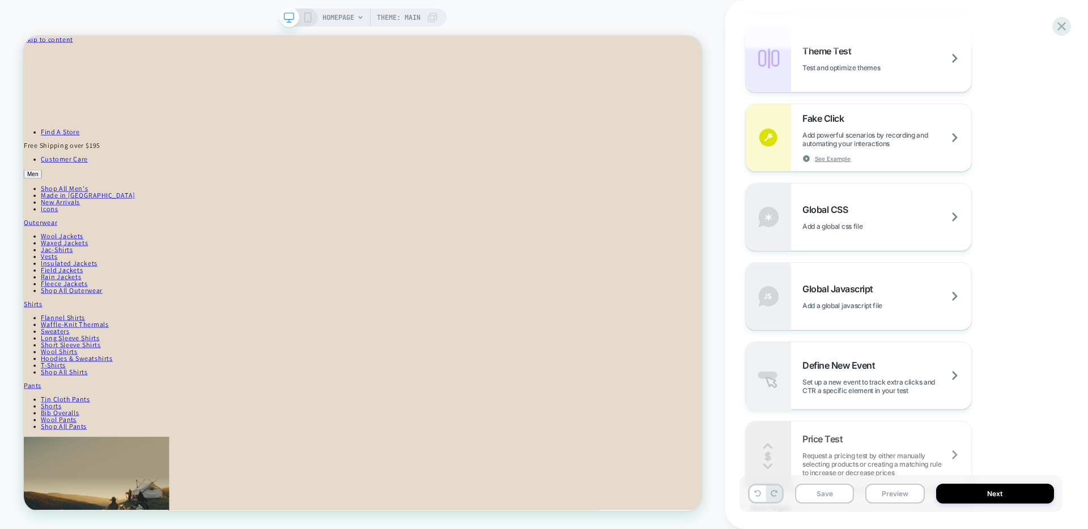
scroll to position [0, 0]
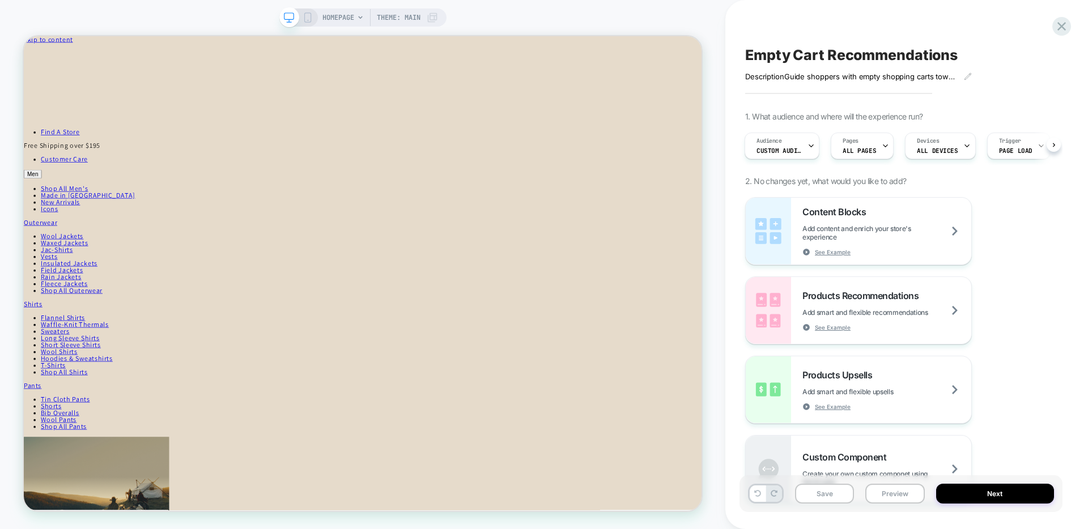
click at [305, 20] on icon at bounding box center [308, 17] width 10 height 10
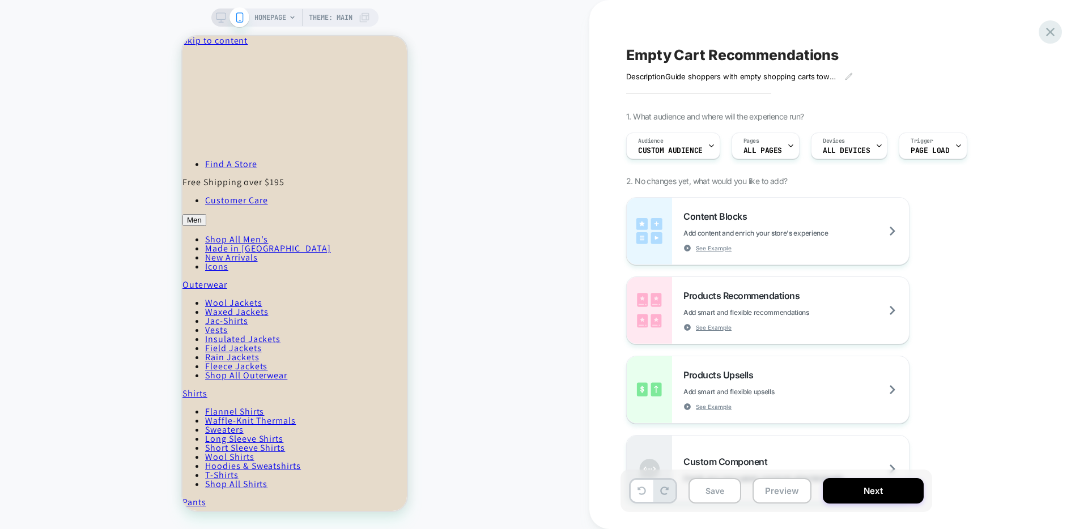
click at [1049, 37] on icon at bounding box center [1050, 31] width 15 height 15
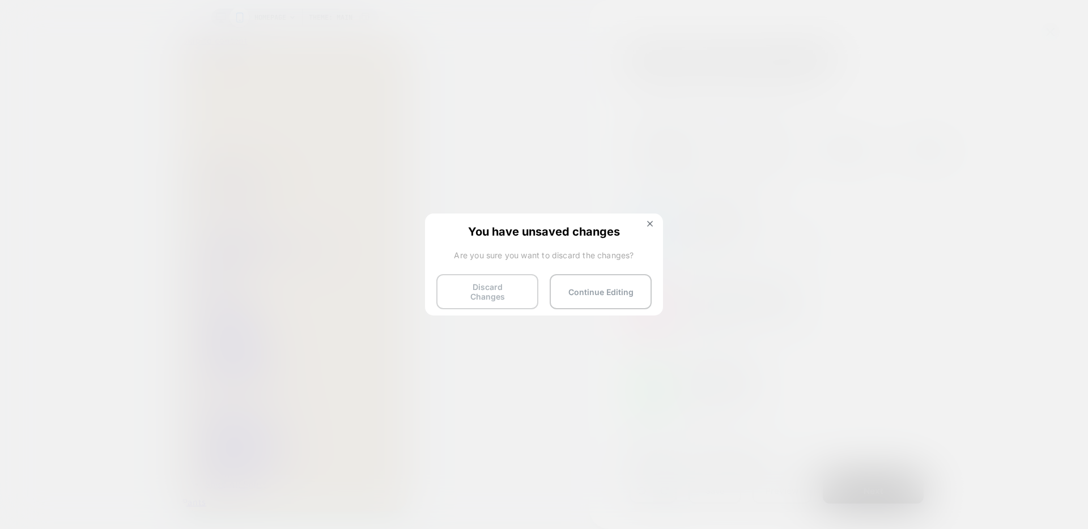
click at [520, 285] on button "Discard Changes" at bounding box center [487, 291] width 102 height 35
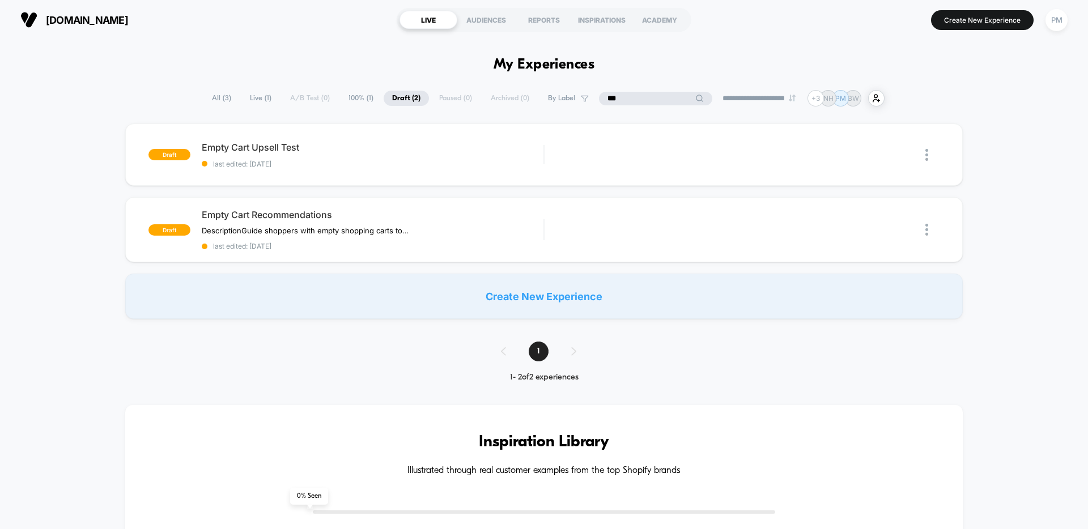
drag, startPoint x: 645, startPoint y: 99, endPoint x: 578, endPoint y: 95, distance: 67.6
click at [578, 95] on div "**********" at bounding box center [543, 98] width 681 height 16
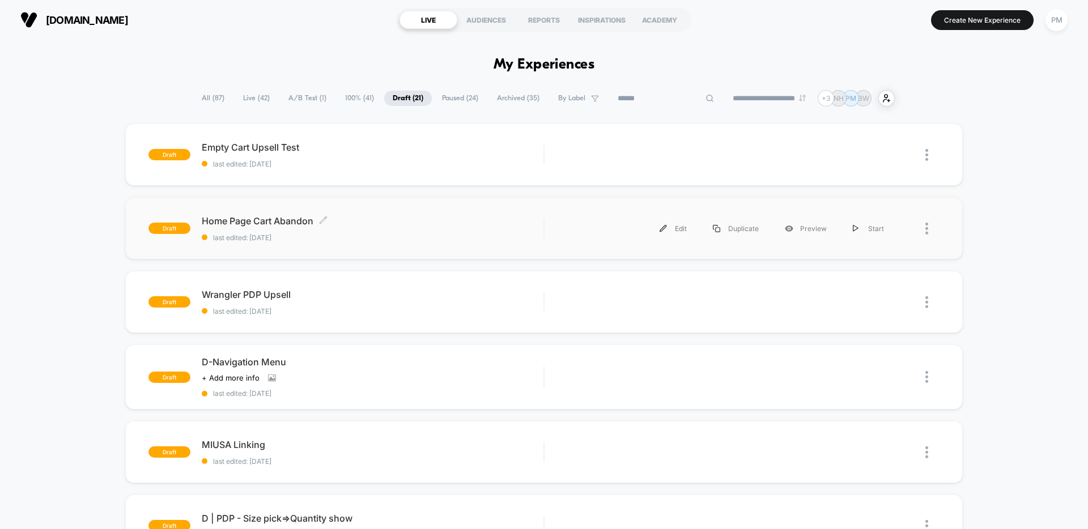
click at [392, 233] on div "Home Page Cart Abandon Click to edit experience details Click to edit experienc…" at bounding box center [373, 228] width 342 height 27
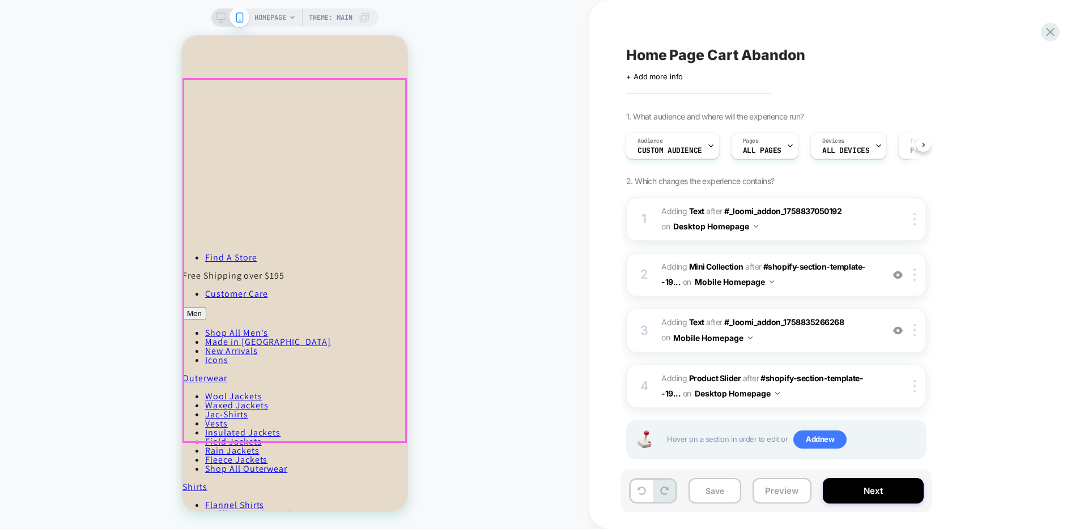
scroll to position [534, 0]
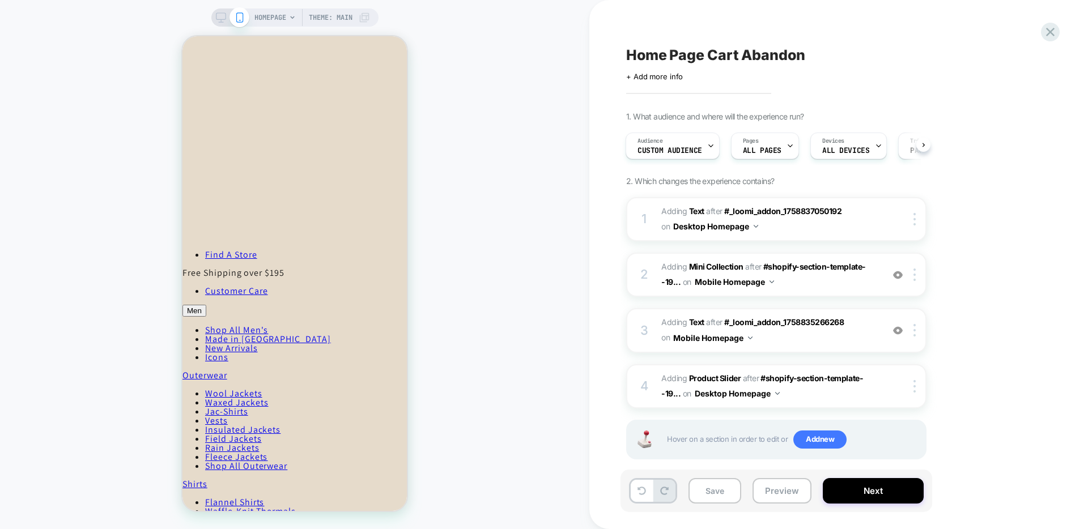
click at [219, 17] on icon at bounding box center [221, 17] width 10 height 10
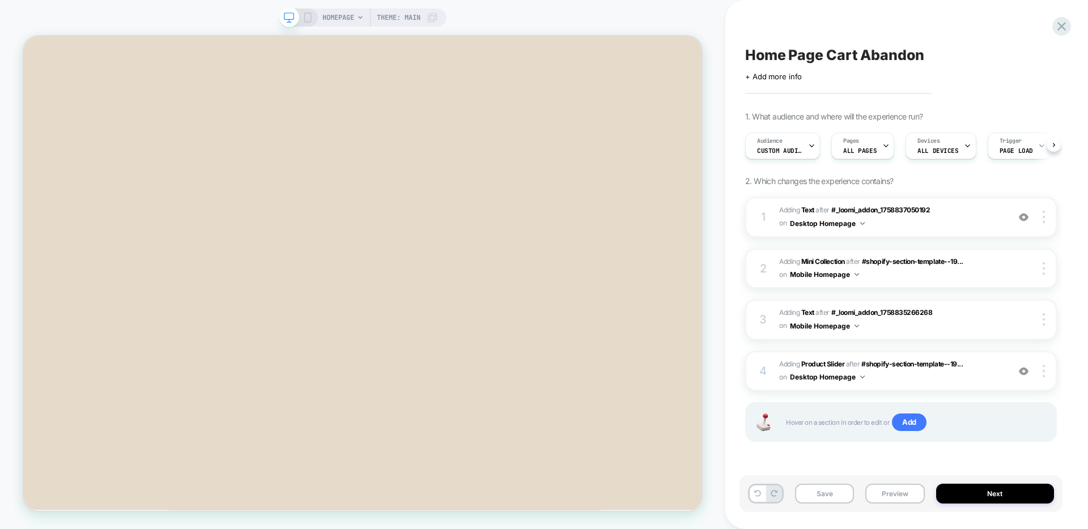
scroll to position [0, 1]
click at [808, 496] on button "Save" at bounding box center [824, 494] width 59 height 20
click at [894, 507] on div "Save Preview Next" at bounding box center [900, 493] width 323 height 37
click at [882, 497] on button "Preview" at bounding box center [894, 494] width 59 height 20
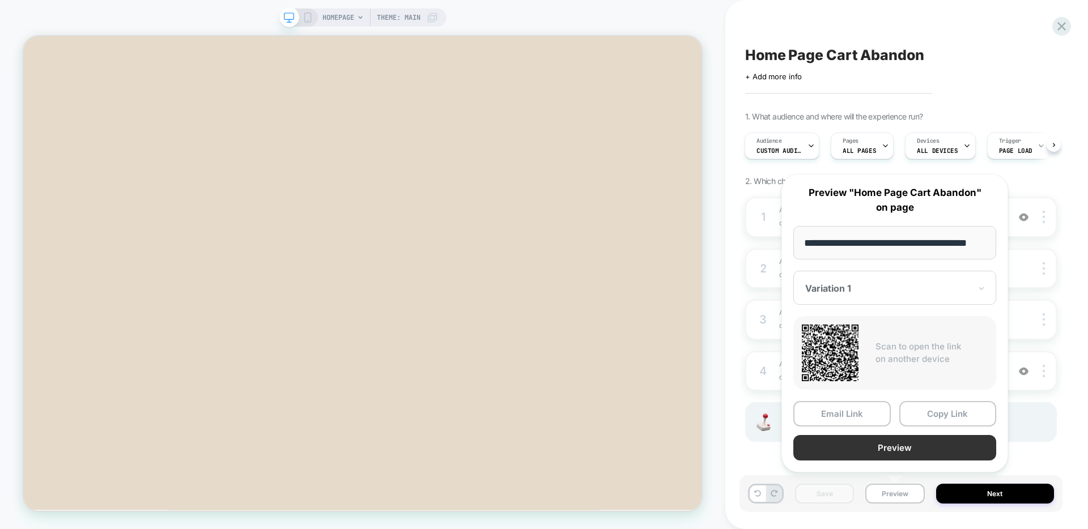
scroll to position [0, 0]
click at [857, 449] on button "Preview" at bounding box center [894, 447] width 203 height 25
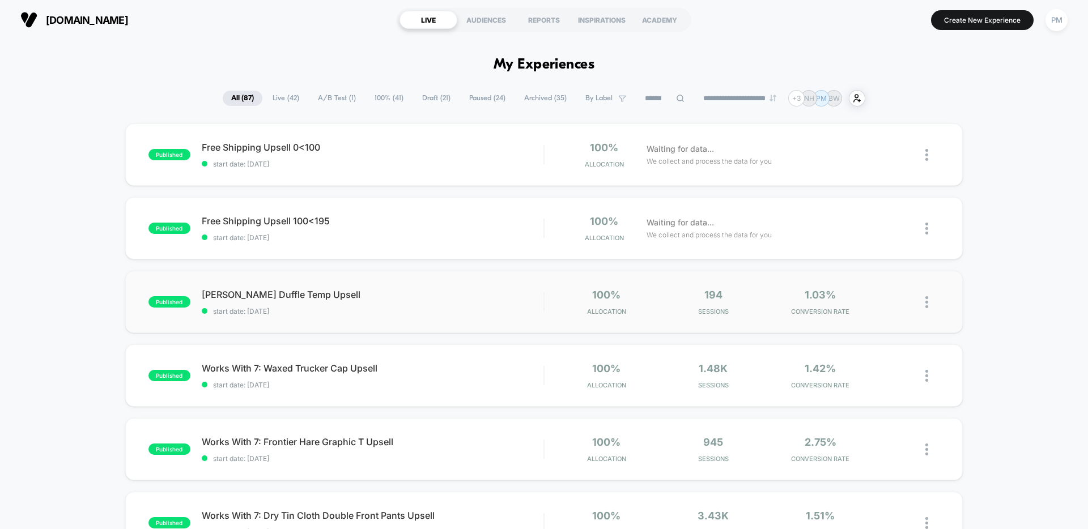
click at [412, 320] on div "published Dryden Duffle Temp Upsell start date: 9/29/2025 100% Allocation 194 S…" at bounding box center [543, 302] width 837 height 62
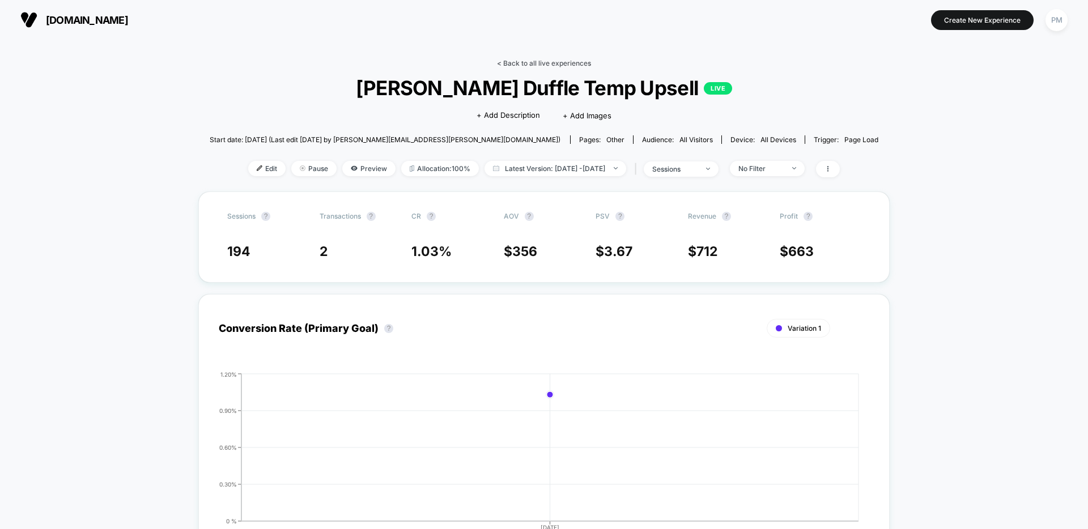
click at [537, 61] on link "< Back to all live experiences" at bounding box center [544, 63] width 94 height 8
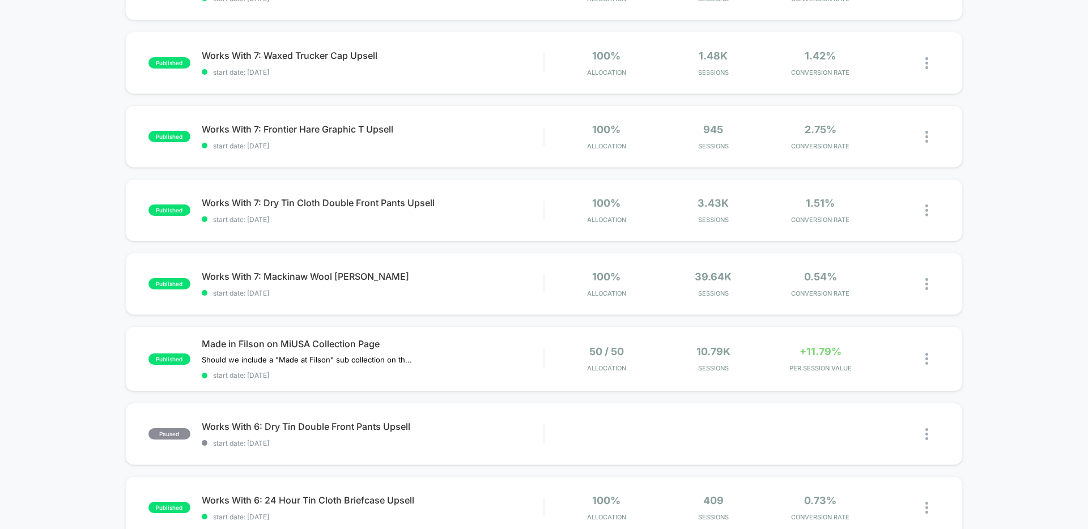
scroll to position [317, 0]
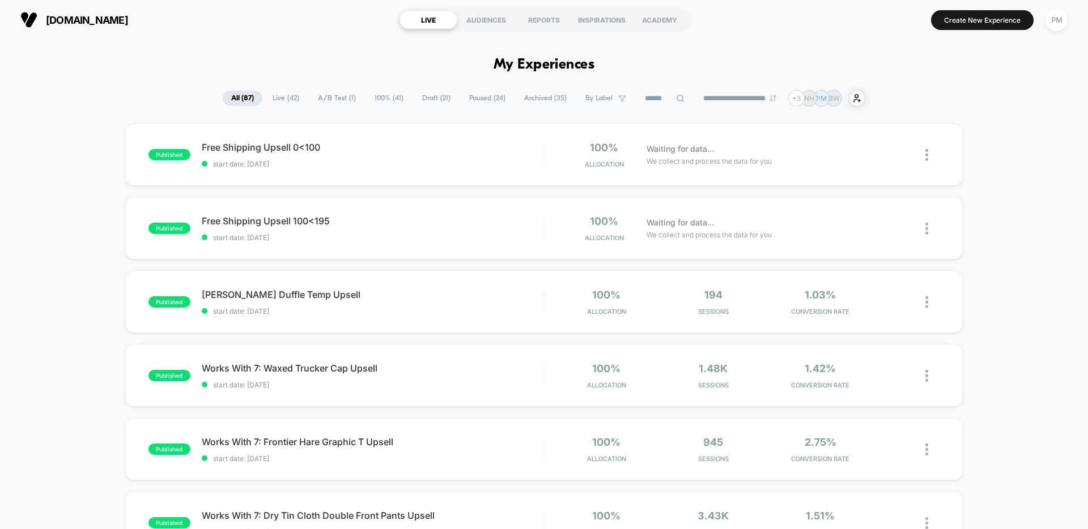
click at [676, 101] on icon at bounding box center [680, 98] width 8 height 8
click at [314, 97] on span "A/B Test ( 1 )" at bounding box center [336, 98] width 55 height 15
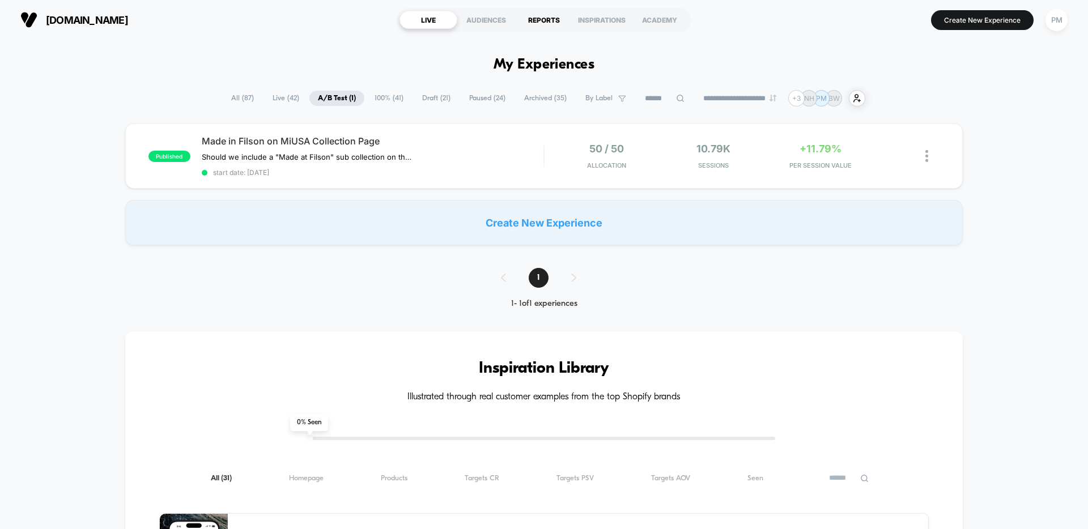
click at [555, 11] on div "REPORTS" at bounding box center [544, 20] width 58 height 18
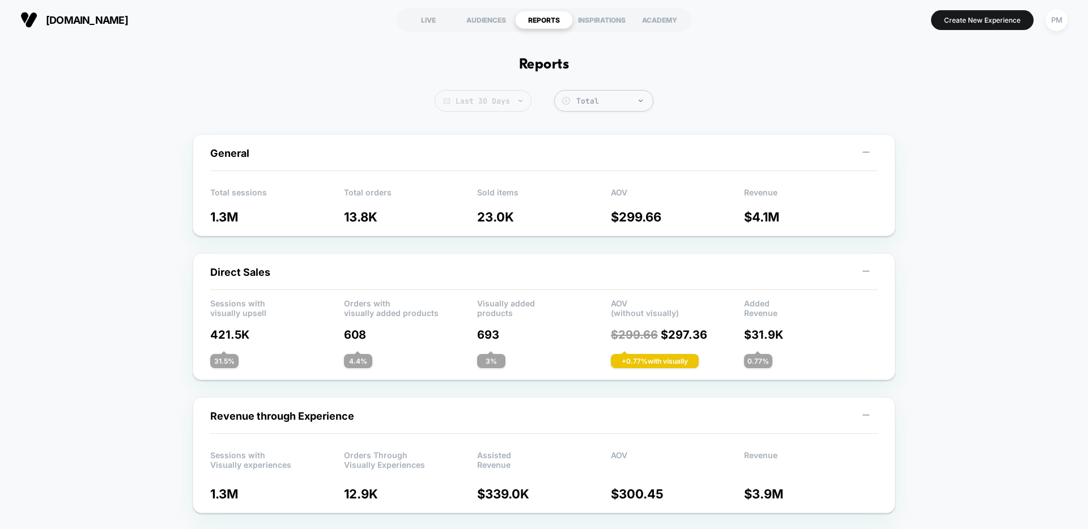
click at [495, 95] on span "Last 30 Days" at bounding box center [483, 101] width 97 height 22
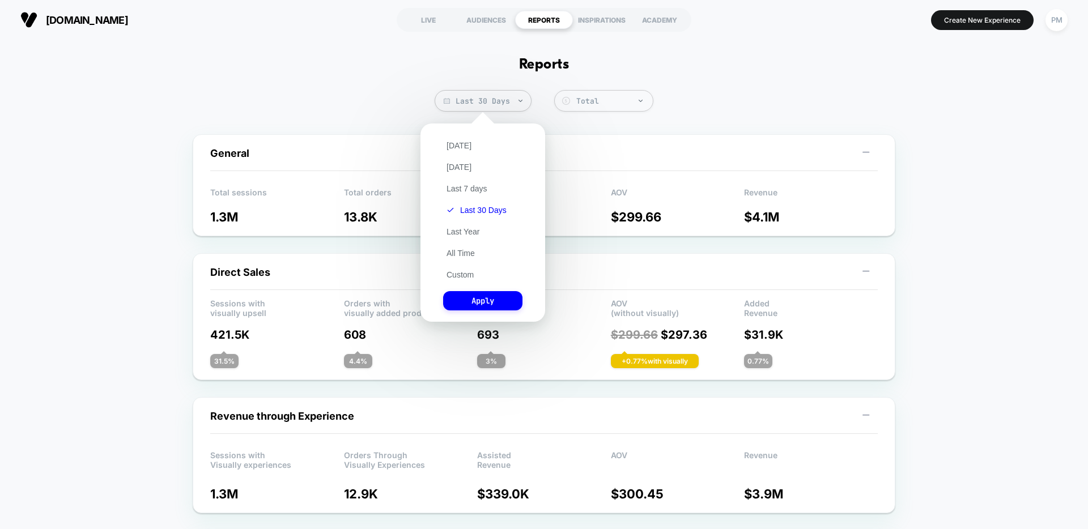
click at [613, 216] on p "$ 299.66" at bounding box center [678, 217] width 134 height 15
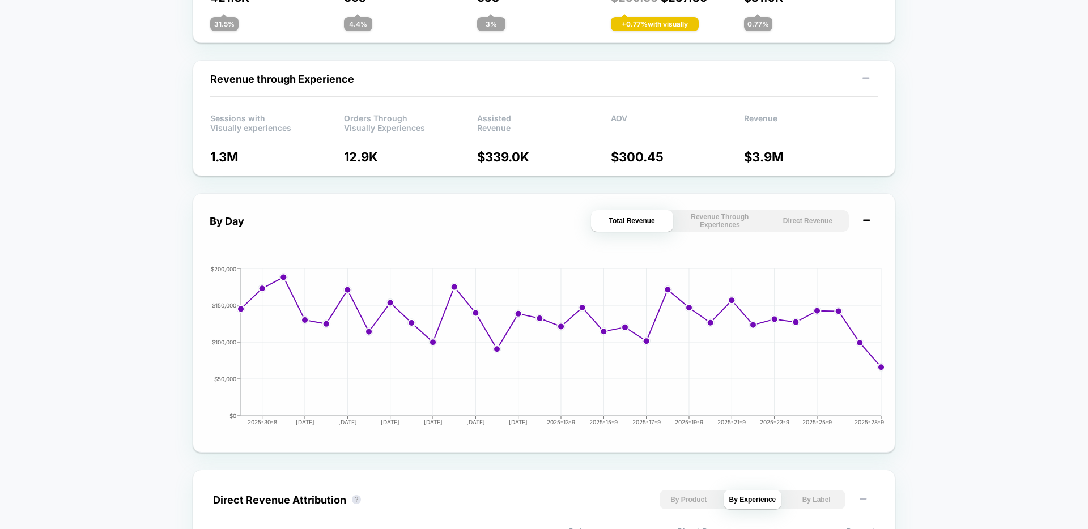
scroll to position [338, 0]
click at [830, 223] on button "Direct Revenue" at bounding box center [808, 221] width 82 height 22
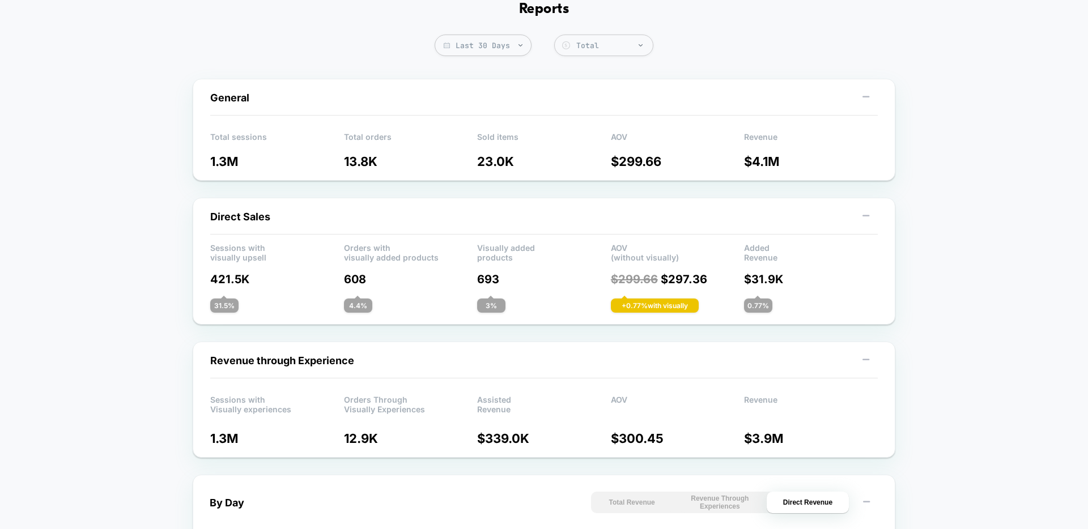
scroll to position [0, 0]
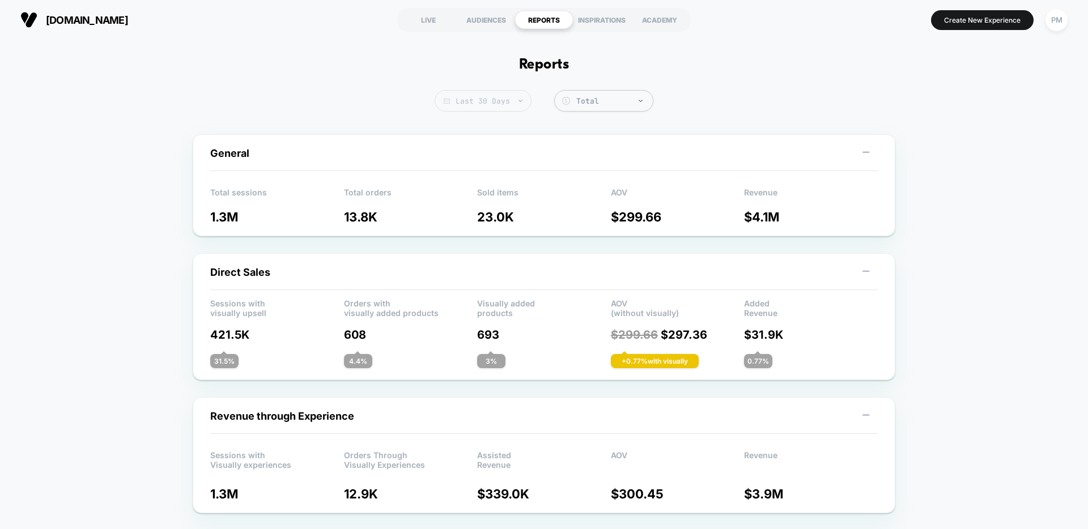
click at [466, 104] on span "Last 30 Days" at bounding box center [483, 101] width 97 height 22
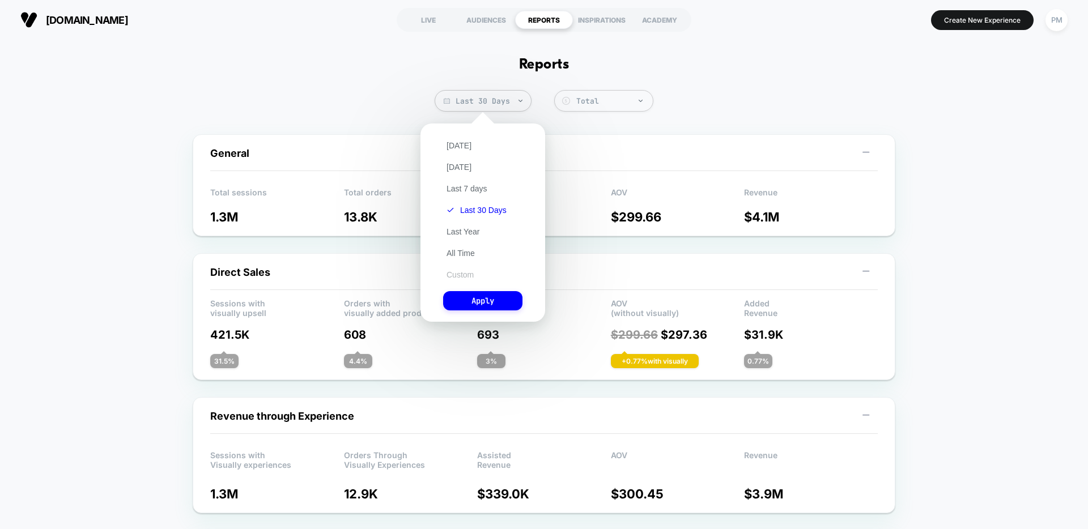
click at [461, 270] on button "Custom" at bounding box center [460, 275] width 34 height 10
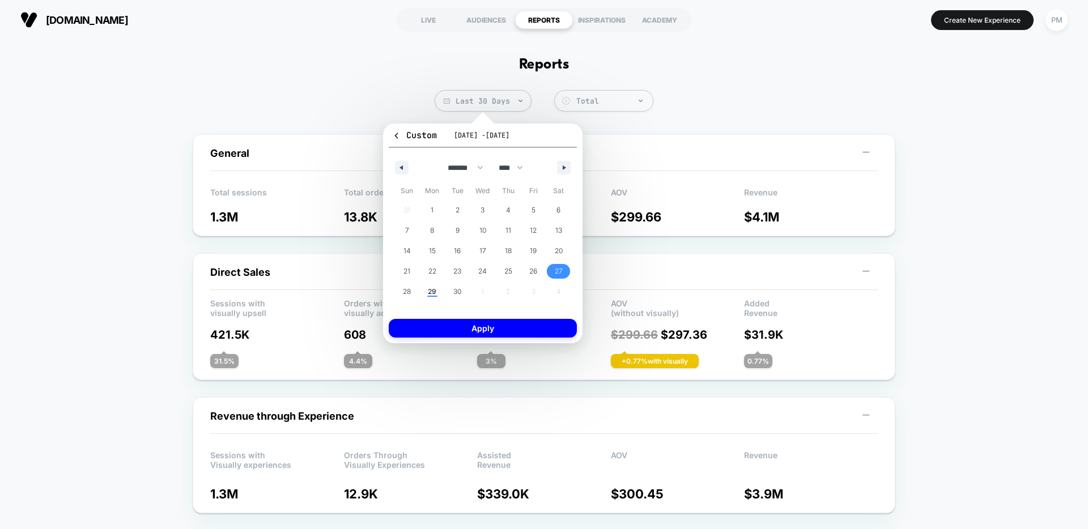
click at [561, 273] on span "27" at bounding box center [559, 271] width 8 height 20
click at [403, 171] on button "button" at bounding box center [402, 168] width 14 height 14
select select "*"
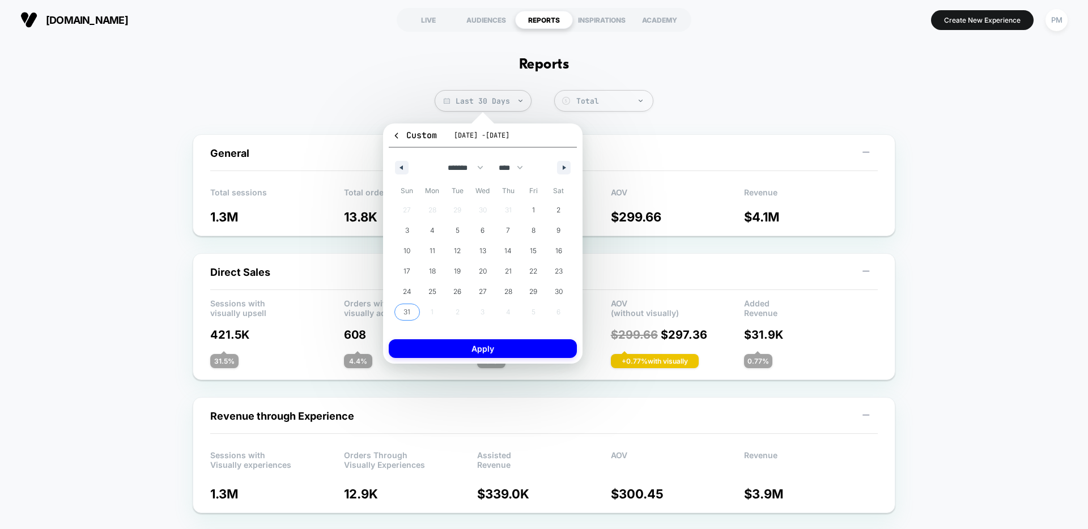
click at [401, 310] on span "31" at bounding box center [406, 312] width 25 height 15
click at [441, 348] on button "Apply" at bounding box center [483, 348] width 188 height 19
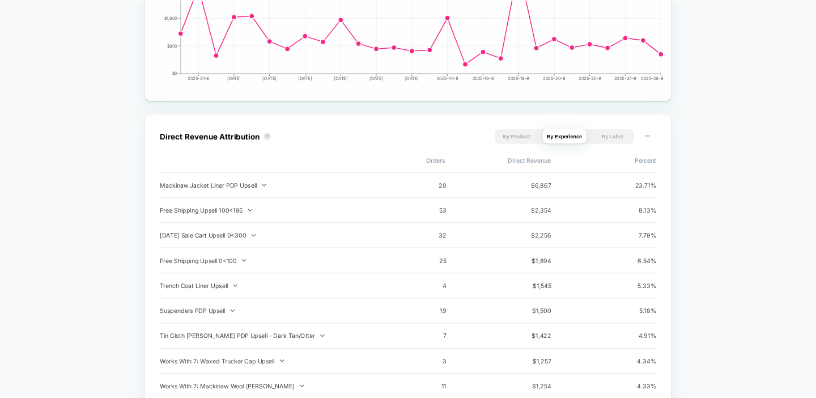
scroll to position [657, 0]
click at [320, 317] on div "Labor Day Sale Cart Upsell 0<300 32 $ 2,256 7.79 %" at bounding box center [544, 311] width 662 height 33
click at [316, 308] on div "Labor Day Sale Cart Upsell 0<300" at bounding box center [362, 312] width 298 height 10
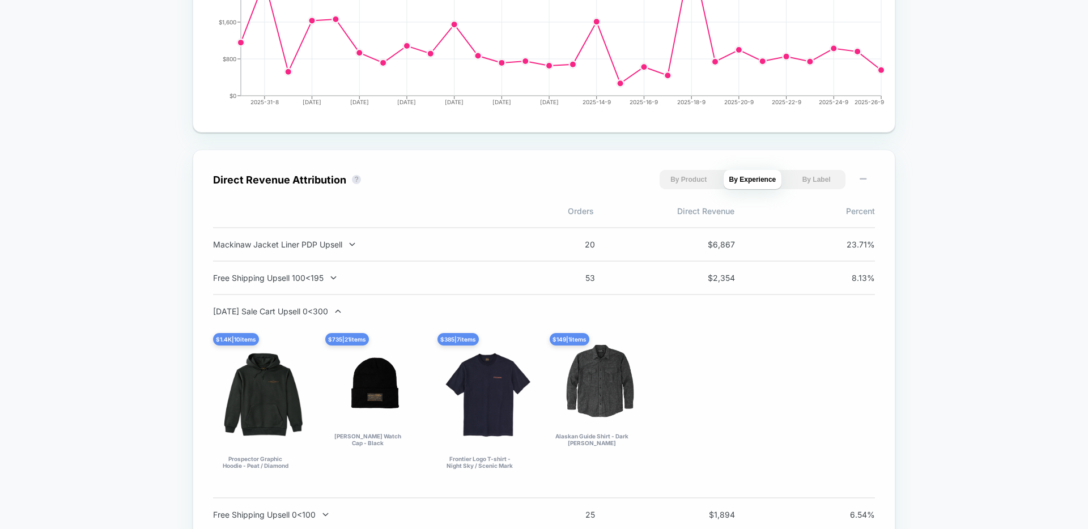
click at [316, 308] on div "Labor Day Sale Cart Upsell 0<300" at bounding box center [362, 312] width 298 height 10
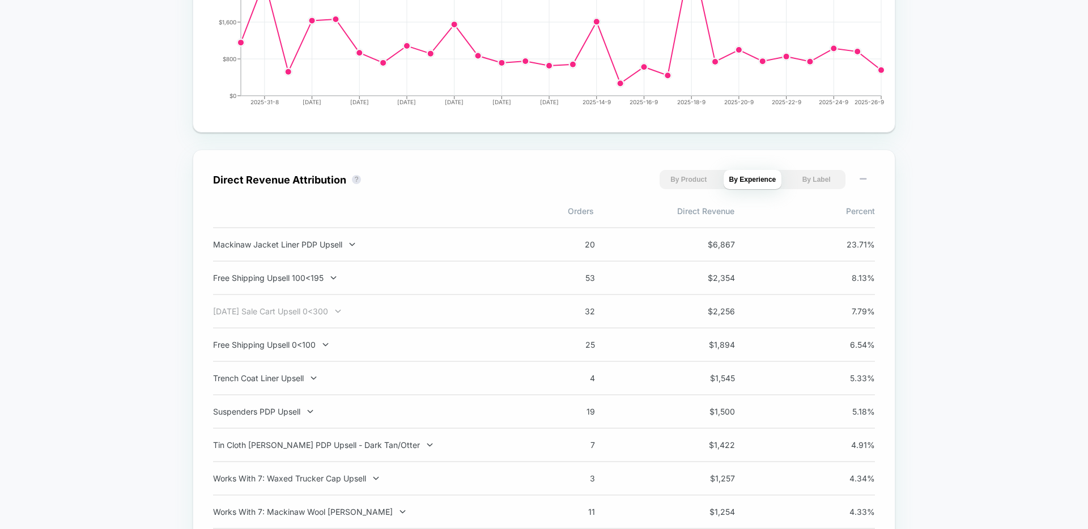
click at [317, 309] on div "[DATE] Sale Cart Upsell 0<300" at bounding box center [362, 312] width 298 height 10
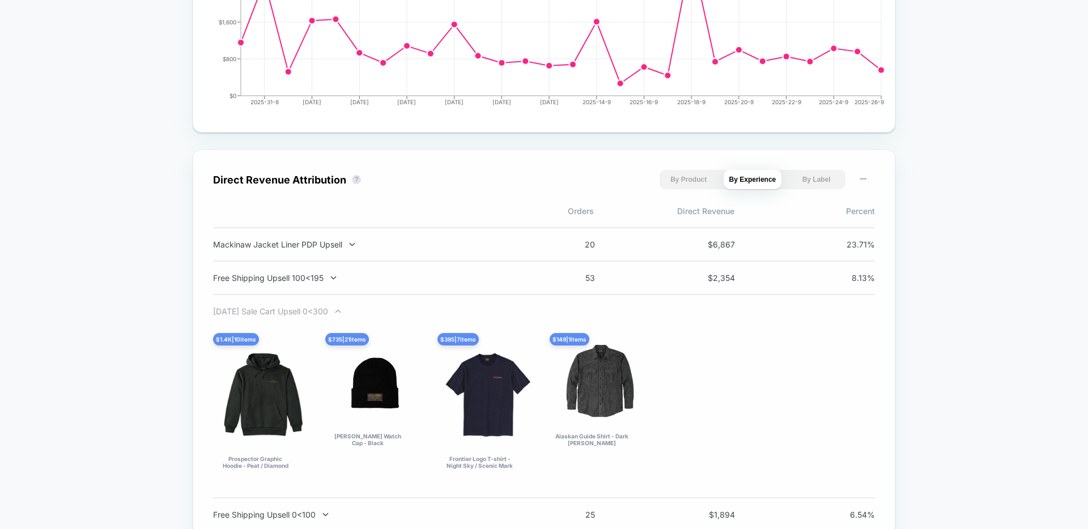
click at [320, 310] on div "[DATE] Sale Cart Upsell 0<300" at bounding box center [362, 312] width 298 height 10
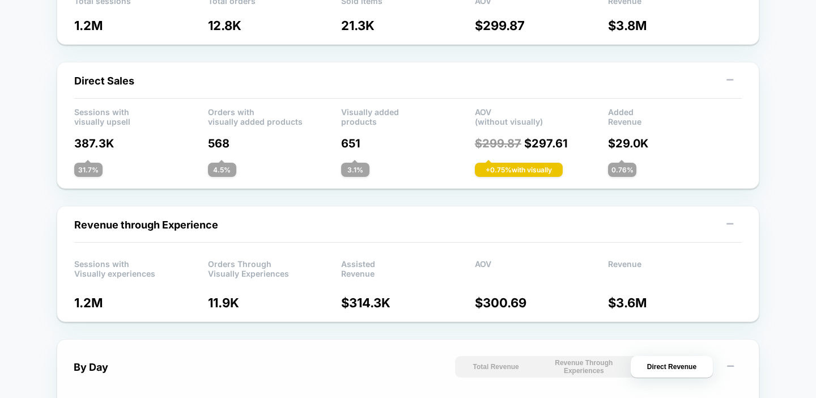
scroll to position [0, 0]
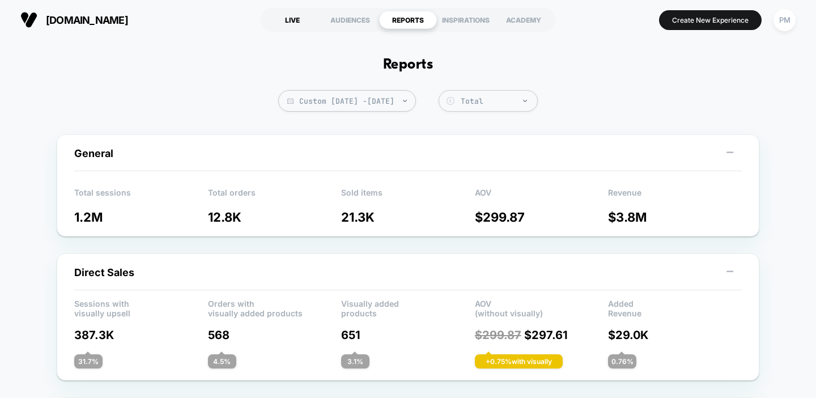
click at [296, 17] on div "LIVE" at bounding box center [292, 20] width 58 height 18
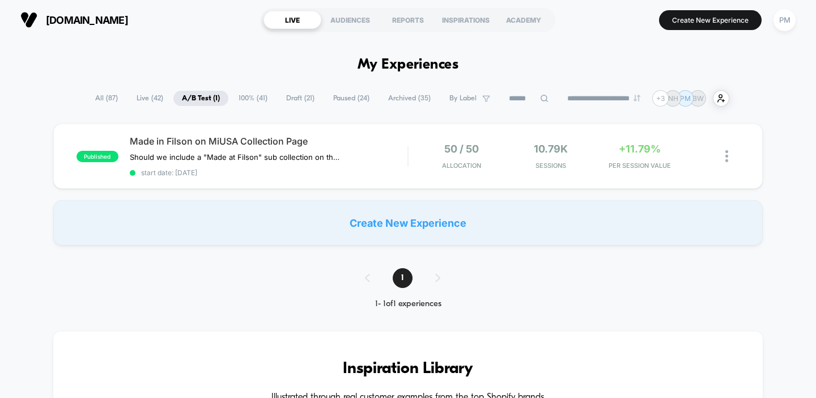
click at [110, 98] on span "All ( 87 )" at bounding box center [107, 98] width 40 height 15
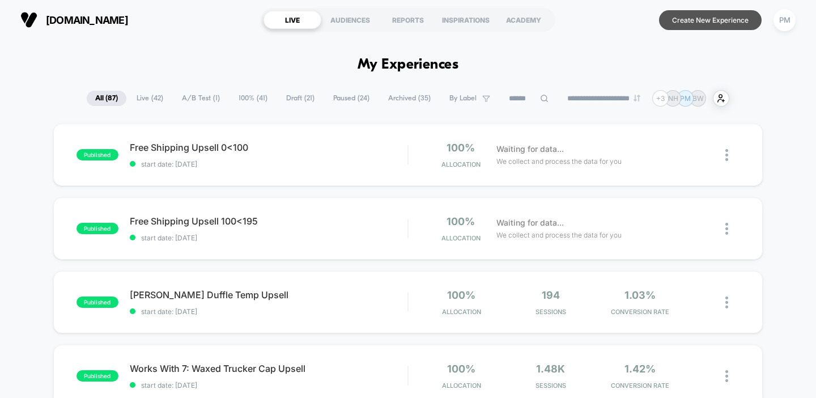
click at [712, 18] on button "Create New Experience" at bounding box center [710, 20] width 103 height 20
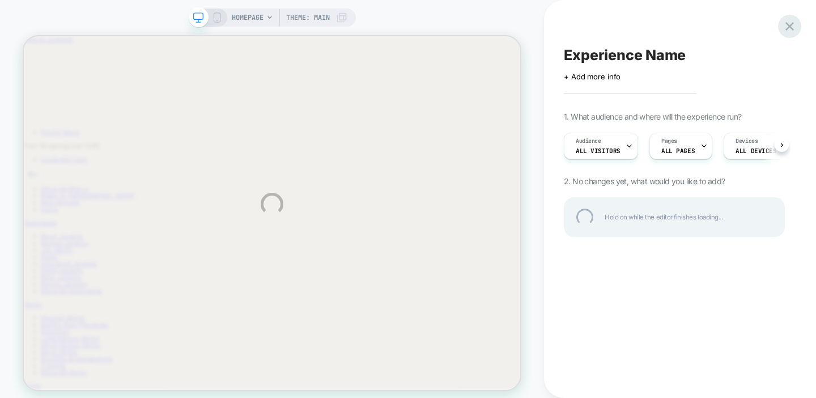
click at [792, 27] on div at bounding box center [789, 26] width 23 height 23
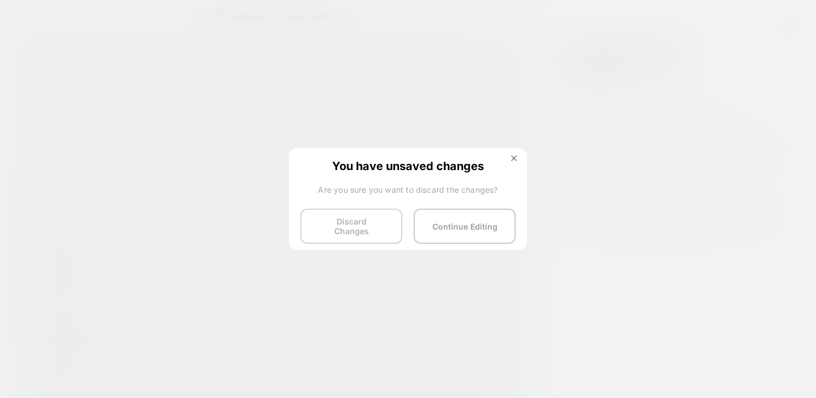
click at [347, 232] on button "Discard Changes" at bounding box center [351, 226] width 102 height 35
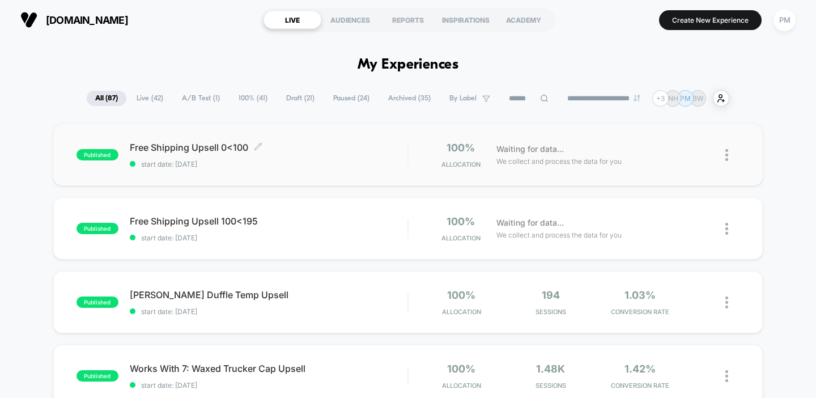
click at [300, 143] on span "Free Shipping Upsell 0<100 Click to edit experience details" at bounding box center [269, 147] width 278 height 11
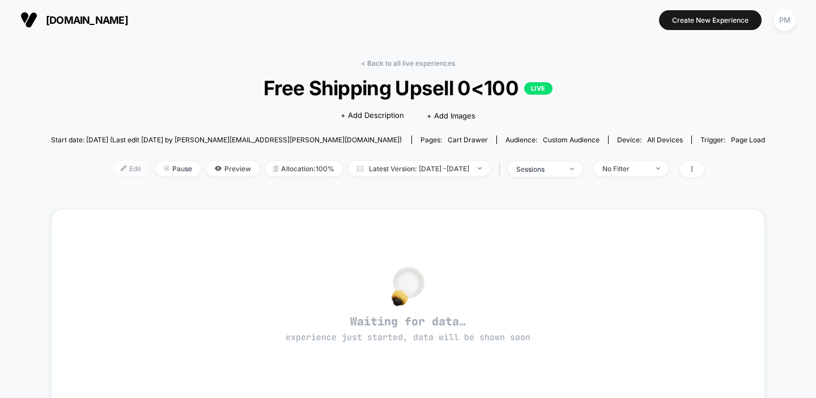
click at [126, 168] on div at bounding box center [127, 168] width 3 height 1
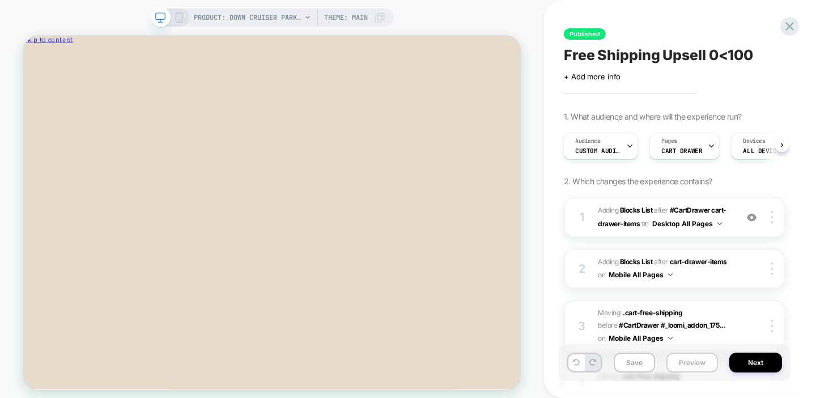
click at [695, 355] on button "Preview" at bounding box center [692, 362] width 52 height 20
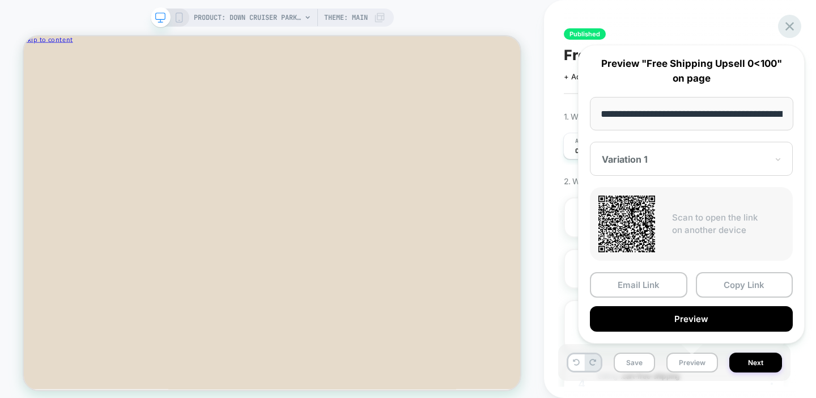
click at [786, 32] on icon at bounding box center [789, 26] width 15 height 15
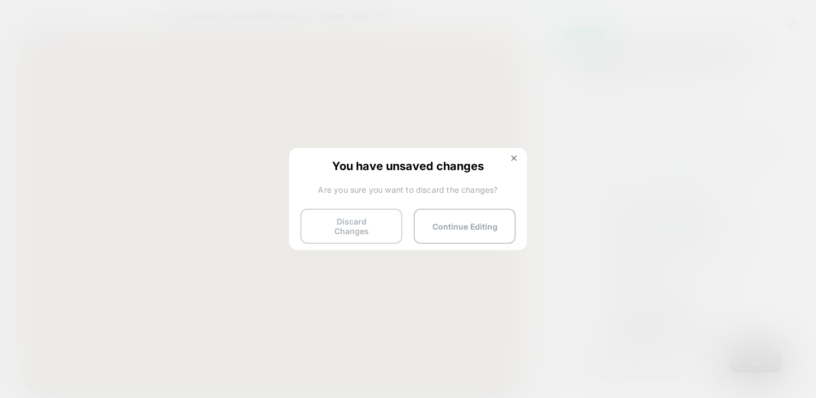
click at [375, 227] on button "Discard Changes" at bounding box center [351, 226] width 102 height 35
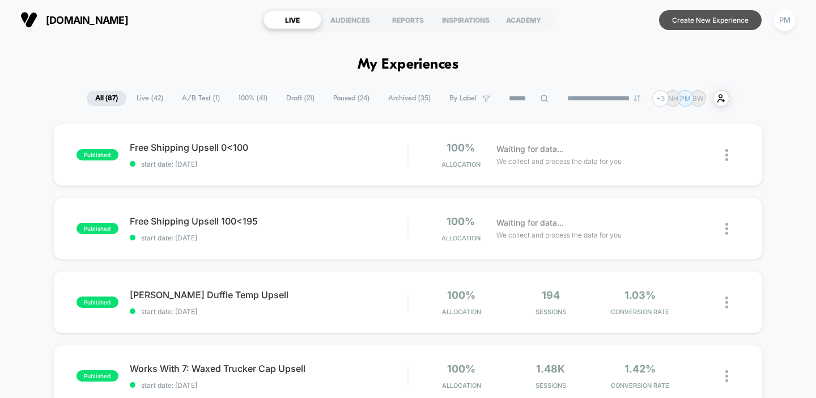
click at [690, 24] on button "Create New Experience" at bounding box center [710, 20] width 103 height 20
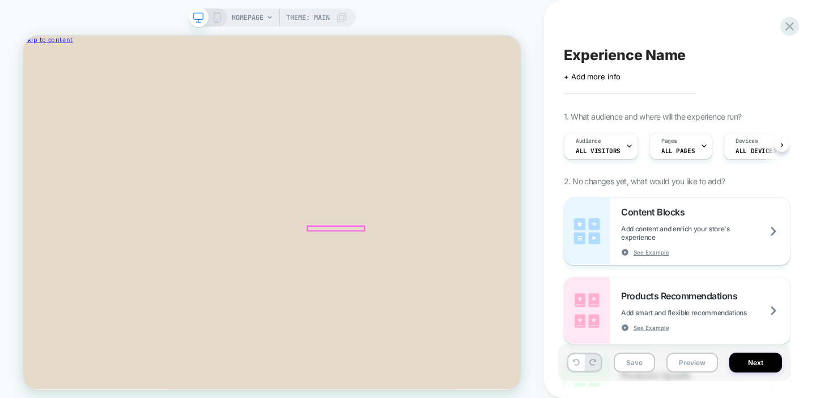
scroll to position [0, 1]
click at [653, 148] on div "Pages ALL PAGES" at bounding box center [677, 145] width 56 height 25
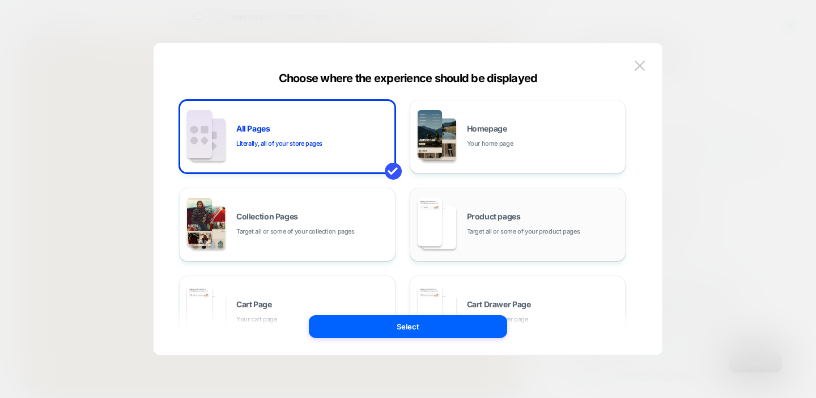
click at [460, 216] on div "Product pages Target all or some of your product pages" at bounding box center [518, 224] width 204 height 62
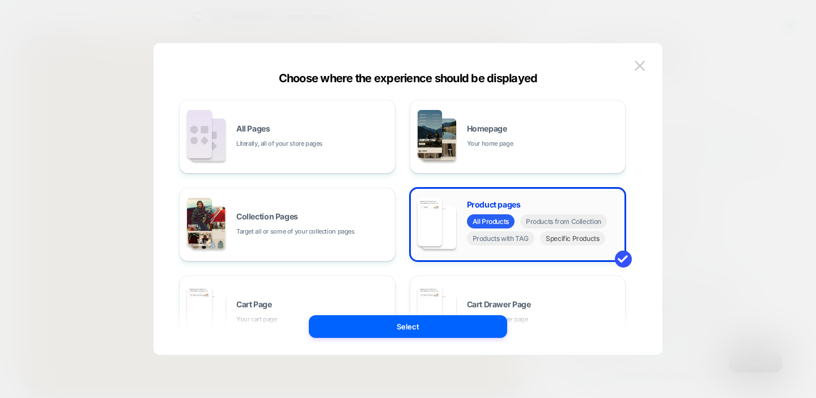
click at [560, 241] on span "Specific Products" at bounding box center [572, 238] width 65 height 14
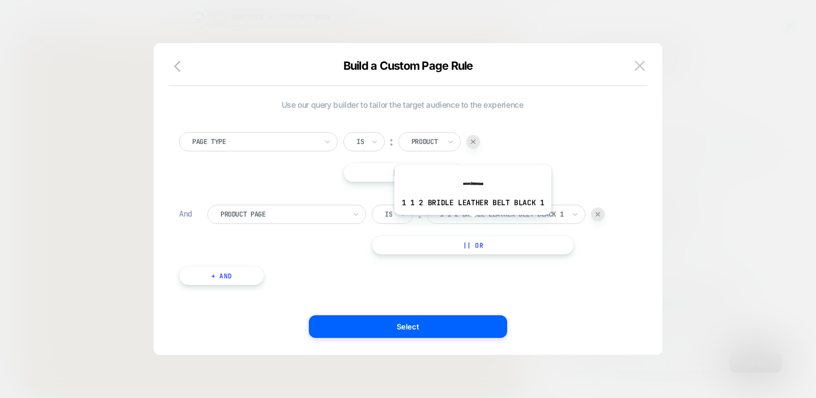
click at [472, 222] on div "1 1 2 bridle leather belt black 1" at bounding box center [506, 214] width 159 height 19
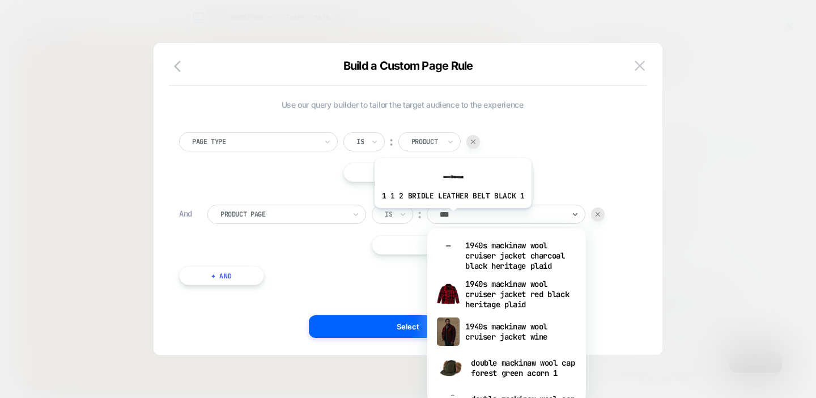
type input "****"
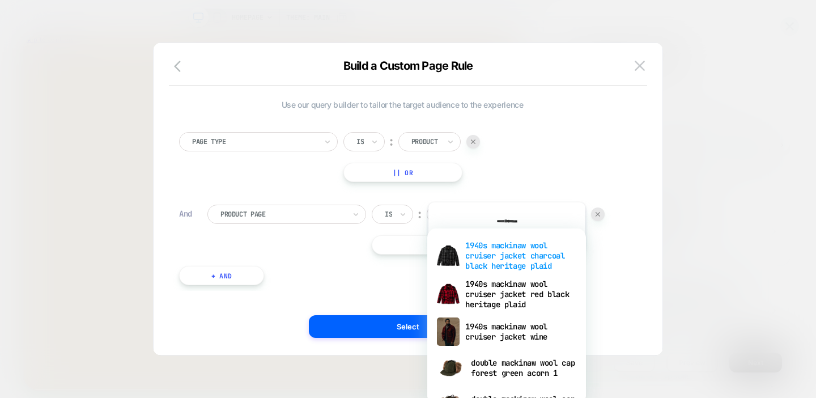
click at [505, 261] on div "1940s mackinaw wool cruiser jacket charcoal black heritage plaid" at bounding box center [506, 255] width 147 height 39
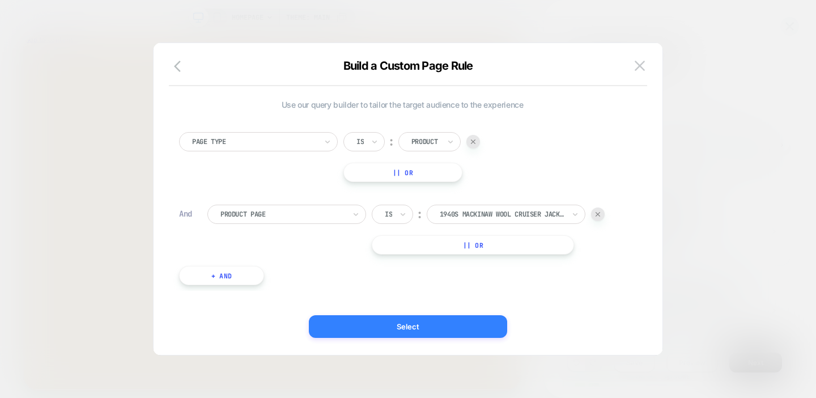
click at [453, 321] on button "Select" at bounding box center [408, 326] width 198 height 23
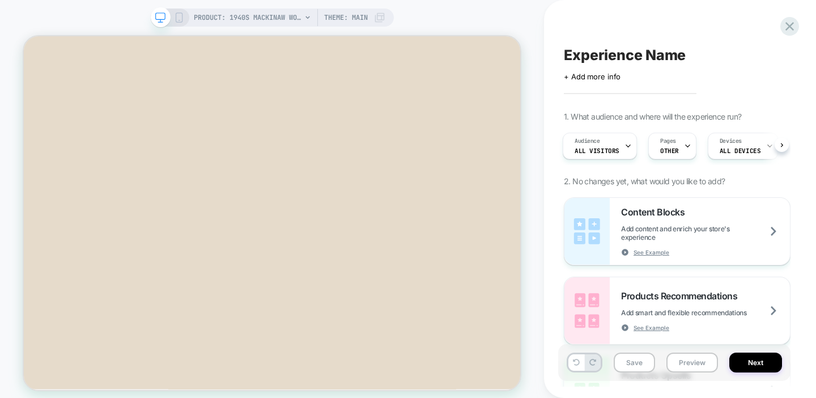
scroll to position [210, 0]
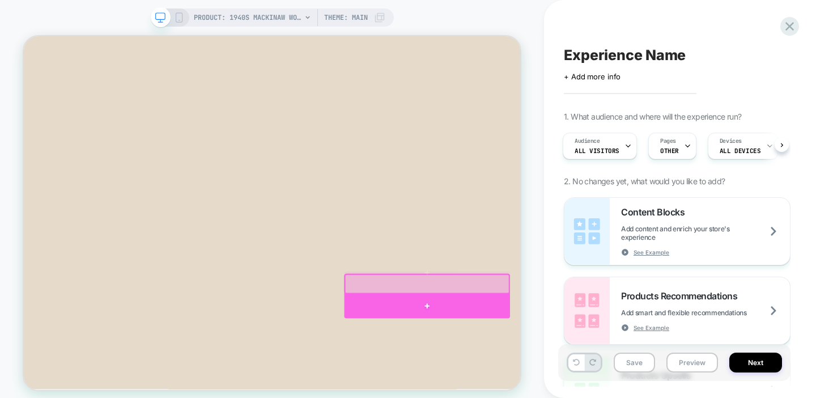
click at [571, 385] on div at bounding box center [562, 395] width 222 height 33
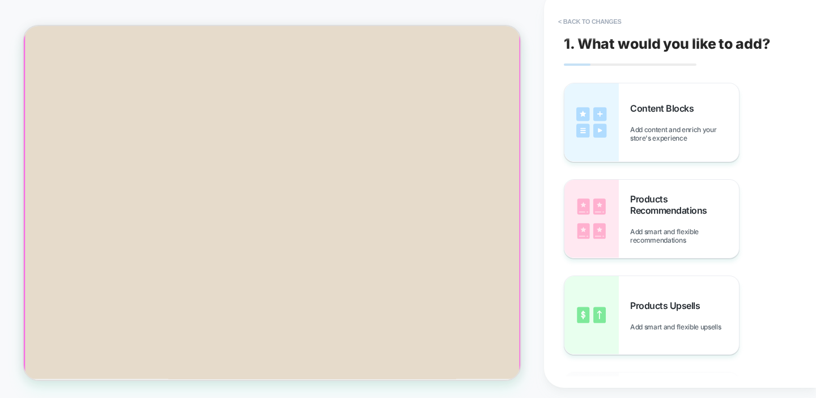
scroll to position [341, 0]
click at [678, 310] on span "Products Upsells" at bounding box center [667, 305] width 75 height 11
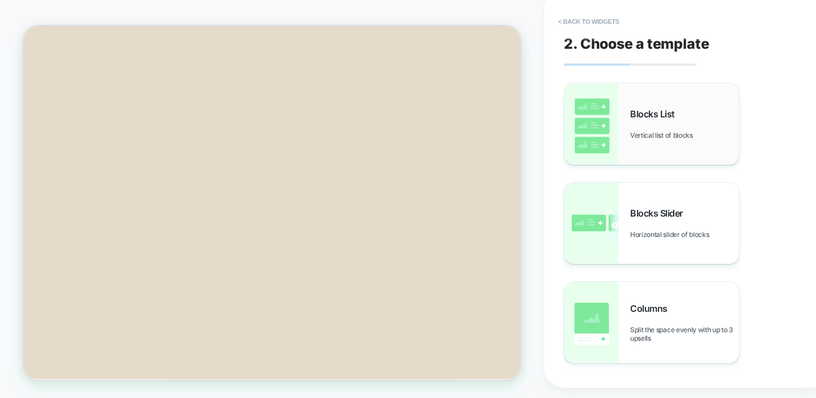
click at [667, 115] on span "Blocks List" at bounding box center [655, 113] width 50 height 11
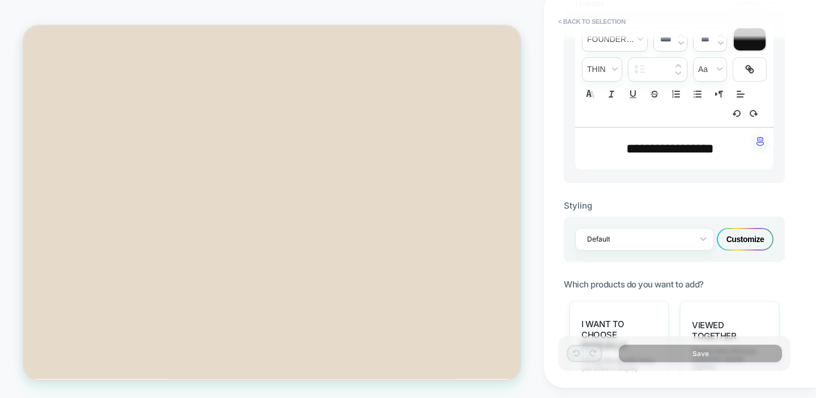
scroll to position [386, 0]
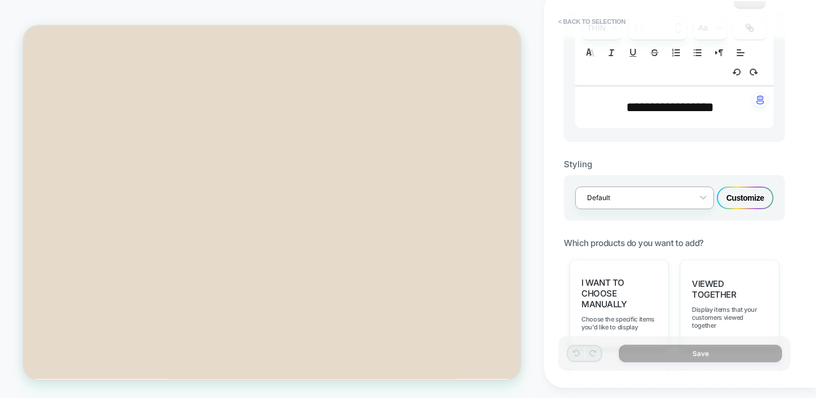
click at [683, 193] on div at bounding box center [637, 197] width 100 height 11
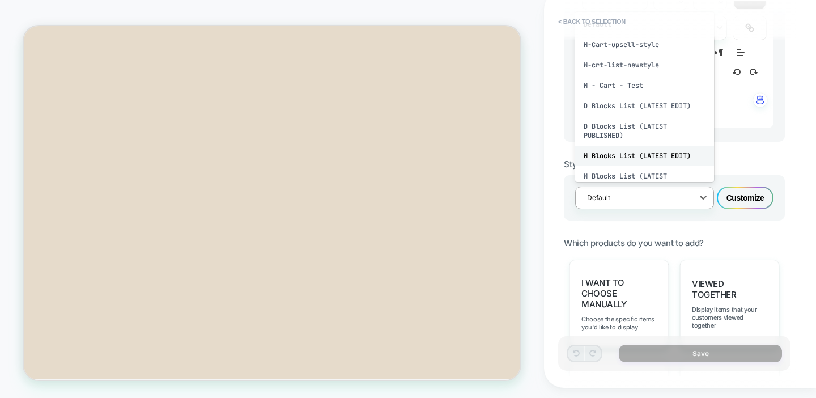
scroll to position [93, 0]
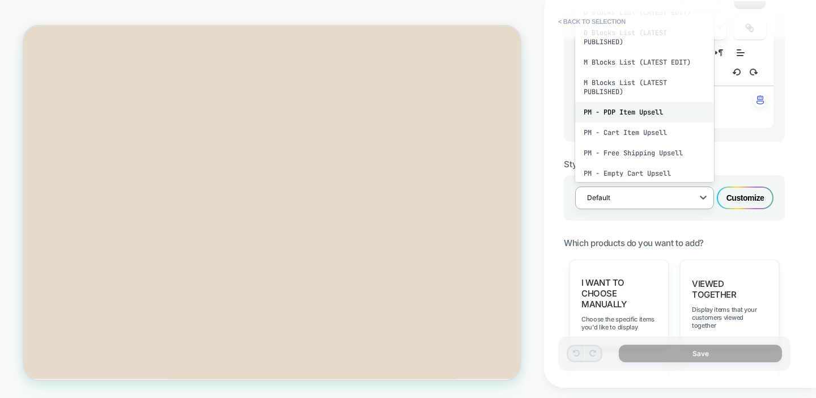
click at [623, 110] on div "PM - PDP Item Upsell" at bounding box center [644, 112] width 139 height 20
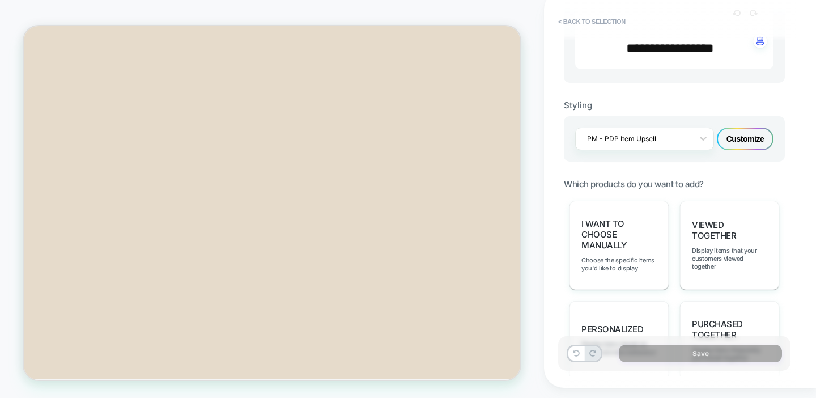
scroll to position [470, 0]
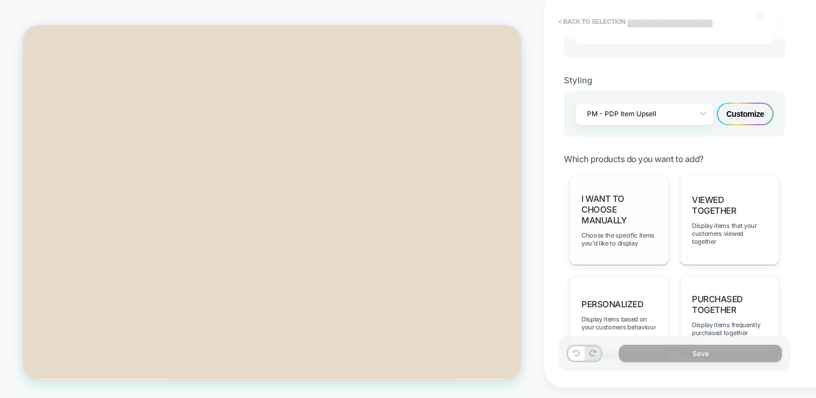
click at [612, 214] on span "I want to choose manually" at bounding box center [618, 209] width 75 height 32
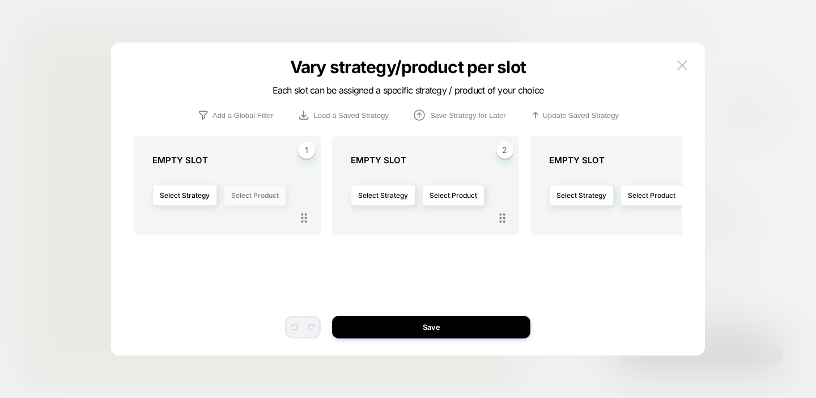
click at [266, 190] on button "Select Product" at bounding box center [255, 195] width 62 height 21
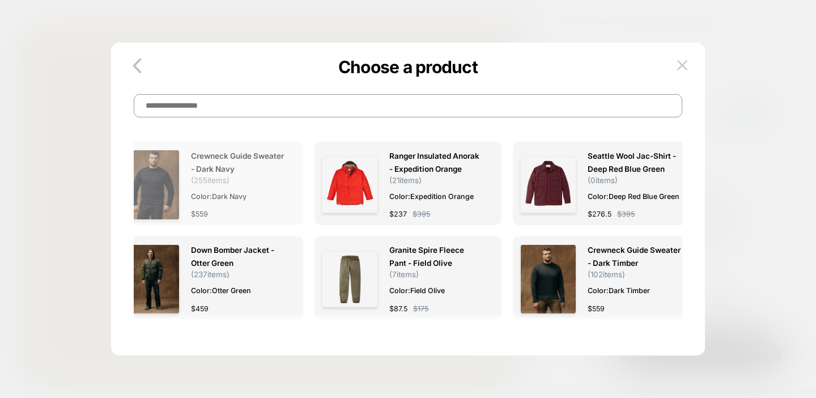
click at [223, 192] on div "Crewneck Guide Sweater - Dark Navy ( 255 items) Color: Dark Navy $ 559" at bounding box center [237, 185] width 93 height 71
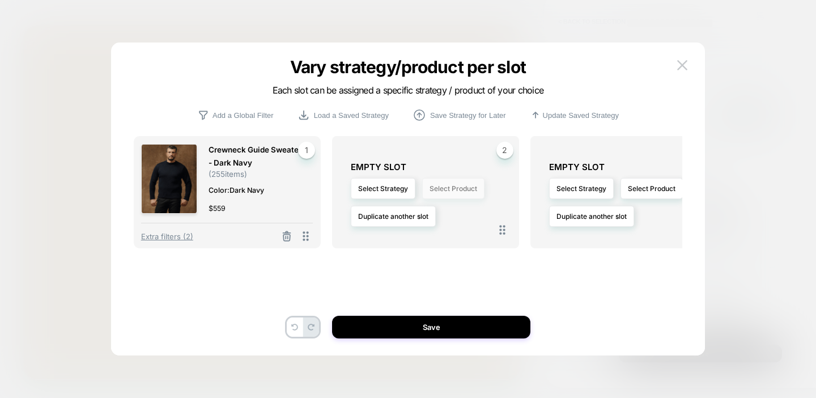
click at [463, 184] on button "Select Product" at bounding box center [453, 188] width 62 height 21
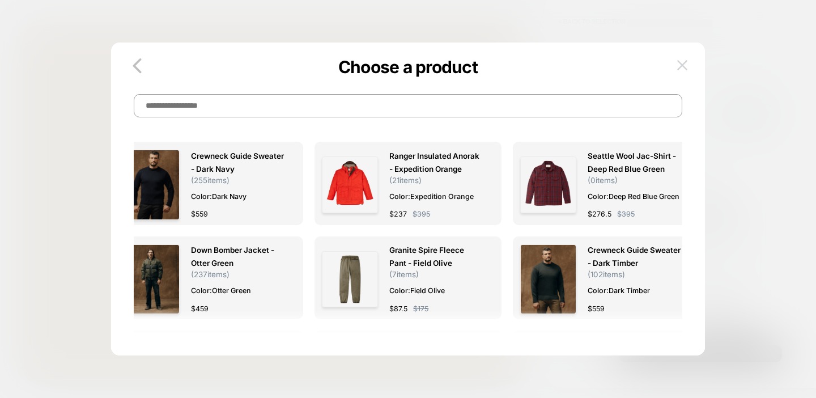
click at [688, 70] on button at bounding box center [682, 65] width 17 height 17
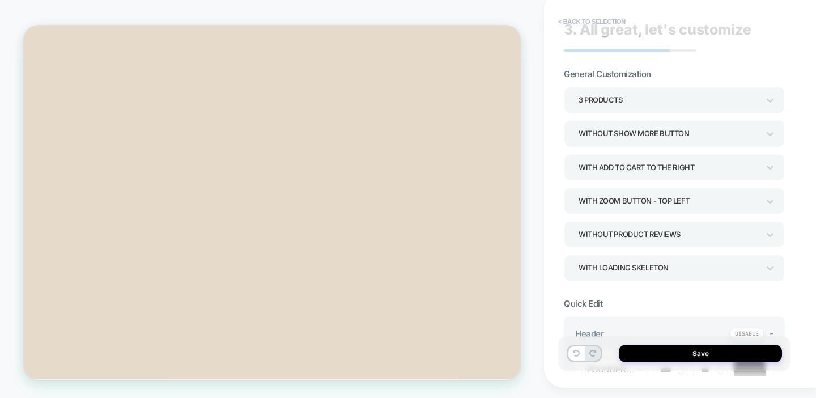
scroll to position [0, 0]
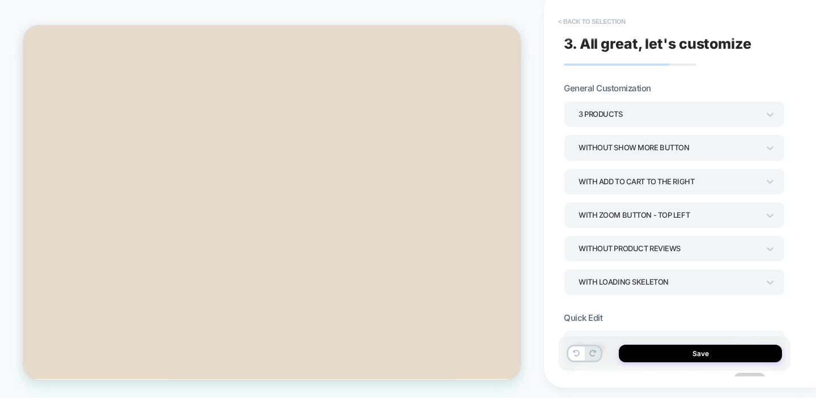
click at [581, 21] on button "< Back to selection" at bounding box center [591, 21] width 79 height 18
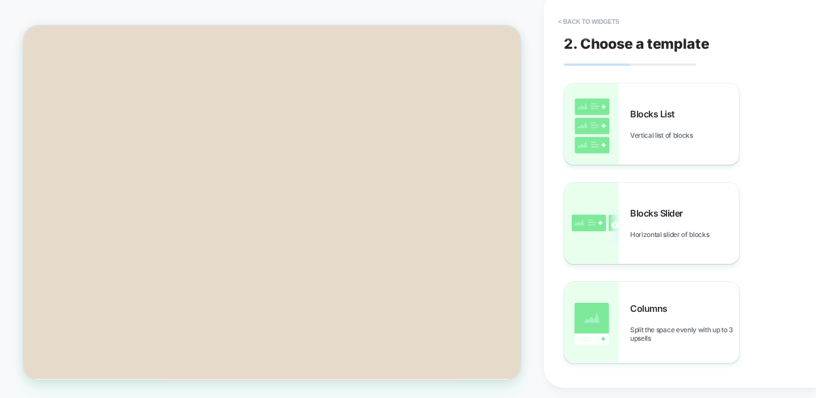
click at [585, 6] on div "2. Choose a template Blocks List Vertical list of blocks Blocks Slider Horizont…" at bounding box center [674, 188] width 232 height 375
click at [585, 24] on button "< Back to widgets" at bounding box center [588, 21] width 73 height 18
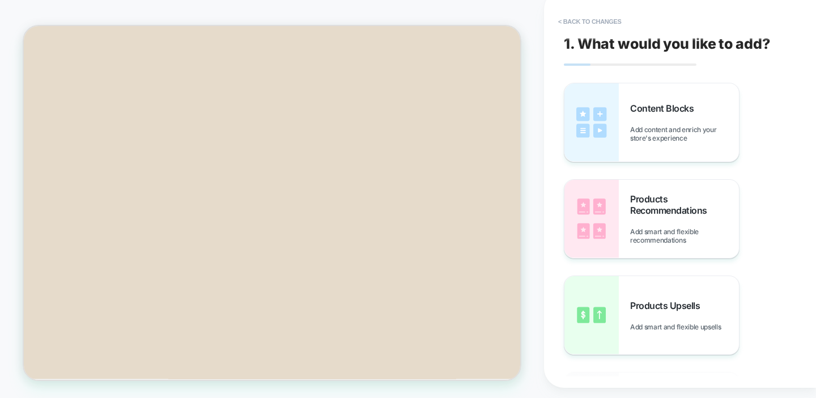
scroll to position [405, 0]
click at [597, 10] on div "1. What would you like to add? Content Blocks Add content and enrich your store…" at bounding box center [674, 188] width 232 height 375
click at [594, 12] on button "< Back to changes" at bounding box center [589, 21] width 75 height 18
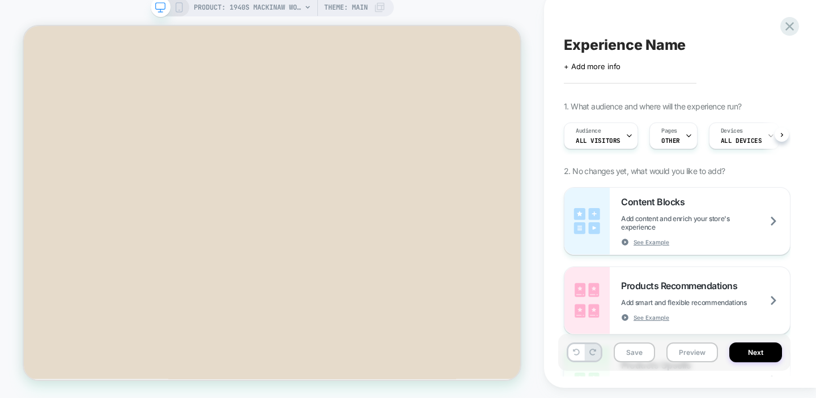
scroll to position [0, 1]
click at [789, 29] on icon at bounding box center [789, 26] width 15 height 15
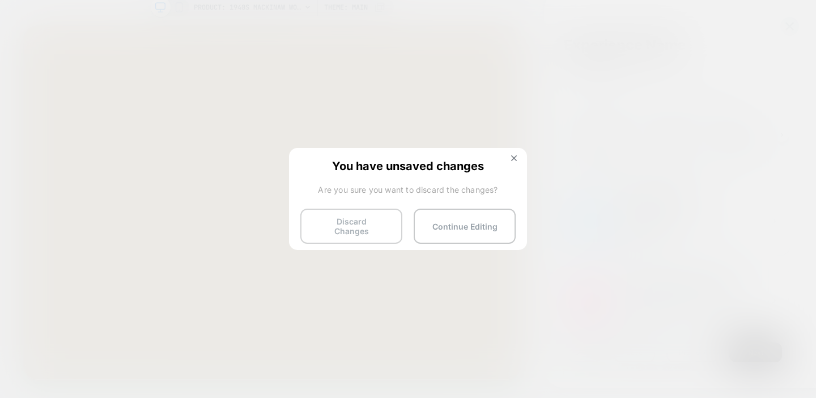
click at [375, 227] on button "Discard Changes" at bounding box center [351, 226] width 102 height 35
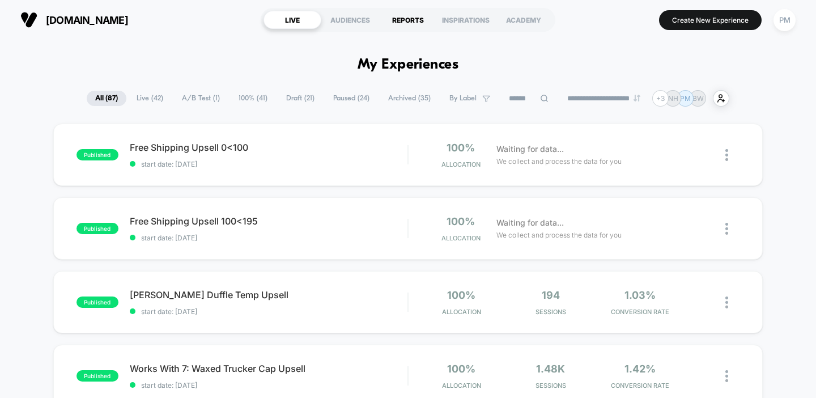
click at [411, 12] on div "REPORTS" at bounding box center [408, 20] width 58 height 18
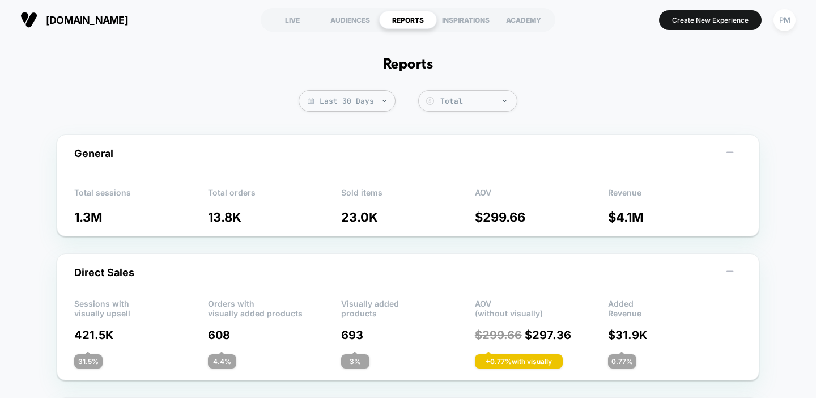
click at [348, 108] on span "Last 30 Days" at bounding box center [347, 101] width 97 height 22
select select "*"
select select "****"
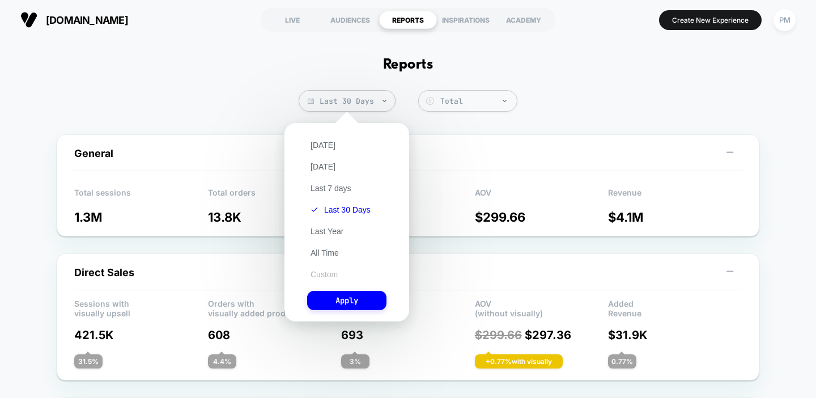
click at [327, 272] on button "Custom" at bounding box center [324, 274] width 34 height 10
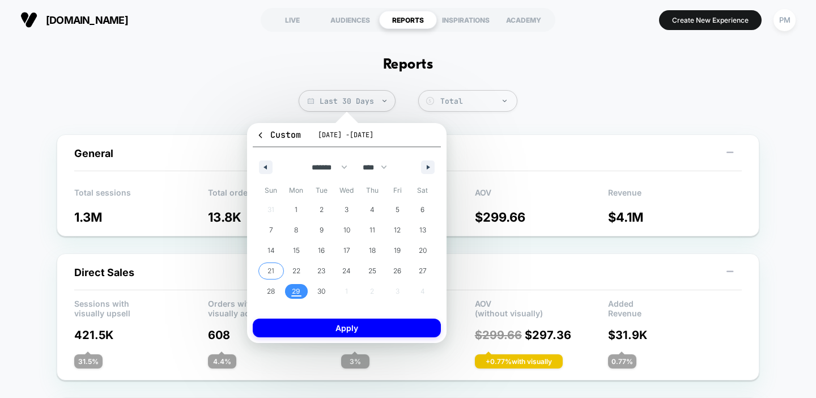
click at [274, 269] on span "21" at bounding box center [270, 270] width 25 height 15
click at [423, 266] on span "27" at bounding box center [423, 271] width 8 height 20
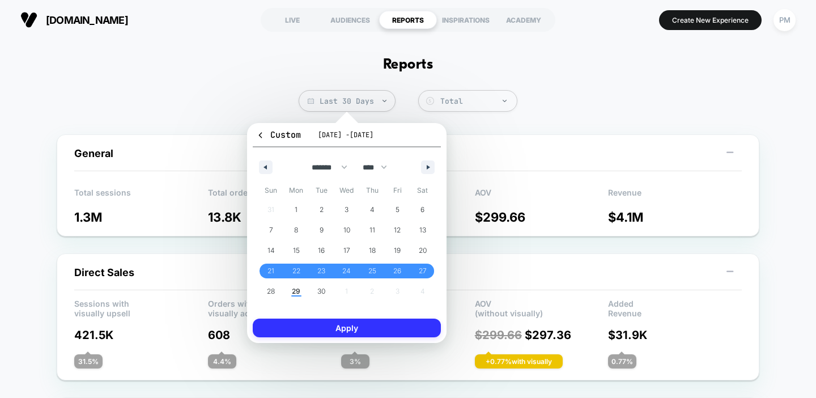
click at [406, 324] on button "Apply" at bounding box center [347, 327] width 188 height 19
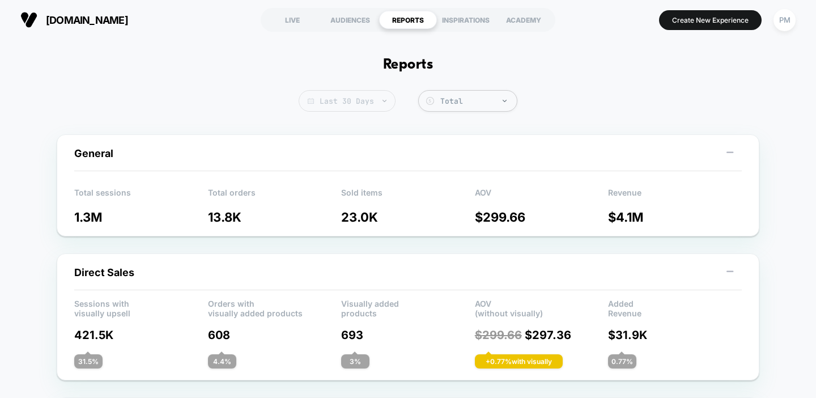
click at [379, 95] on span "Last 30 Days" at bounding box center [347, 101] width 97 height 22
select select "*"
select select "****"
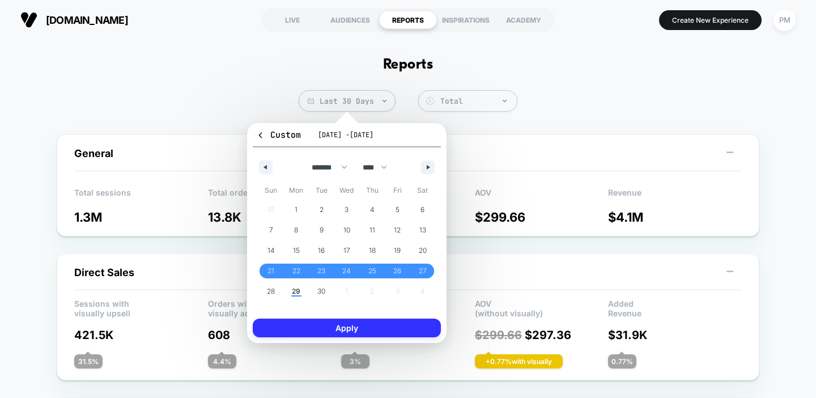
click at [331, 330] on button "Apply" at bounding box center [347, 327] width 188 height 19
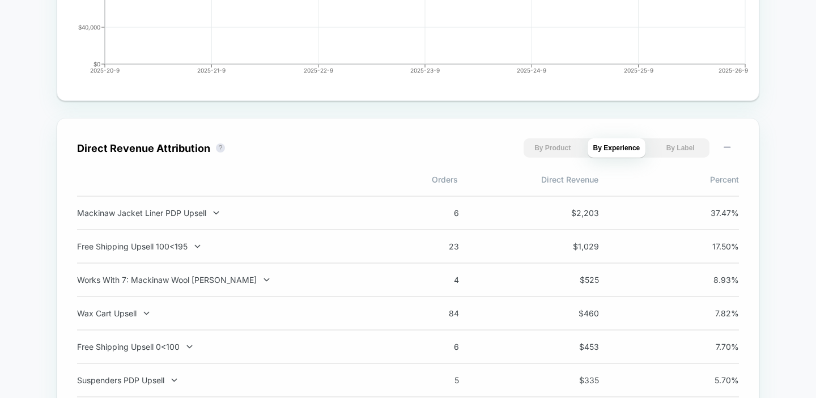
scroll to position [764, 0]
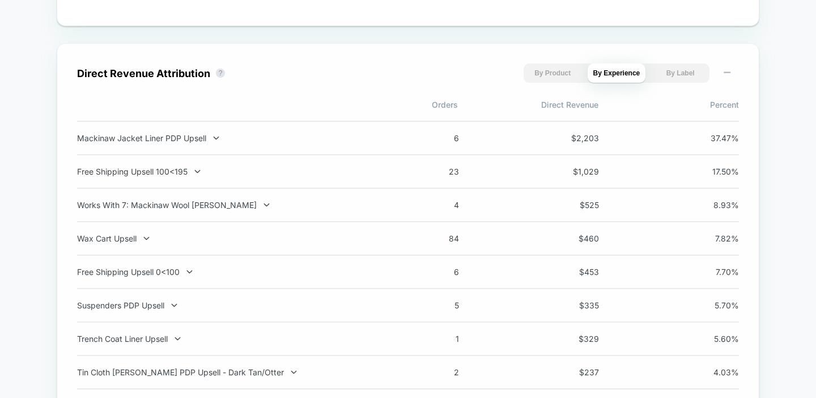
click at [152, 166] on div "Free Shipping Upsell 100<195 23 $ 1,029 17.50 %" at bounding box center [408, 171] width 662 height 33
click at [155, 171] on div "Free Shipping Upsell 100<195" at bounding box center [226, 172] width 298 height 10
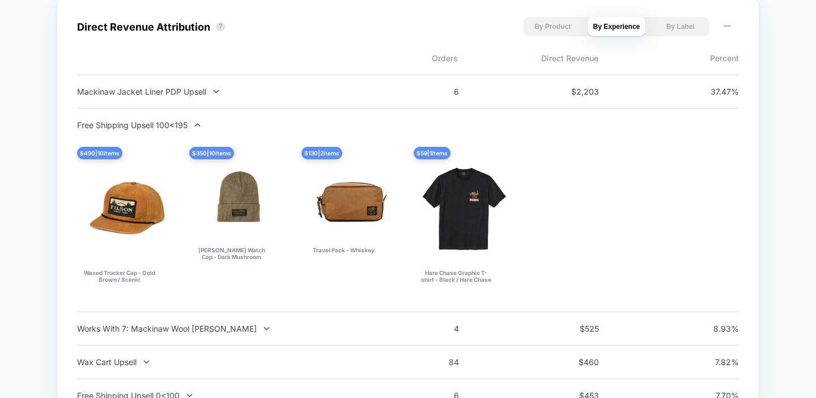
scroll to position [810, 0]
click at [150, 96] on div "Mackinaw Jacket Liner PDP Upsell" at bounding box center [226, 92] width 298 height 10
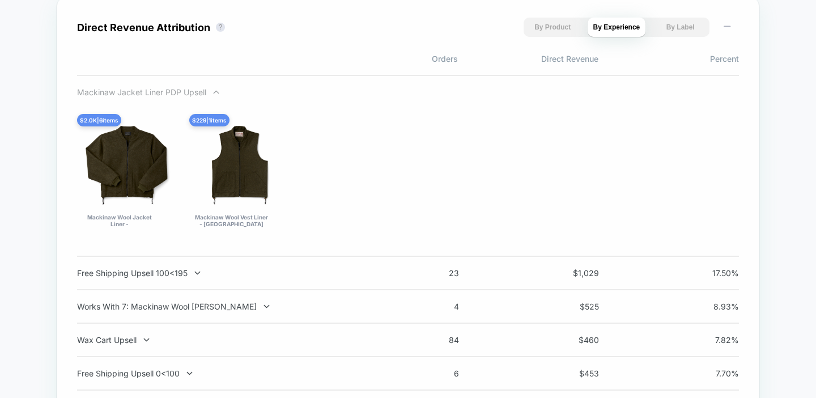
click at [177, 97] on div "Mackinaw Jacket Liner PDP Upsell" at bounding box center [226, 92] width 298 height 10
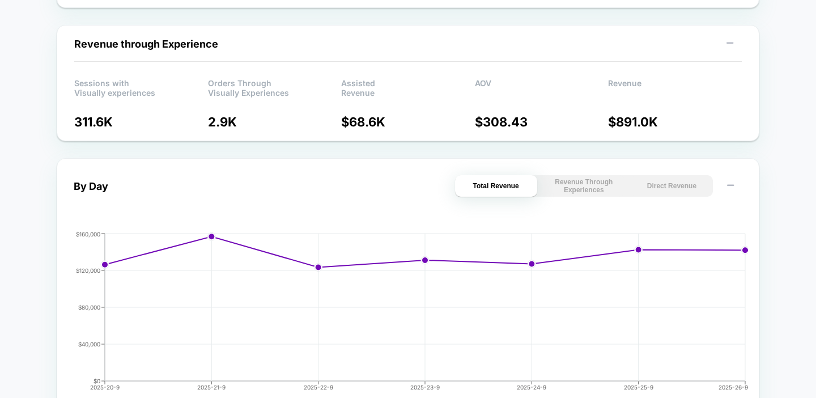
scroll to position [0, 0]
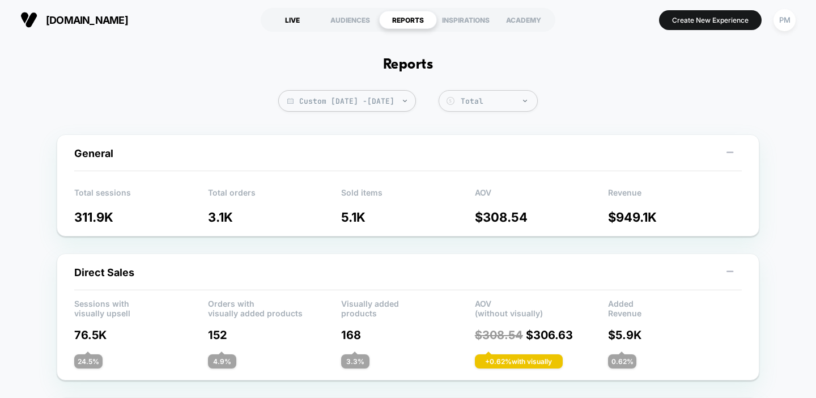
click at [282, 20] on div "LIVE" at bounding box center [292, 20] width 58 height 18
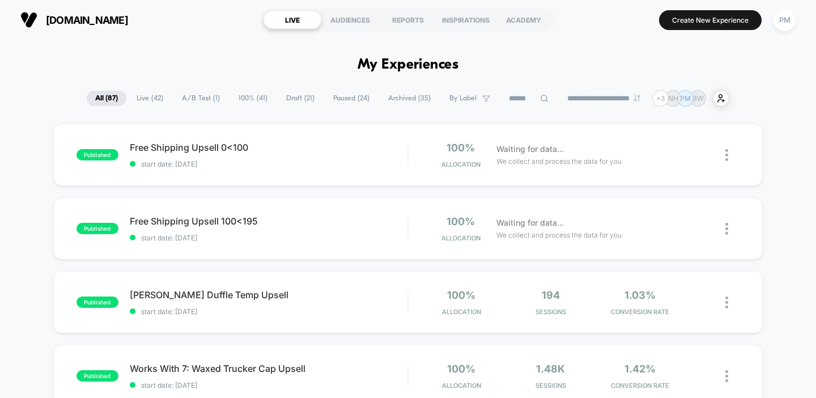
click at [339, 102] on span "Paused ( 24 )" at bounding box center [351, 98] width 53 height 15
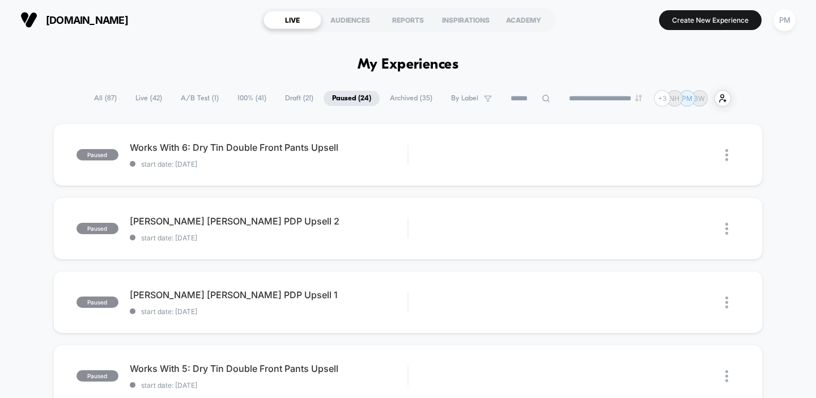
click at [523, 96] on input at bounding box center [530, 99] width 57 height 14
type input "***"
click at [375, 101] on span "Archived ( 35 )" at bounding box center [382, 98] width 59 height 15
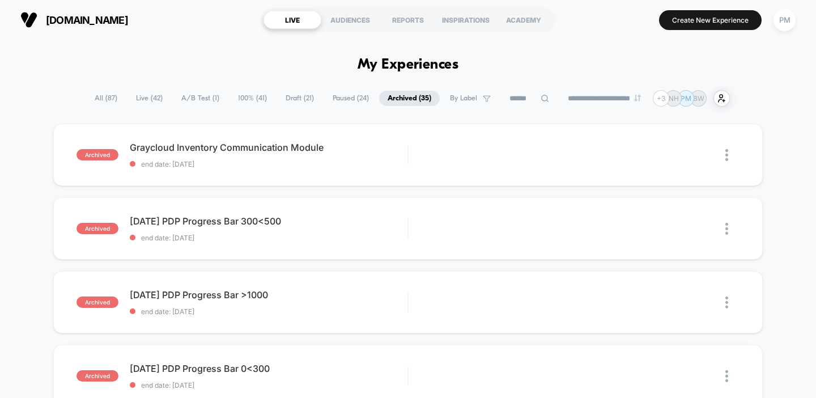
click at [345, 100] on span "Paused ( 24 )" at bounding box center [350, 98] width 53 height 15
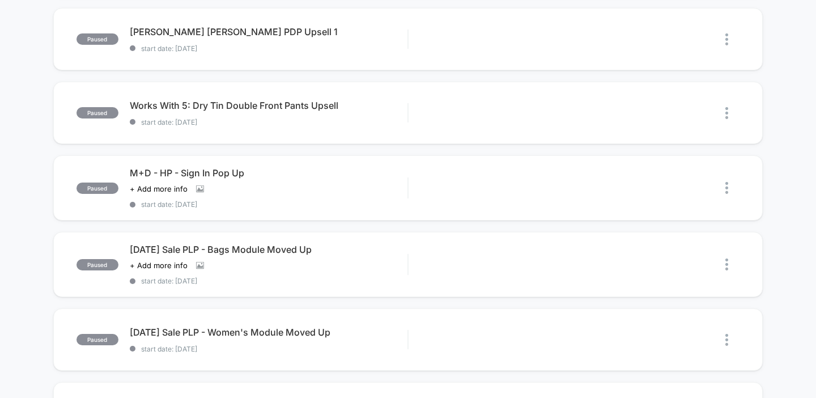
scroll to position [189, 0]
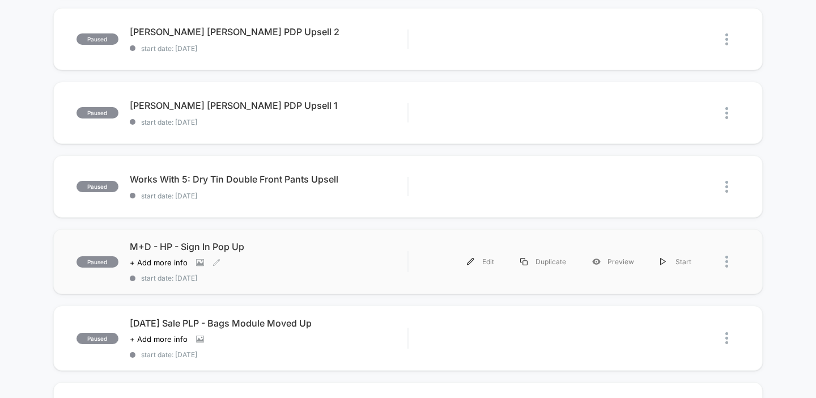
click at [302, 258] on div "Click to view images Click to edit experience details + Add more info" at bounding box center [227, 262] width 194 height 9
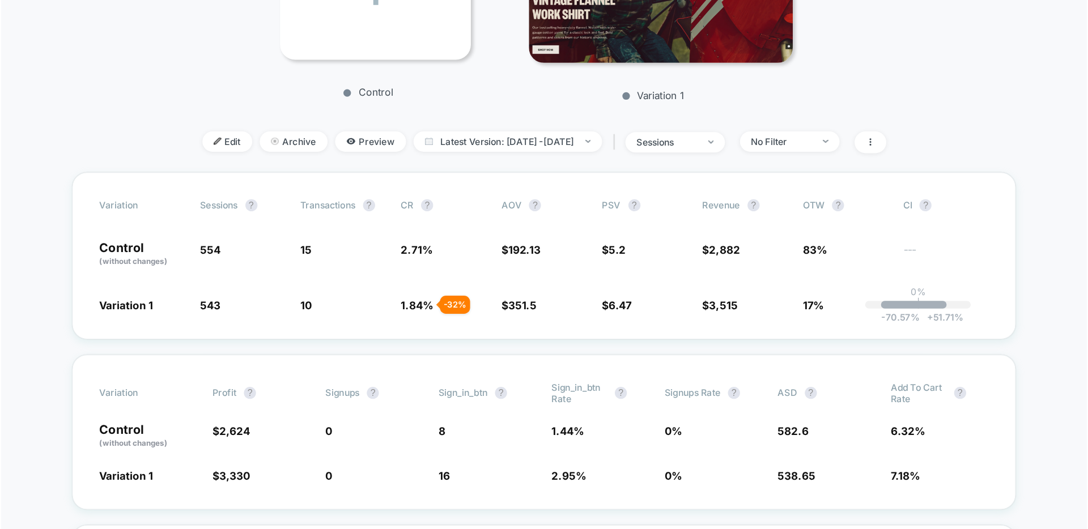
scroll to position [282, 0]
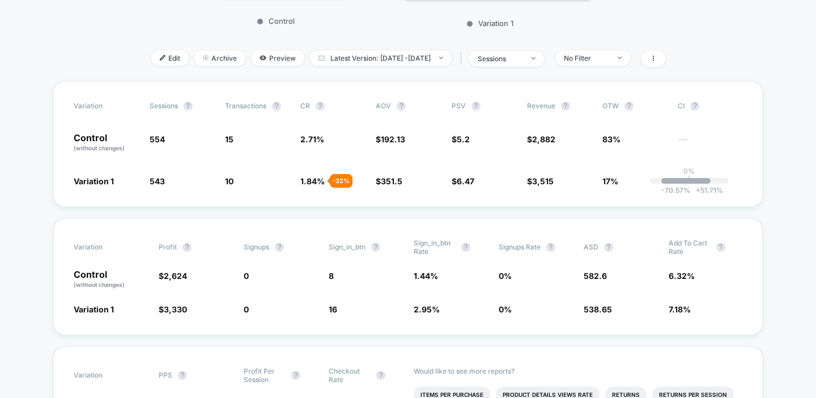
click at [428, 248] on span "Sign_in_btn Rate" at bounding box center [435, 247] width 42 height 17
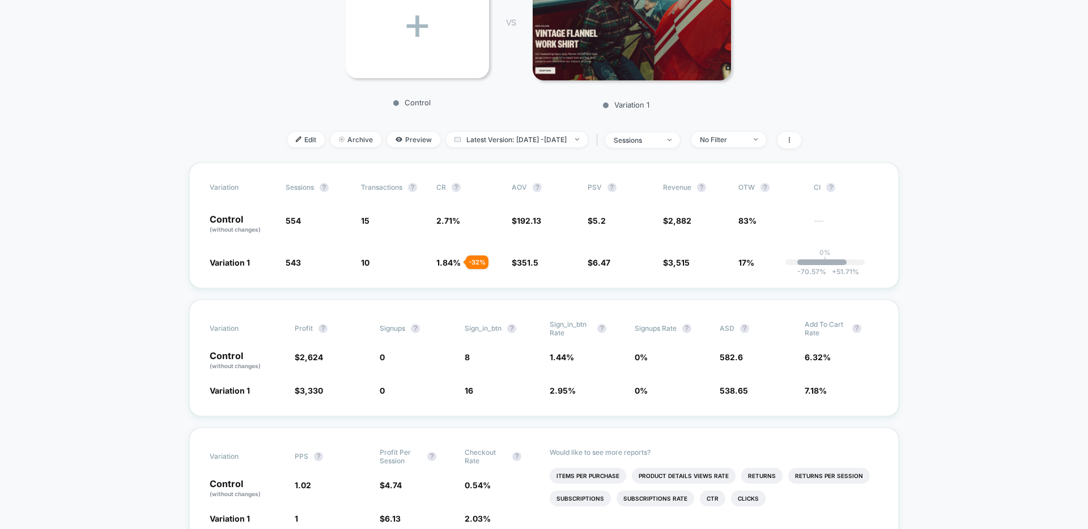
scroll to position [0, 0]
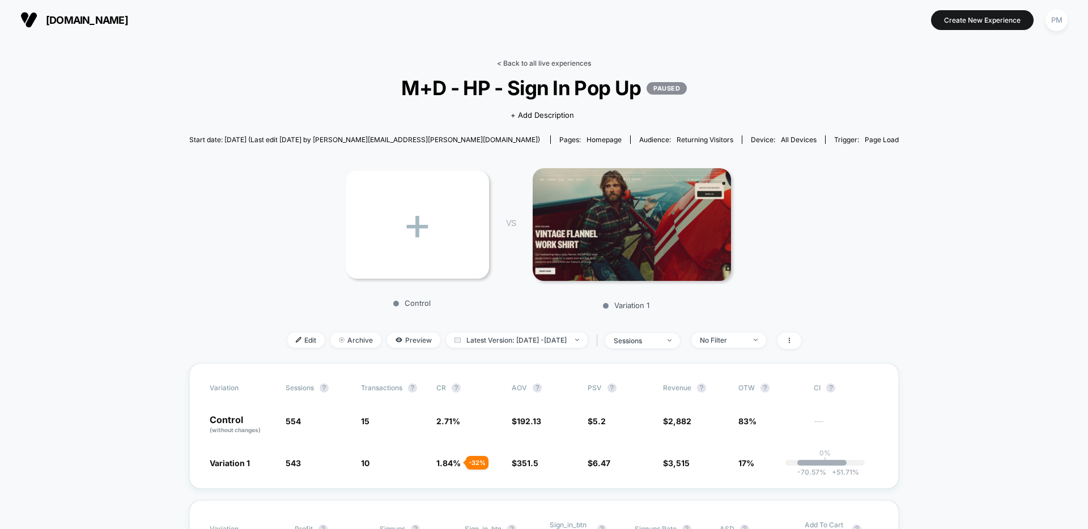
click at [554, 66] on link "< Back to all live experiences" at bounding box center [544, 63] width 94 height 8
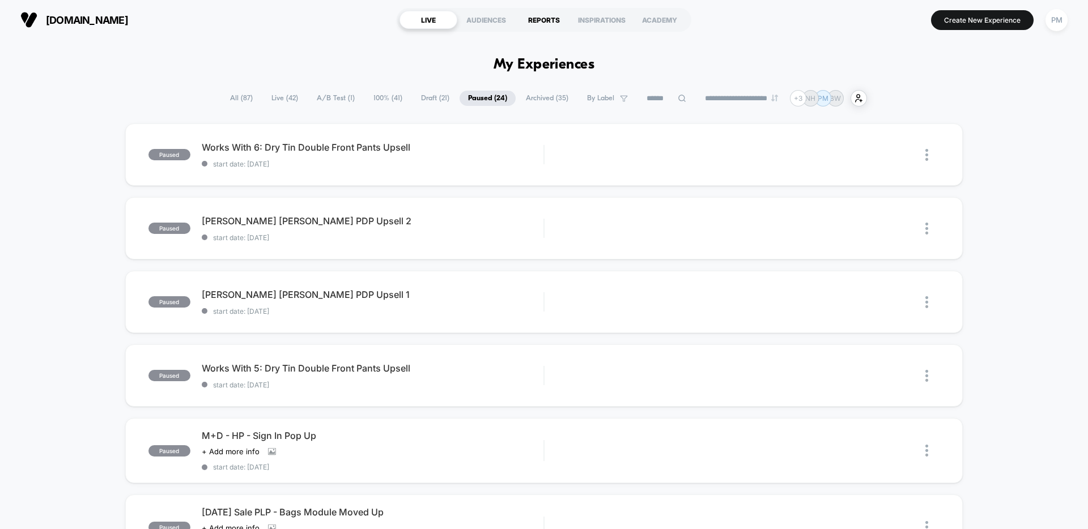
click at [541, 19] on div "REPORTS" at bounding box center [544, 20] width 58 height 18
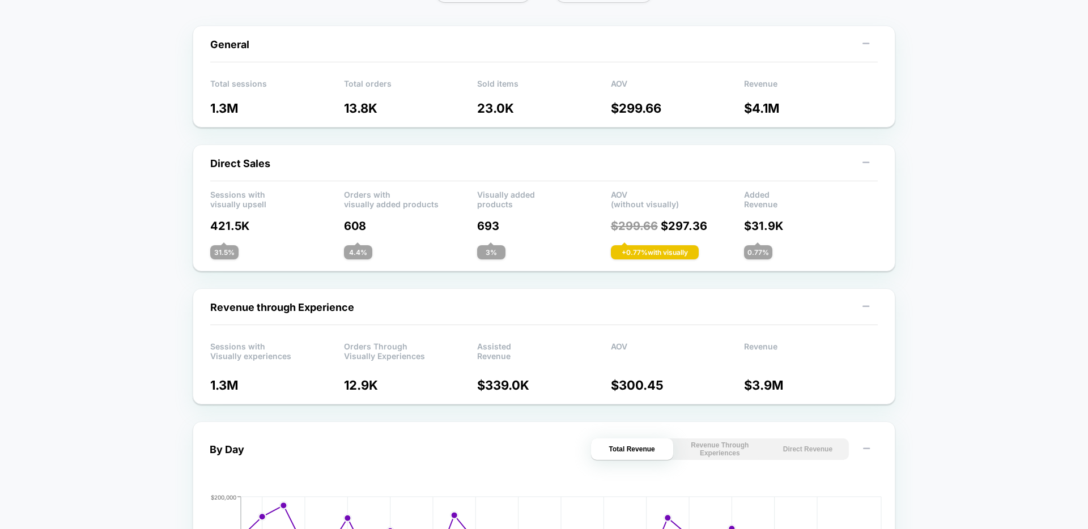
scroll to position [470, 0]
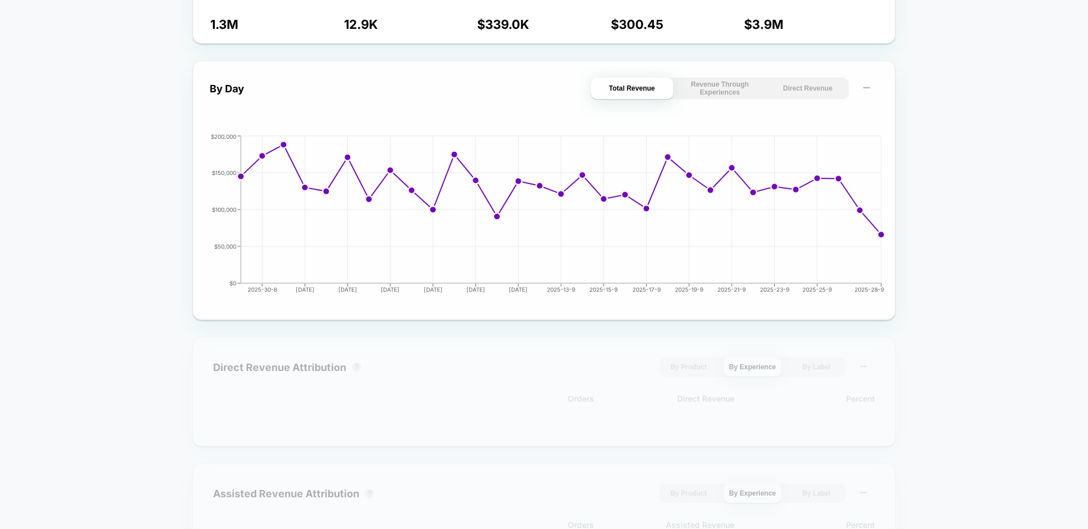
click at [800, 80] on button "Direct Revenue" at bounding box center [808, 89] width 82 height 22
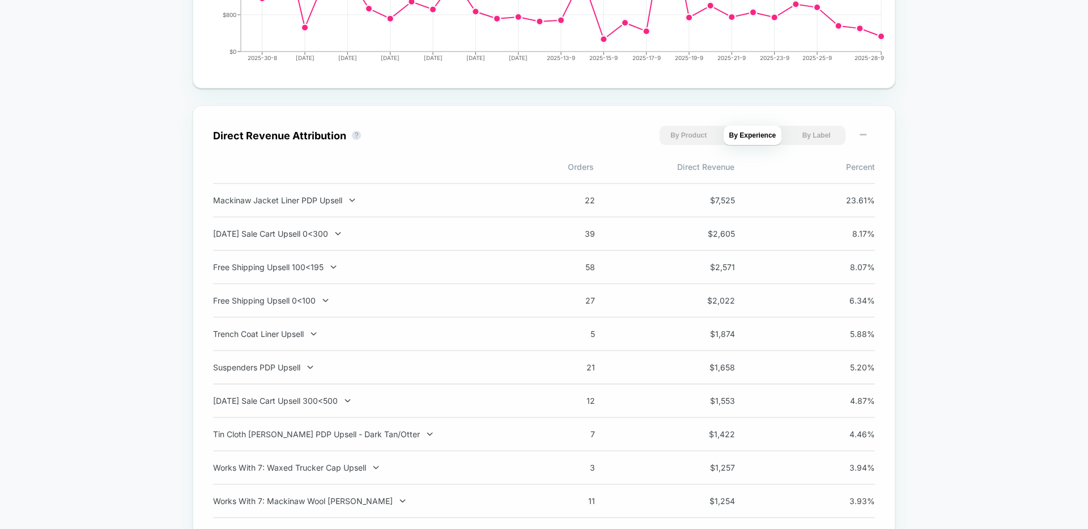
scroll to position [802, 0]
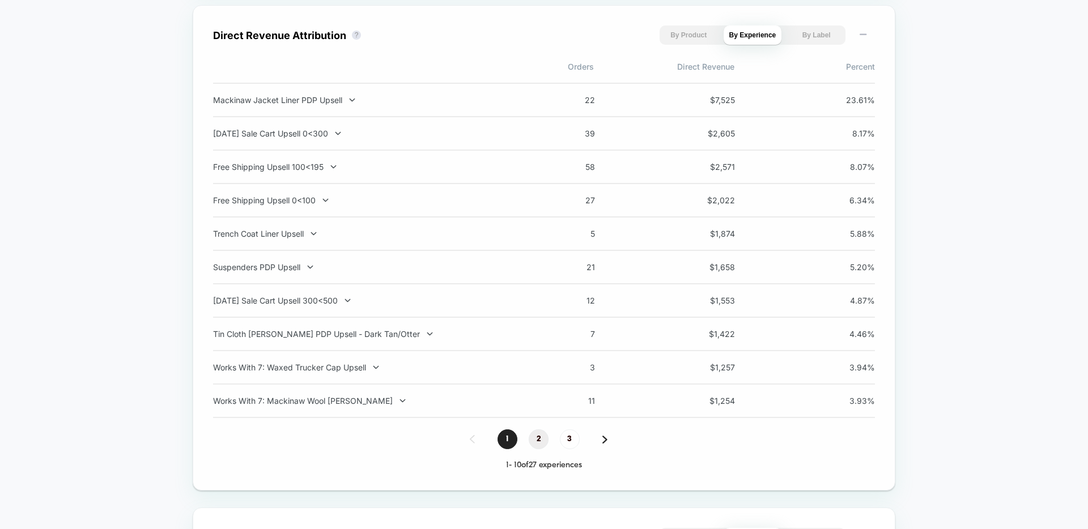
click at [541, 441] on span "2" at bounding box center [539, 439] width 20 height 20
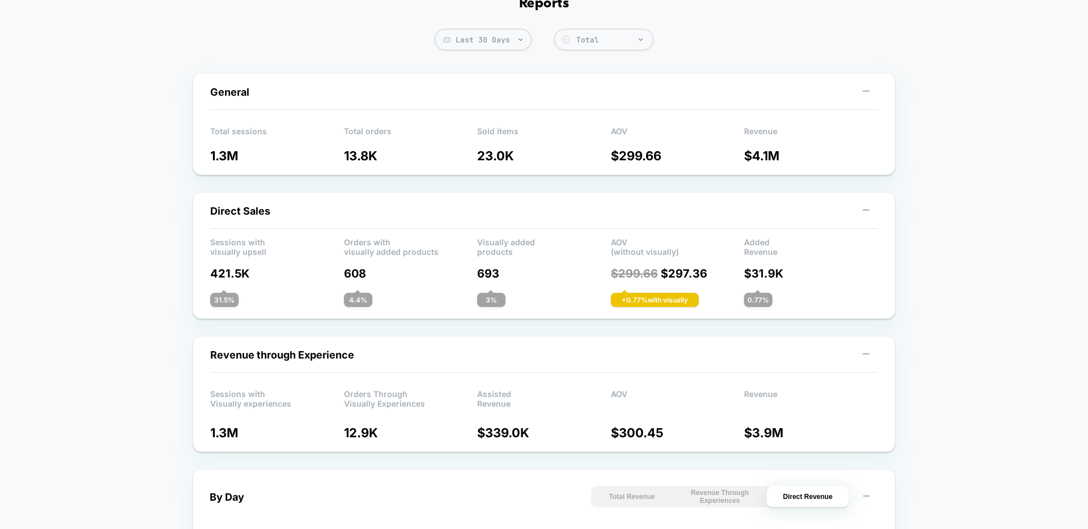
scroll to position [0, 0]
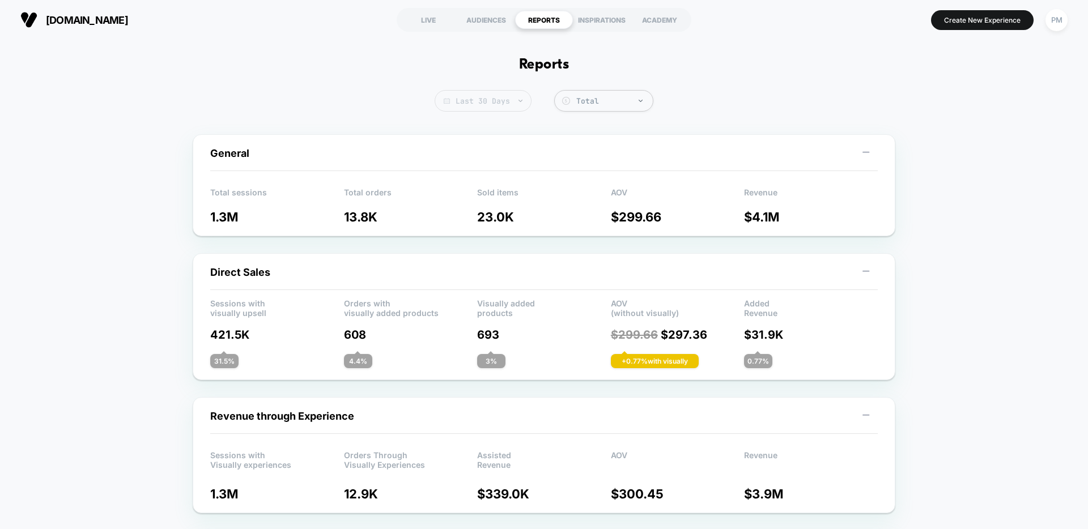
click at [497, 105] on span "Last 30 Days" at bounding box center [483, 101] width 97 height 22
select select "*"
select select "****"
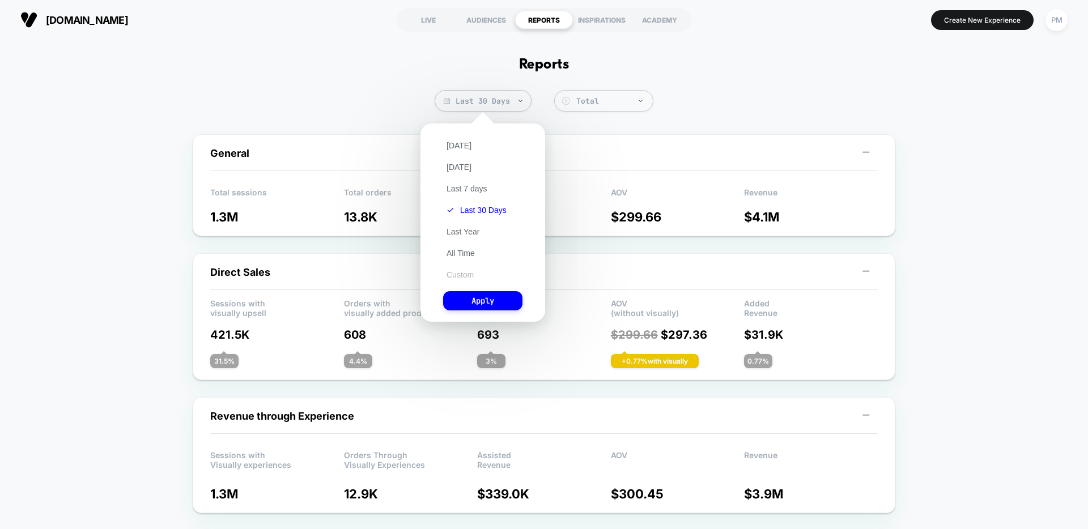
click at [466, 274] on button "Custom" at bounding box center [460, 275] width 34 height 10
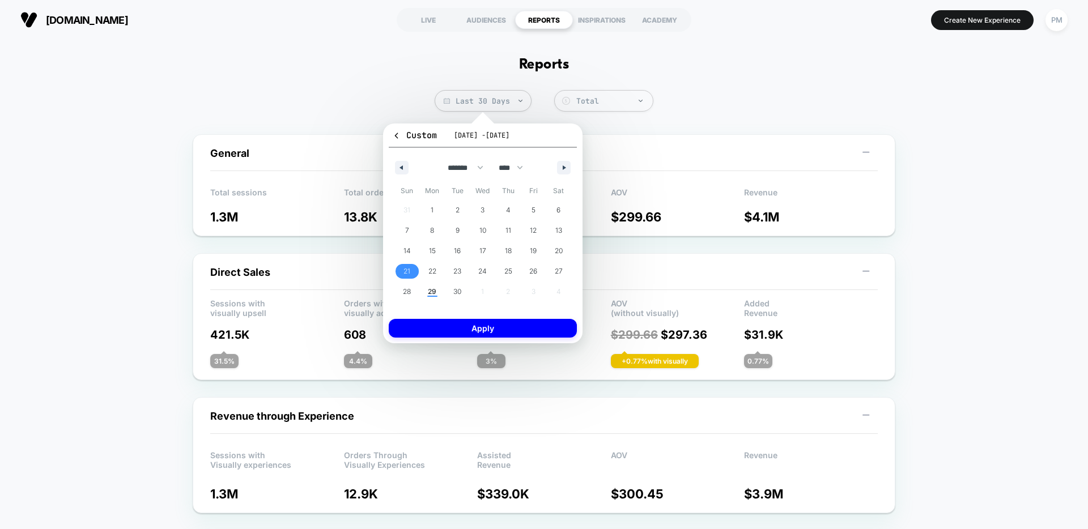
click at [407, 275] on span "21" at bounding box center [406, 271] width 7 height 20
click at [556, 273] on span "27" at bounding box center [559, 271] width 8 height 20
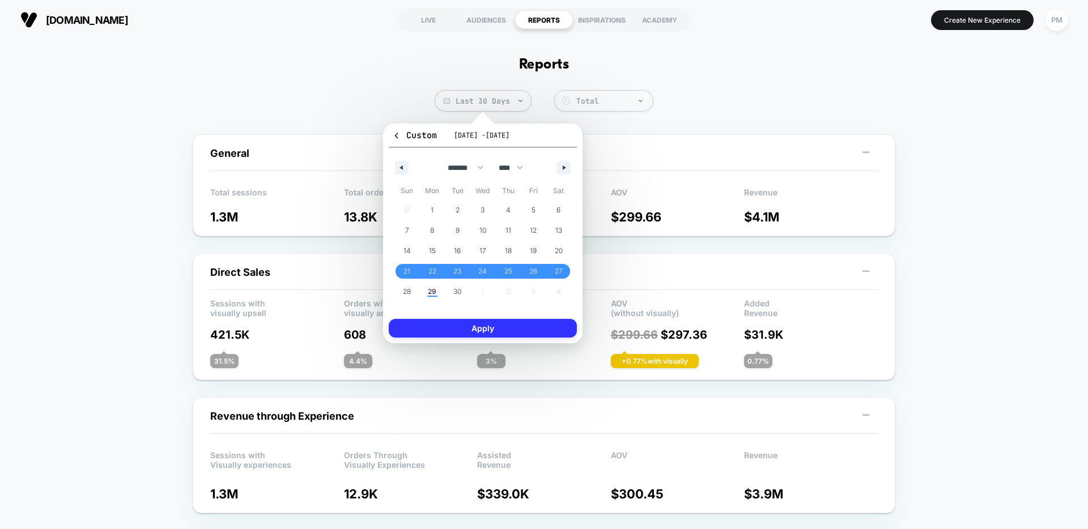
click at [526, 324] on button "Apply" at bounding box center [483, 328] width 188 height 19
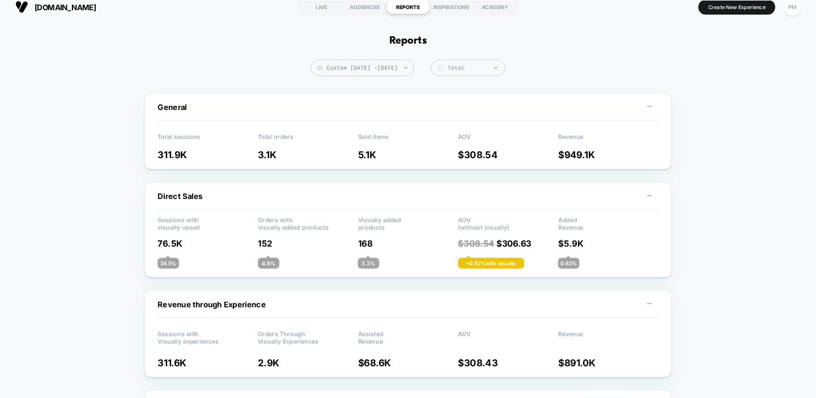
scroll to position [12, 0]
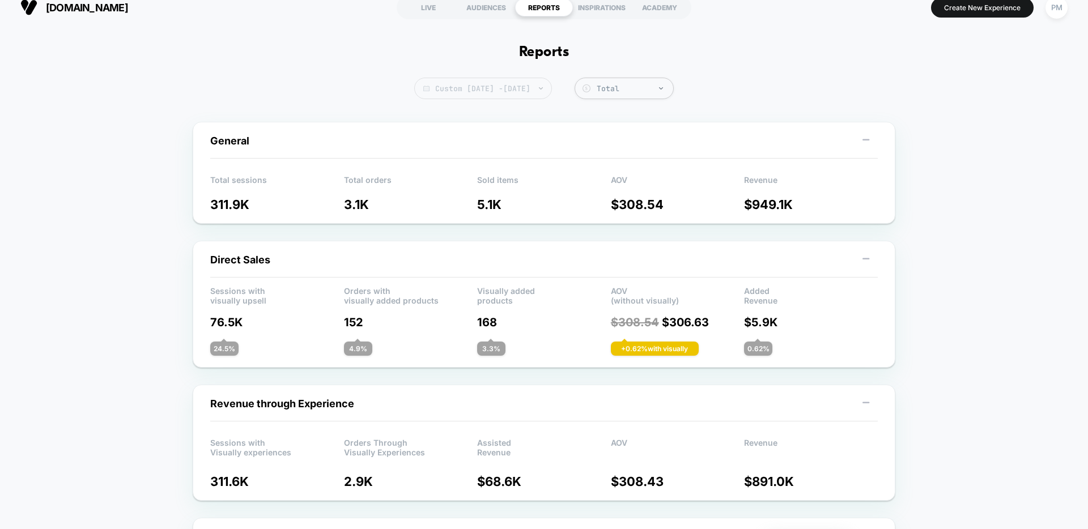
click at [488, 90] on span "Custom Sep 21, 2025 - Sep 27, 2025" at bounding box center [483, 89] width 138 height 22
select select "*"
select select "****"
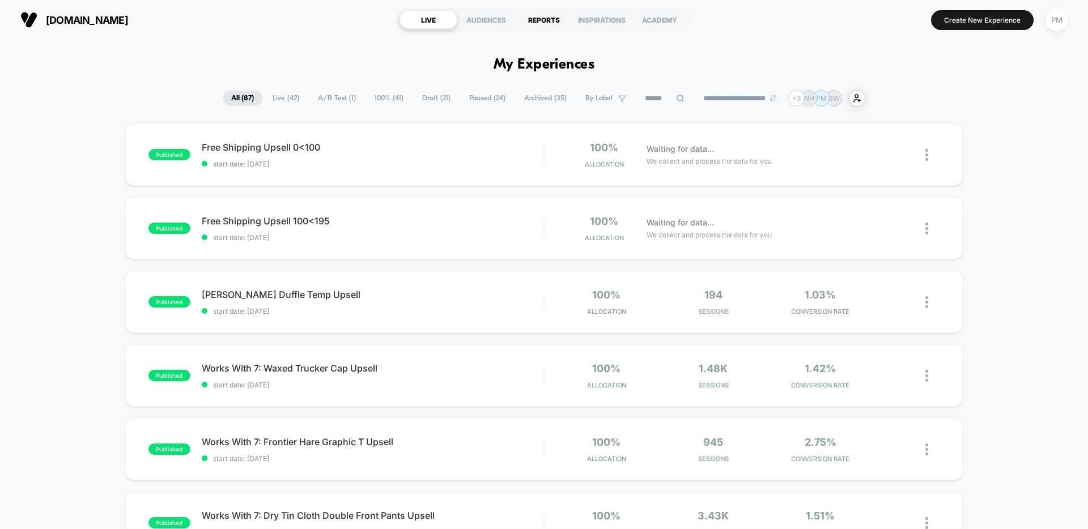
click at [555, 12] on div "REPORTS" at bounding box center [544, 20] width 58 height 18
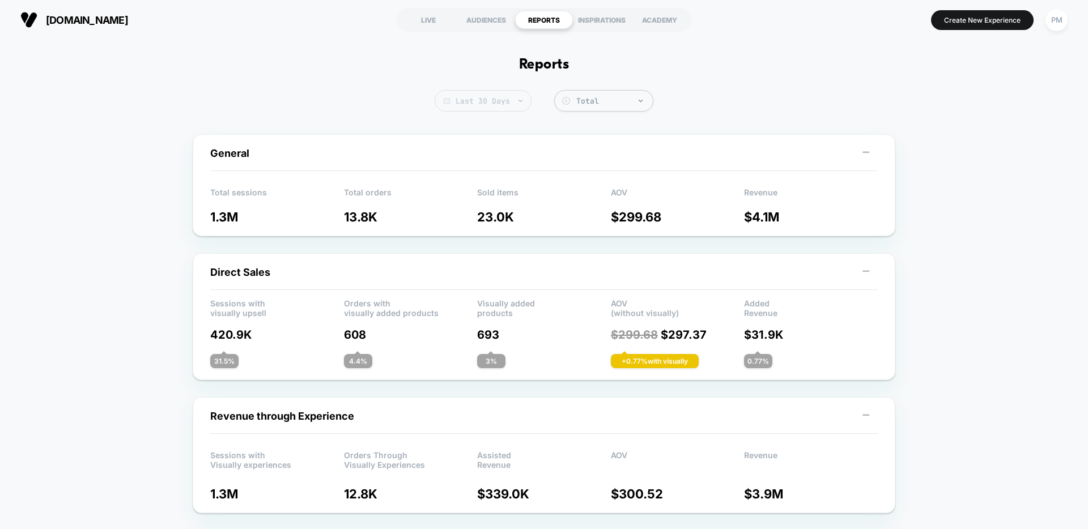
click at [499, 99] on span "Last 30 Days" at bounding box center [483, 101] width 97 height 22
select select "*"
select select "****"
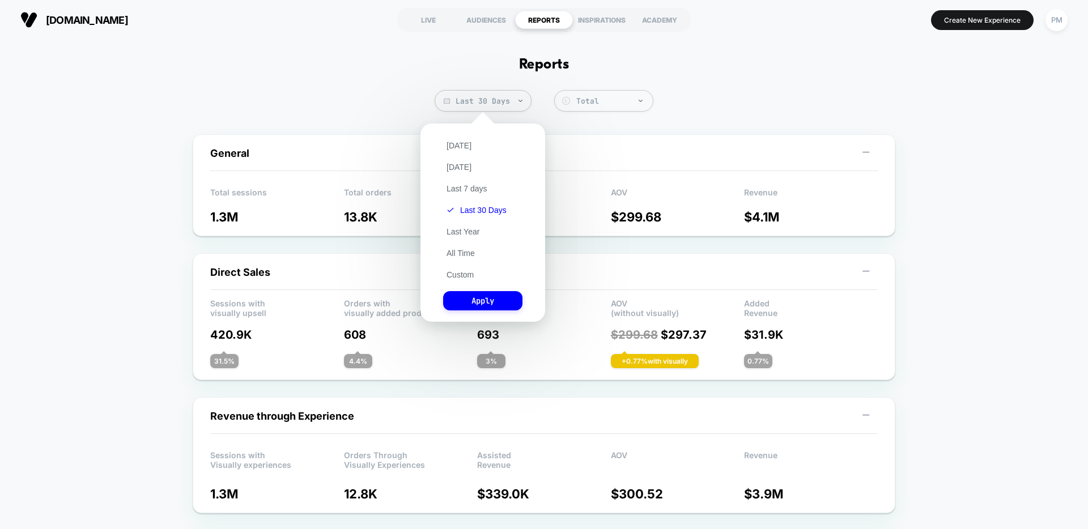
click at [456, 283] on div "[DATE] [DATE] Last 7 days Last 30 Days Last Year All Time Custom Apply" at bounding box center [482, 222] width 113 height 187
click at [456, 275] on button "Custom" at bounding box center [460, 275] width 34 height 10
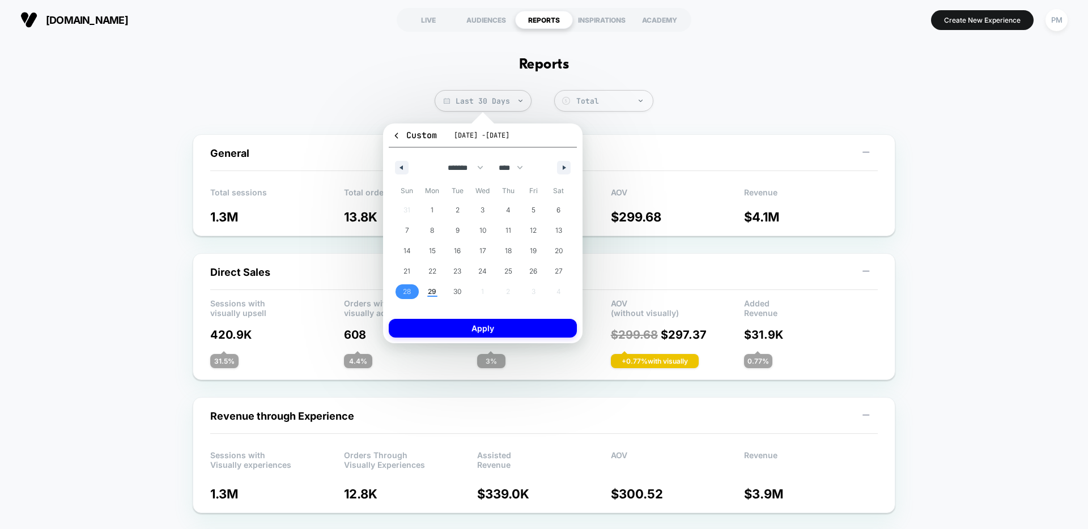
click at [405, 288] on span "28" at bounding box center [407, 292] width 8 height 20
click at [426, 288] on span "29" at bounding box center [432, 291] width 25 height 15
click at [446, 317] on div "Custom [DATE] - [DATE] ******* ******** ***** ***** *** **** **** ****** ******…" at bounding box center [483, 233] width 188 height 209
click at [447, 325] on button "Apply" at bounding box center [483, 328] width 188 height 19
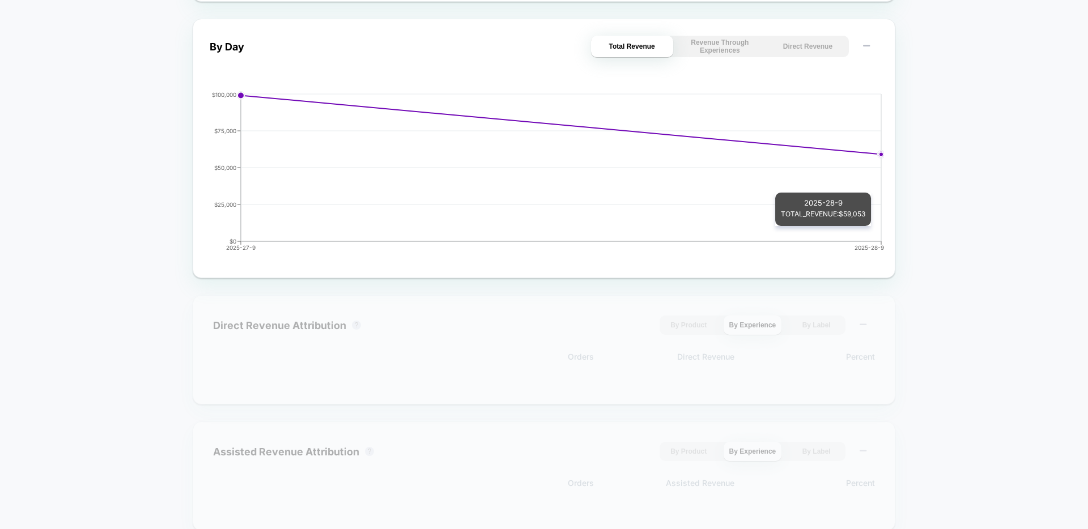
scroll to position [525, 0]
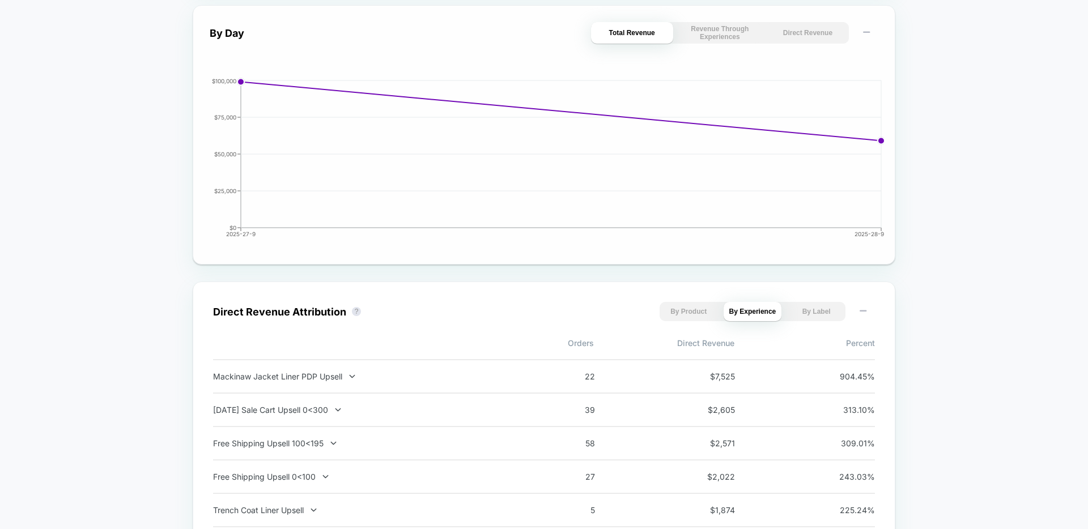
click at [794, 31] on button "Direct Revenue" at bounding box center [808, 33] width 82 height 22
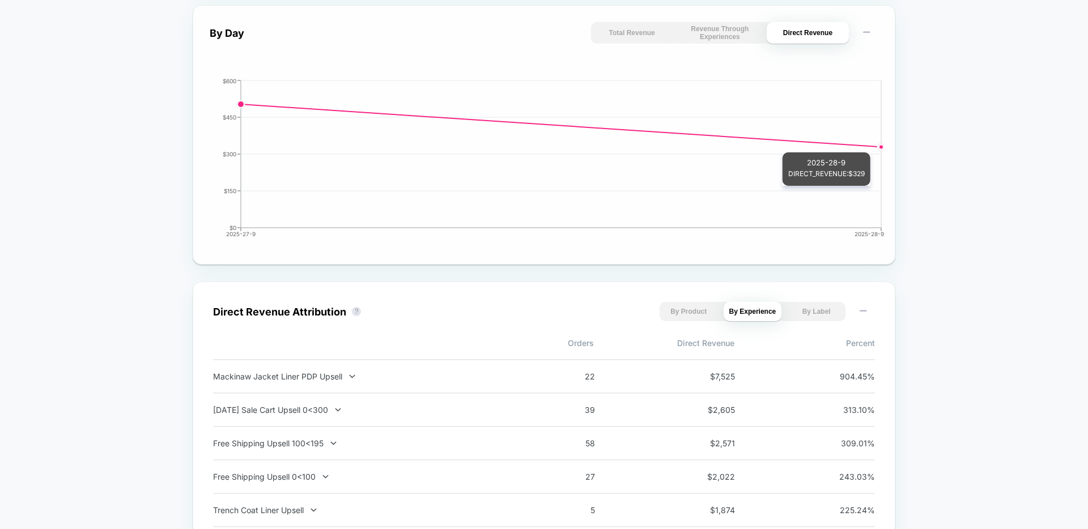
scroll to position [0, 0]
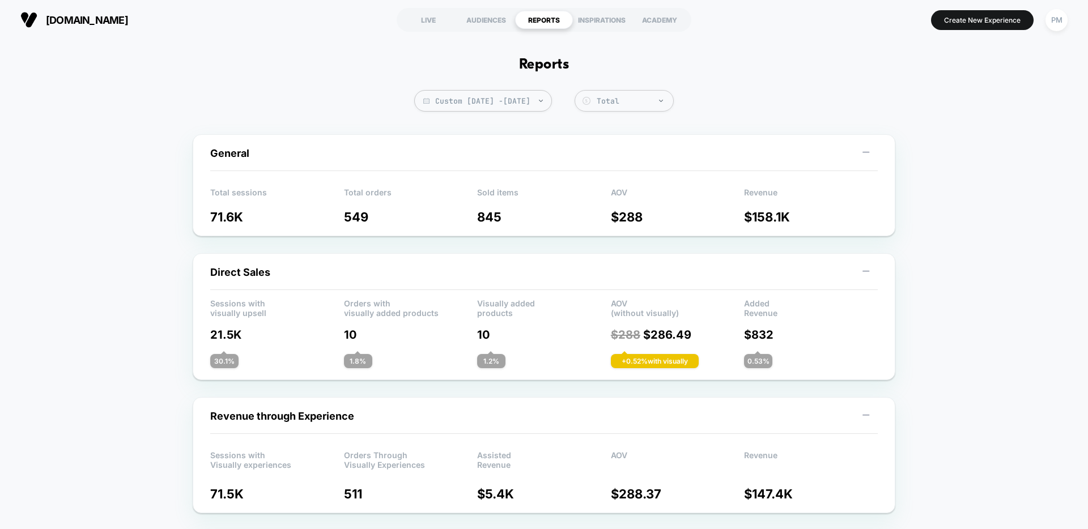
click at [419, 32] on section "LIVE AUDIENCES REPORTS INSPIRATIONS ACADEMY" at bounding box center [544, 20] width 346 height 28
click at [420, 12] on div "LIVE" at bounding box center [428, 20] width 58 height 18
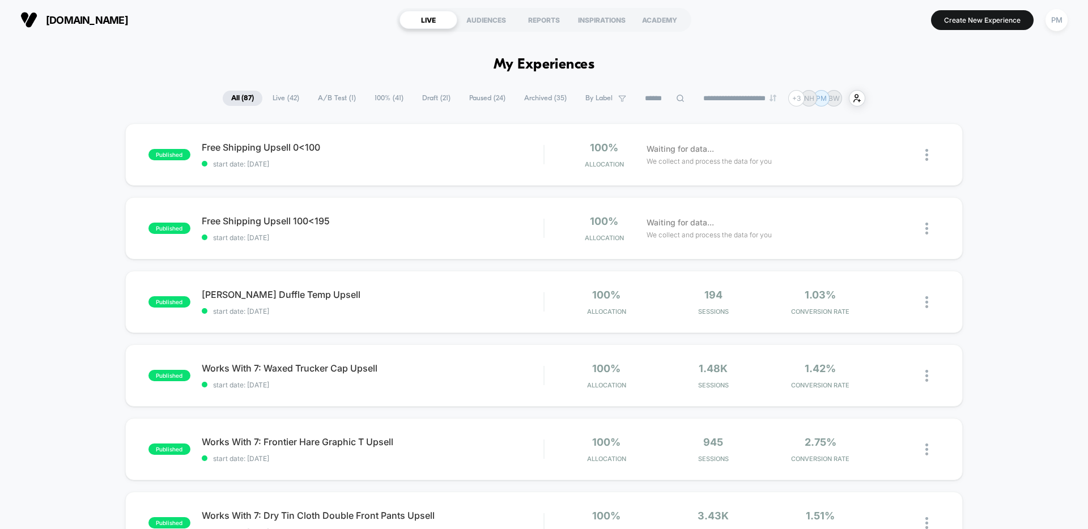
click at [280, 101] on span "Live ( 42 )" at bounding box center [286, 98] width 44 height 15
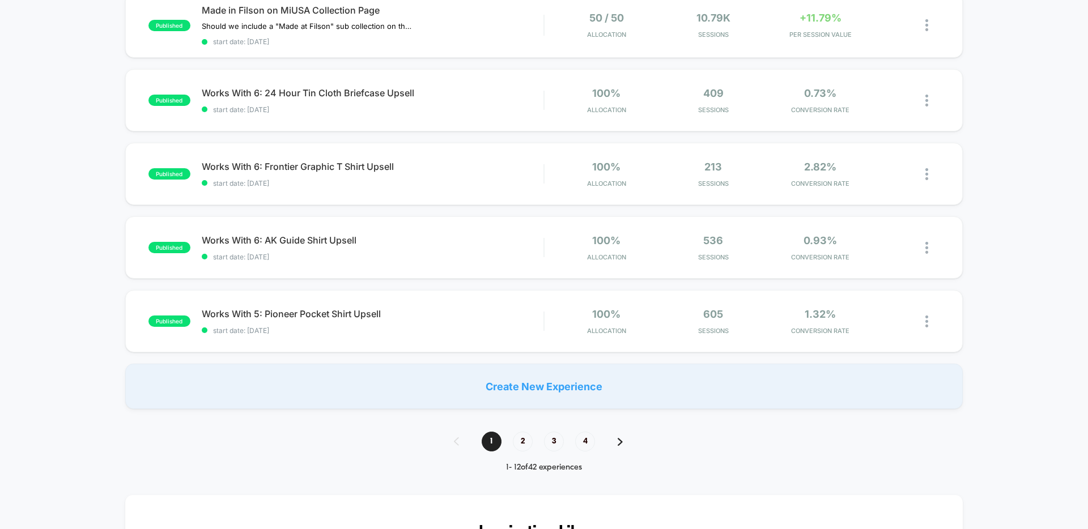
scroll to position [648, 0]
click at [523, 439] on span "2" at bounding box center [523, 441] width 20 height 20
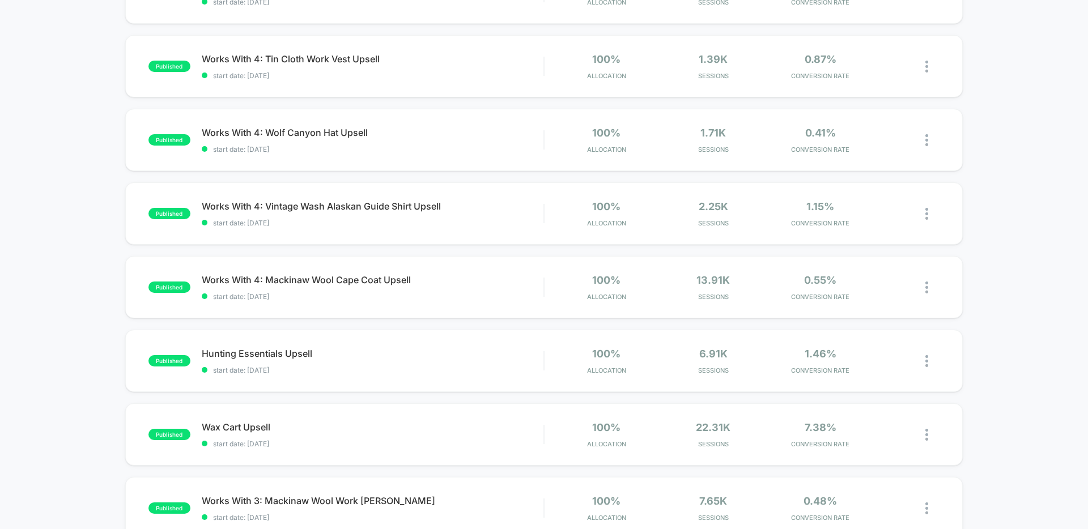
scroll to position [0, 0]
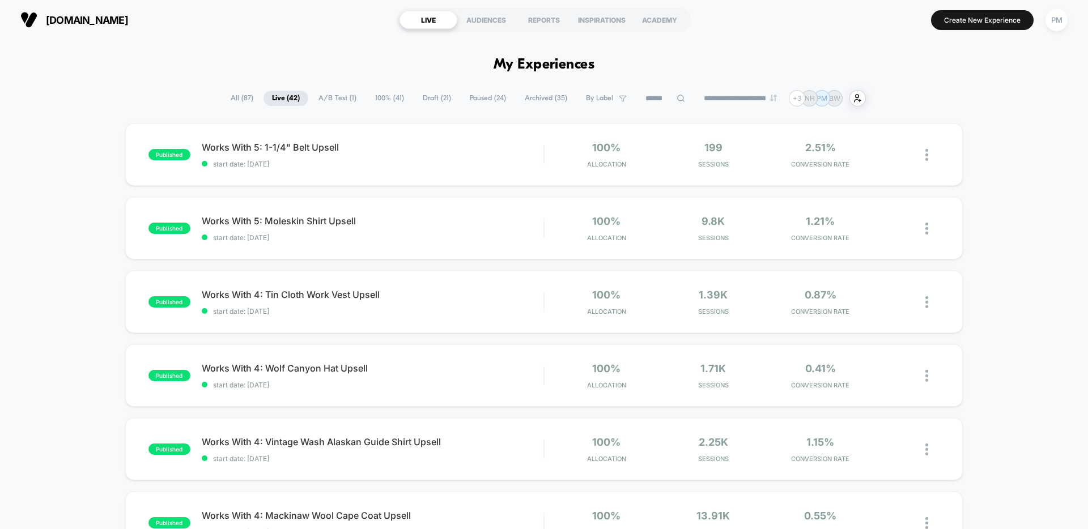
click at [234, 95] on span "All ( 87 )" at bounding box center [242, 98] width 40 height 15
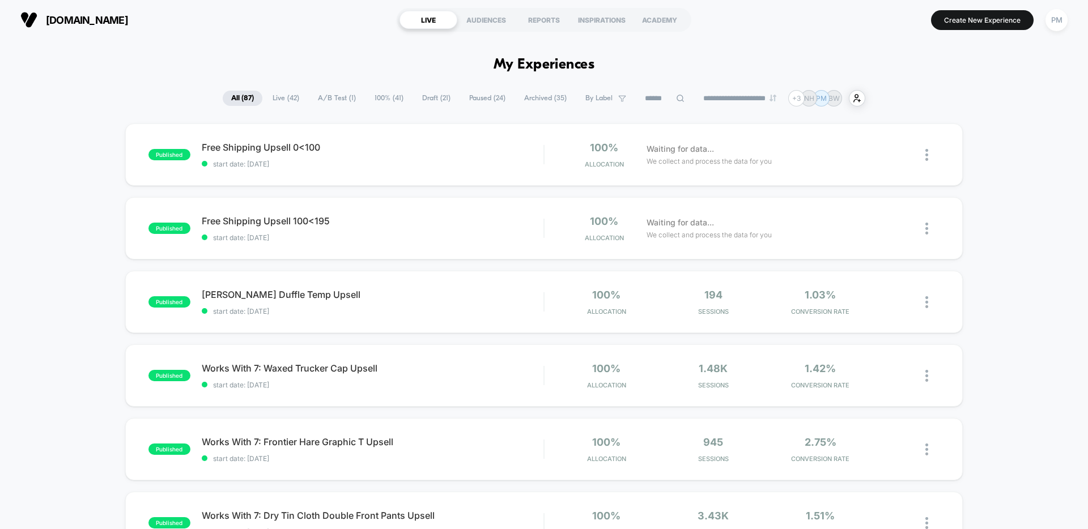
click at [388, 139] on div "published Free Shipping Upsell 0<100 start date: [DATE] 100% Allocation Waiting…" at bounding box center [543, 155] width 837 height 62
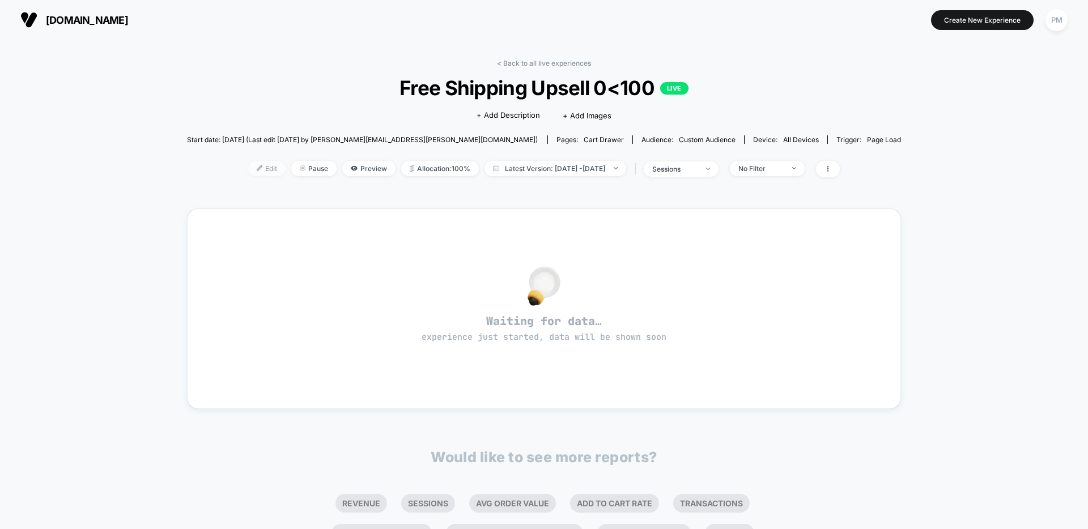
click at [248, 173] on span "Edit" at bounding box center [266, 168] width 37 height 15
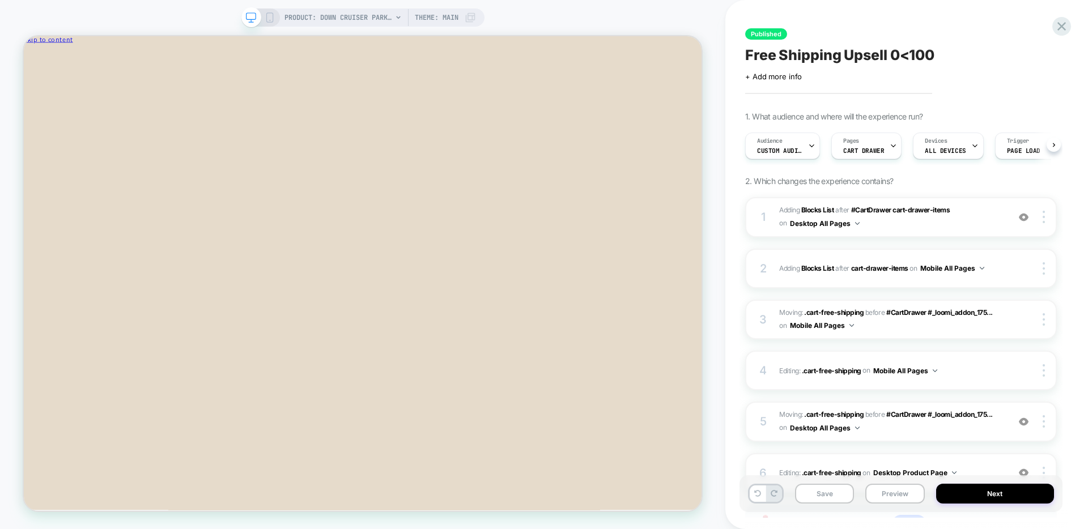
scroll to position [0, 1]
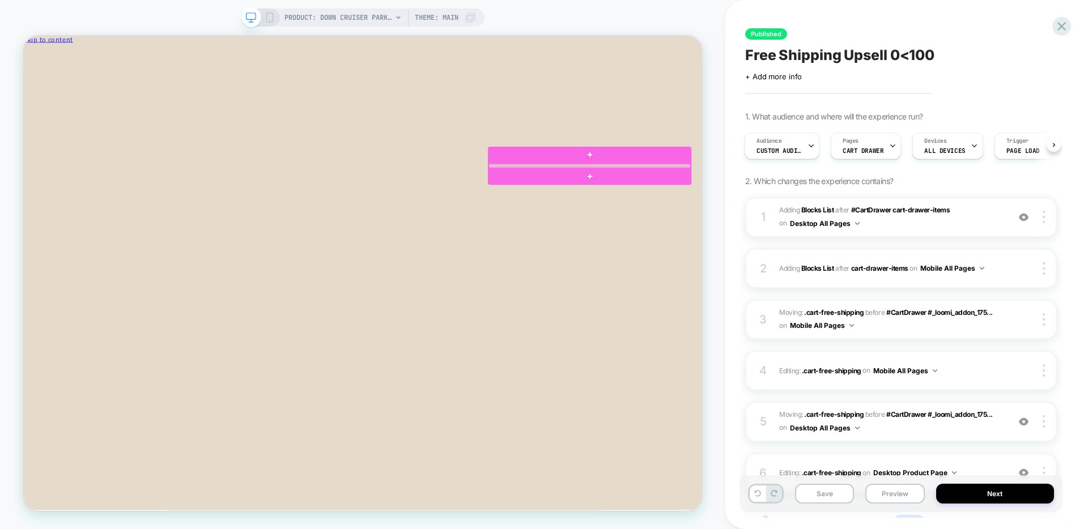
click at [780, 209] on div at bounding box center [778, 209] width 269 height 6
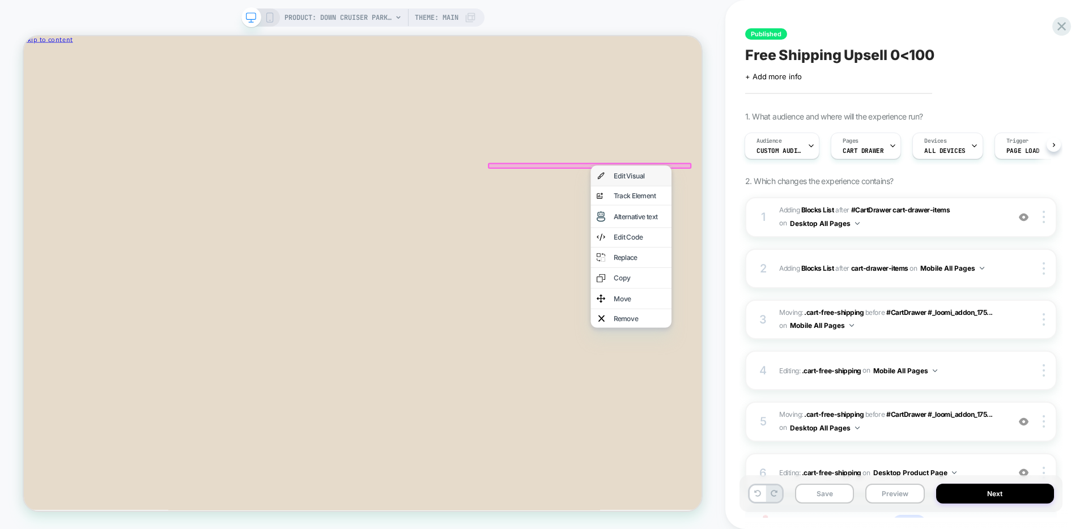
click at [793, 223] on img at bounding box center [793, 222] width 11 height 14
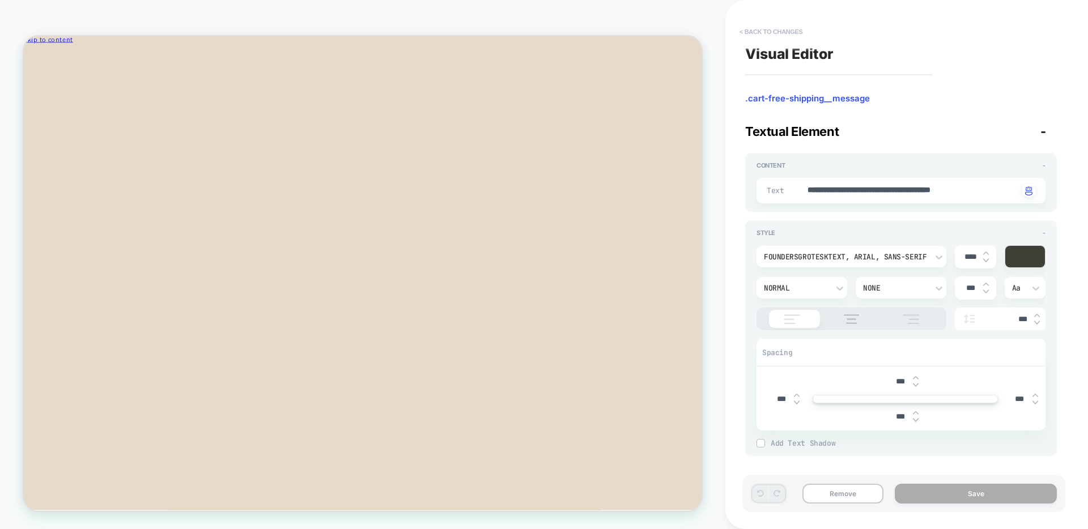
click at [776, 32] on button "< Back to changes" at bounding box center [771, 32] width 75 height 18
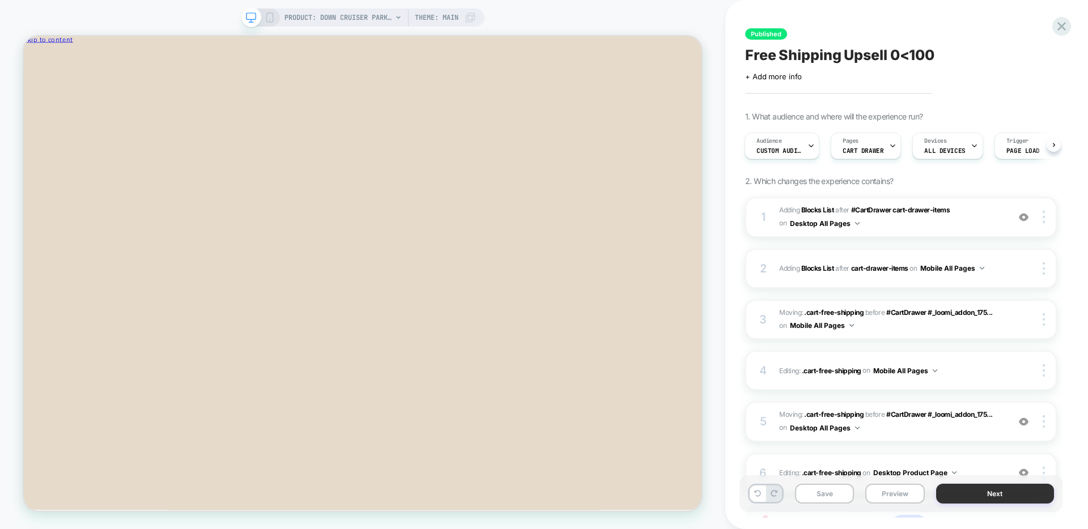
click at [962, 500] on button "Next" at bounding box center [995, 494] width 118 height 20
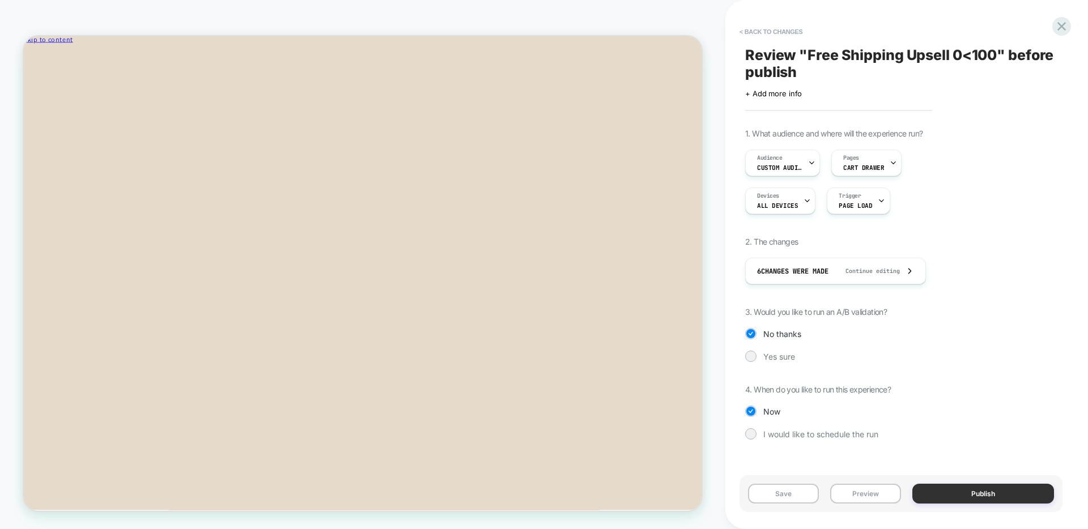
click at [962, 500] on button "Publish" at bounding box center [983, 494] width 142 height 20
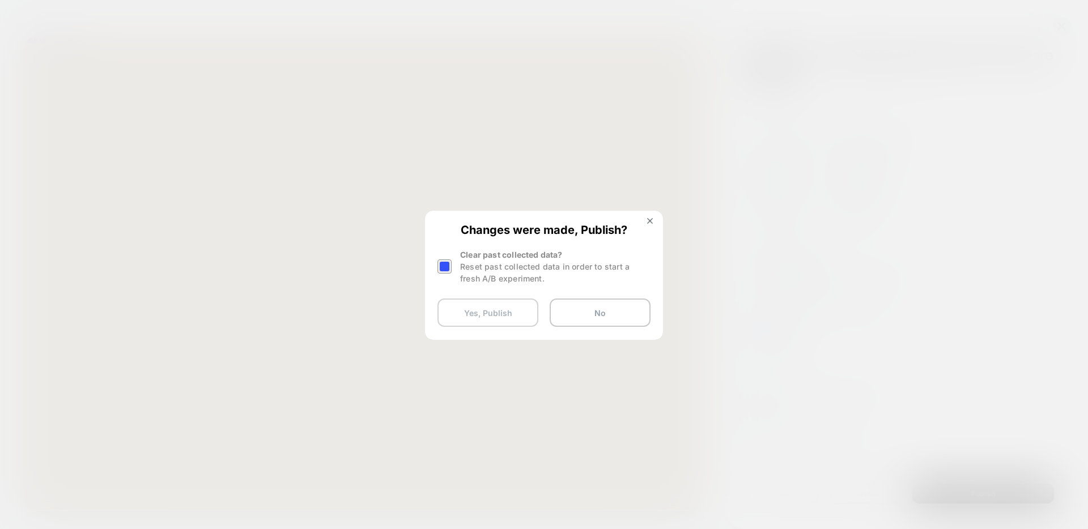
click at [505, 324] on button "Yes, Publish" at bounding box center [487, 313] width 101 height 28
click at [499, 315] on button "Yes, Publish" at bounding box center [487, 313] width 101 height 28
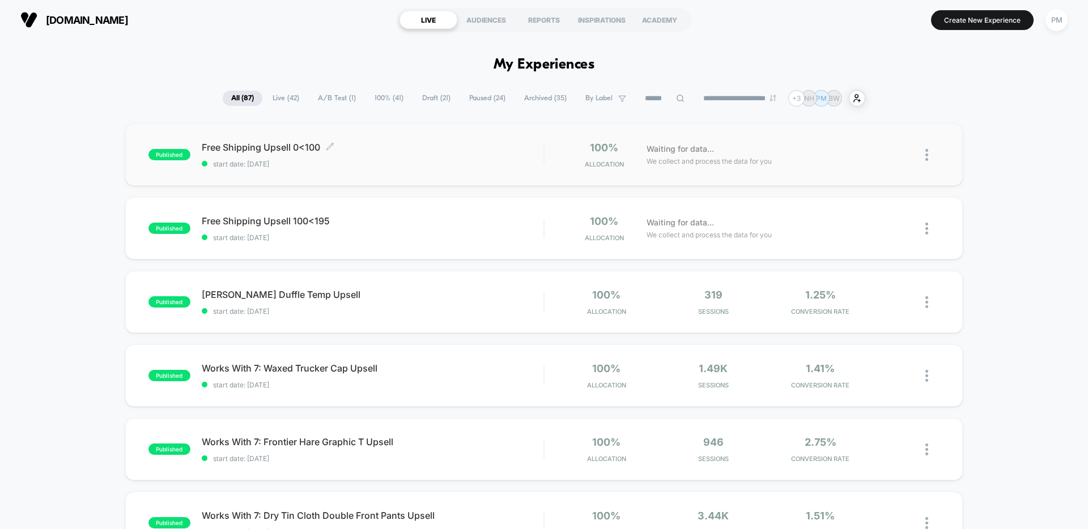
click at [403, 154] on div "Free Shipping Upsell 0<100 Click to edit experience details Click to edit exper…" at bounding box center [373, 155] width 342 height 27
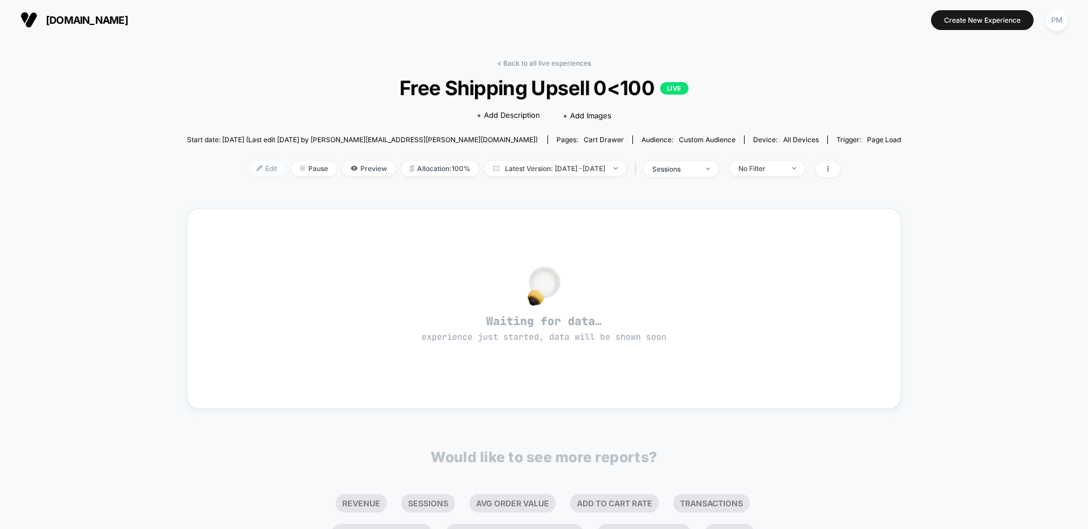
click at [248, 171] on span "Edit" at bounding box center [266, 168] width 37 height 15
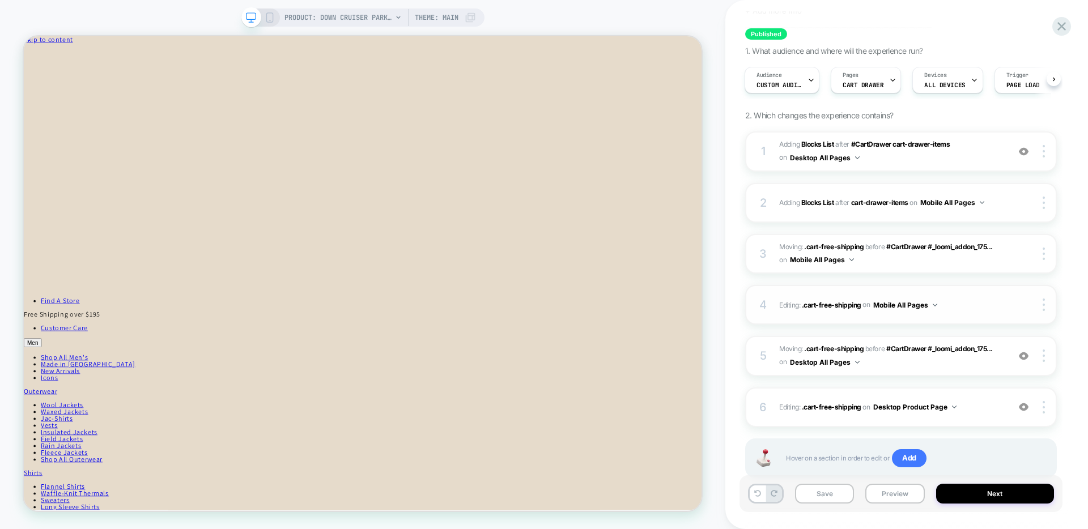
scroll to position [66, 0]
click at [934, 403] on button "Desktop Product Page" at bounding box center [914, 406] width 83 height 14
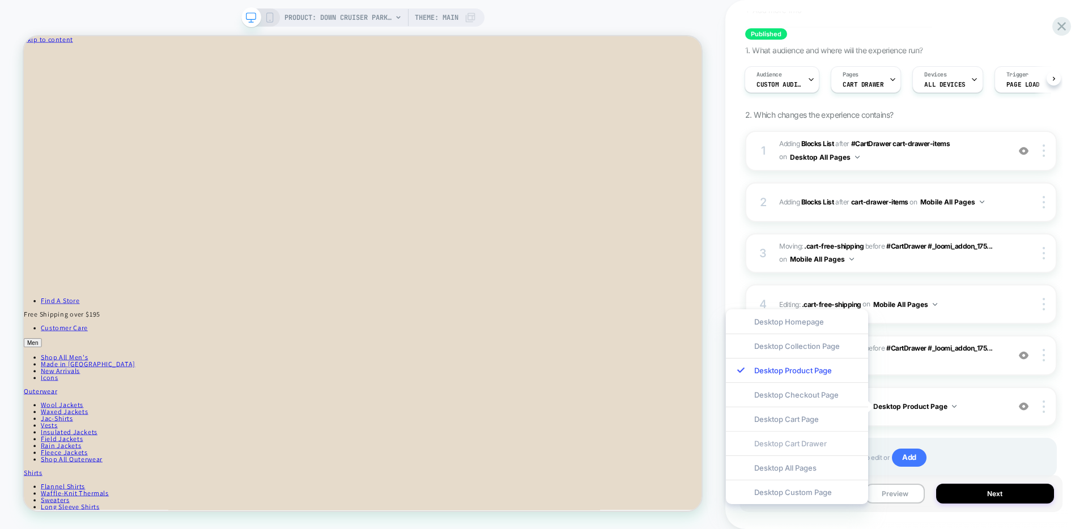
click at [794, 453] on div "Desktop Cart Drawer" at bounding box center [797, 443] width 142 height 24
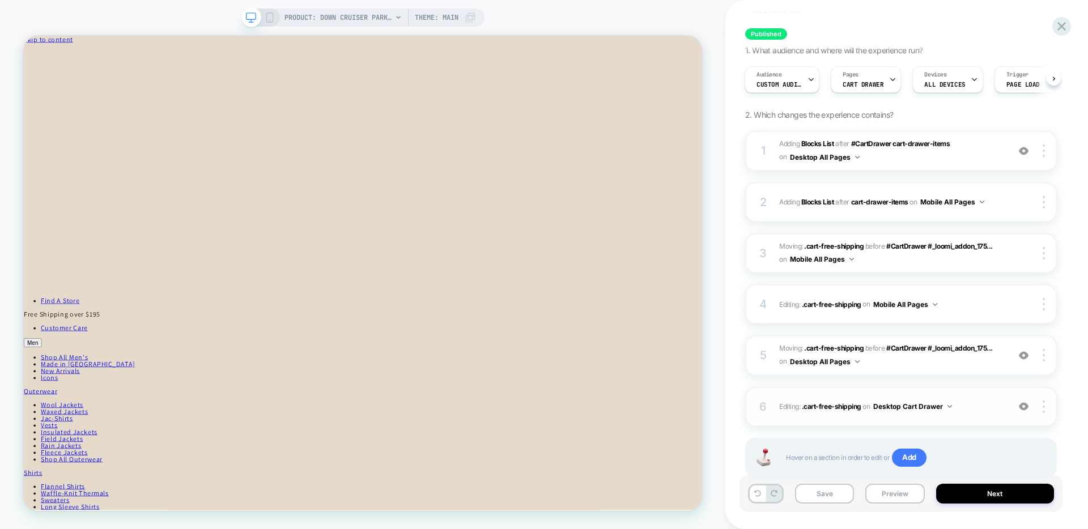
click at [887, 411] on button "Desktop Cart Drawer" at bounding box center [912, 406] width 79 height 14
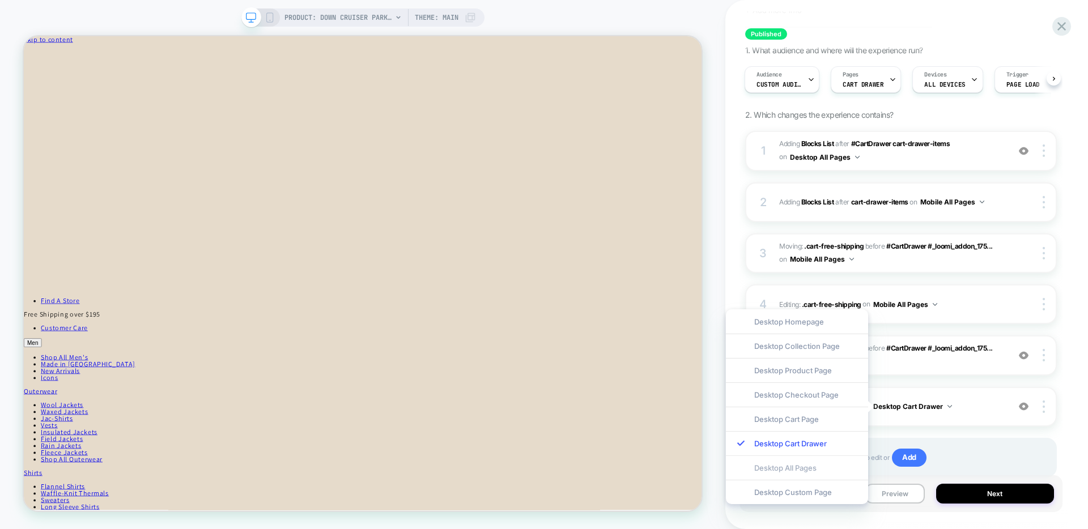
click at [783, 469] on div "Desktop All Pages" at bounding box center [797, 468] width 142 height 24
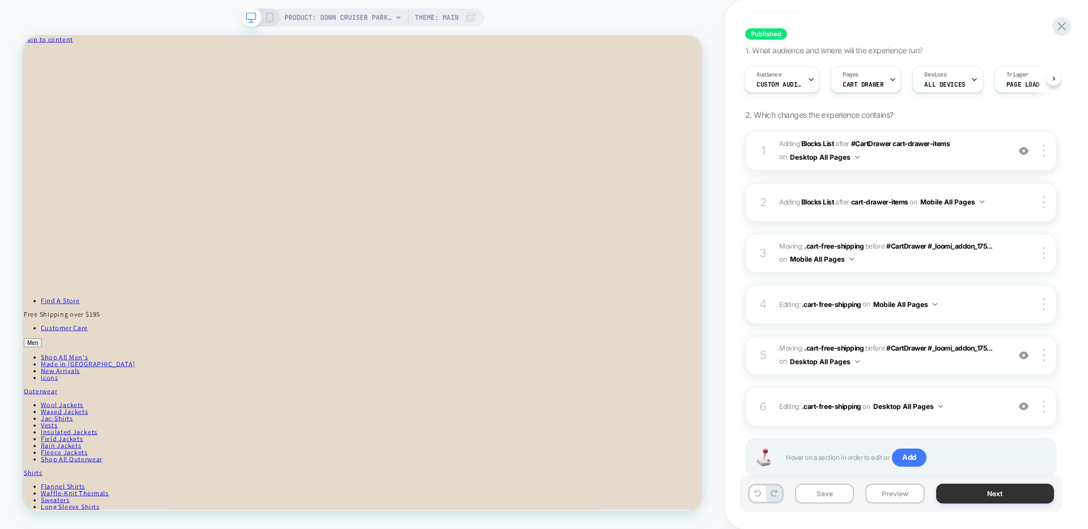
click at [968, 499] on button "Next" at bounding box center [995, 494] width 118 height 20
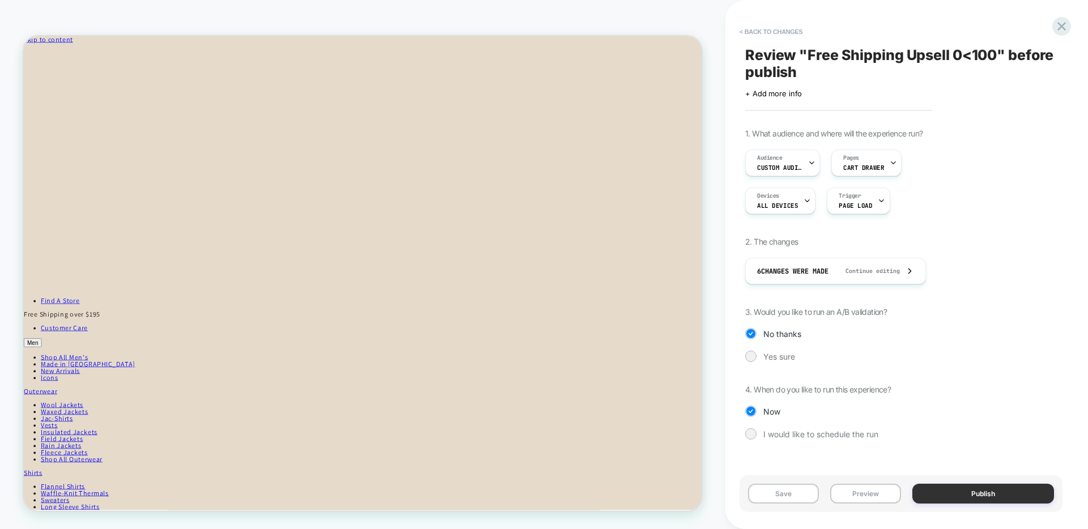
click at [965, 495] on button "Publish" at bounding box center [983, 494] width 142 height 20
click at [942, 486] on button "Publish" at bounding box center [983, 494] width 142 height 20
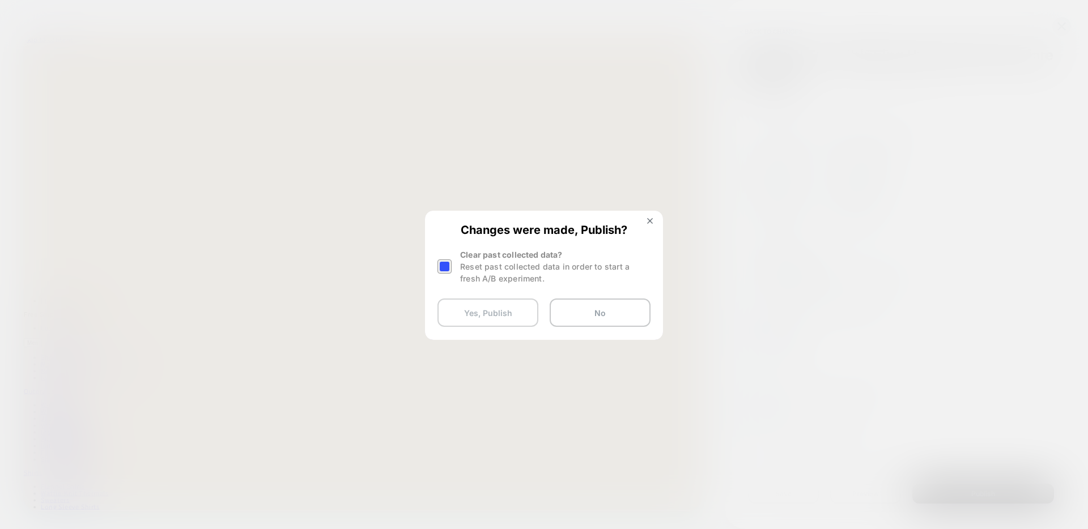
click at [475, 308] on button "Yes, Publish" at bounding box center [487, 313] width 101 height 28
